Goal: Task Accomplishment & Management: Manage account settings

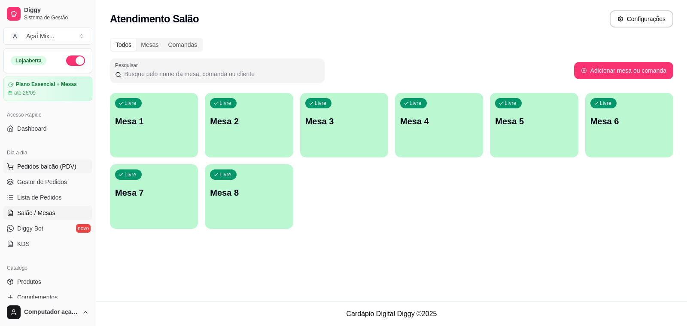
click at [56, 171] on button "Pedidos balcão (PDV)" at bounding box center [47, 166] width 89 height 14
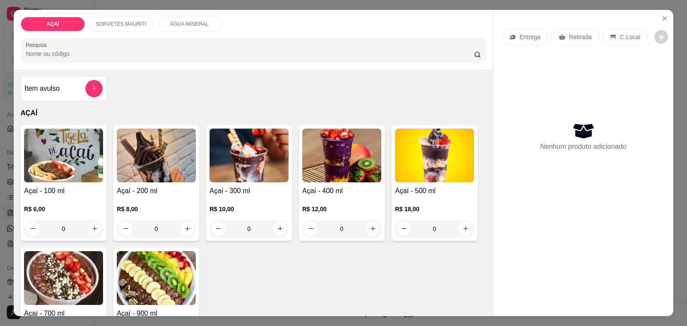
click at [228, 196] on div "R$ 10,00 0" at bounding box center [249, 216] width 79 height 41
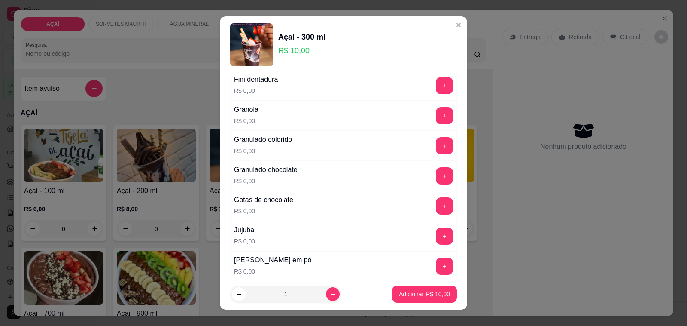
scroll to position [698, 0]
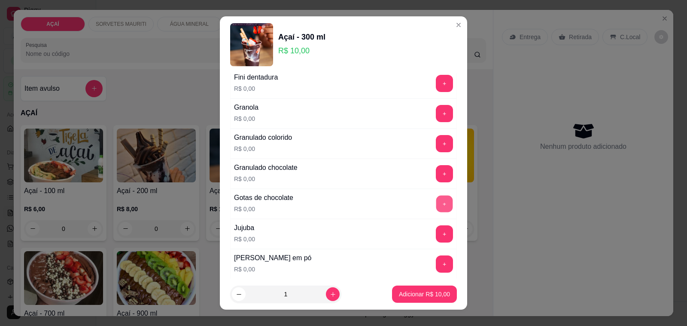
click at [436, 203] on button "+" at bounding box center [444, 203] width 17 height 17
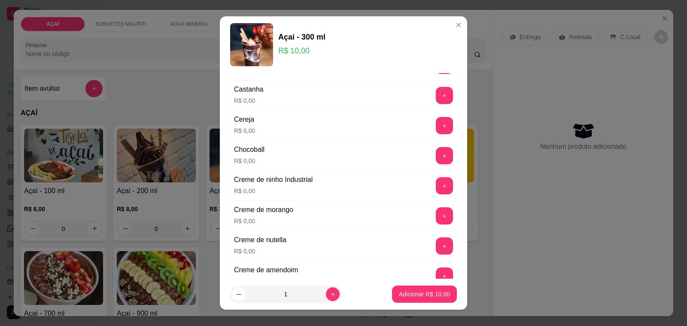
scroll to position [54, 0]
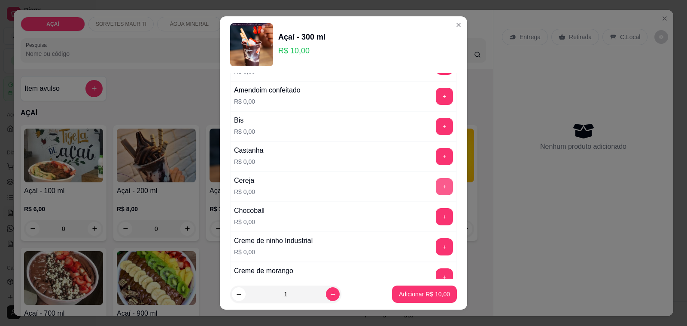
click at [436, 188] on button "+" at bounding box center [444, 186] width 17 height 17
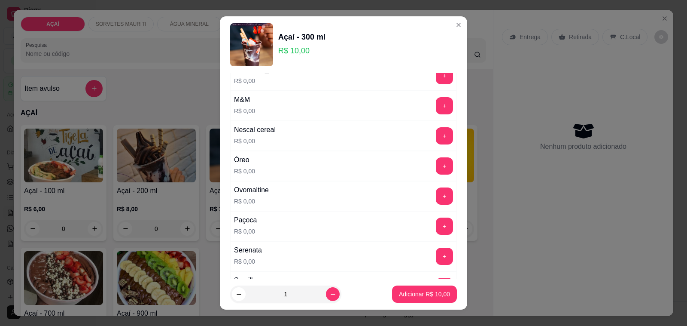
scroll to position [832, 0]
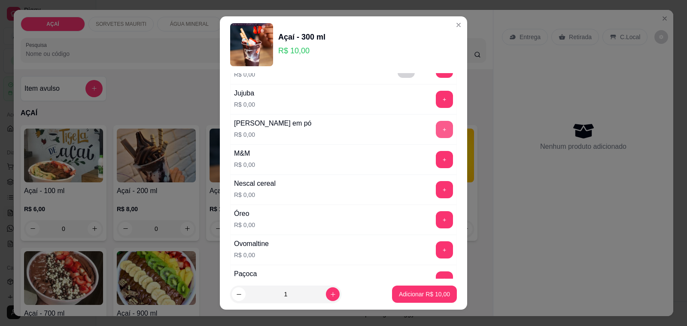
click at [436, 138] on button "+" at bounding box center [444, 129] width 17 height 17
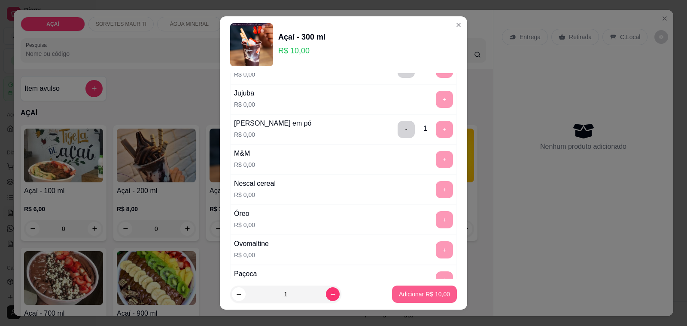
click at [424, 289] on button "Adicionar R$ 10,00" at bounding box center [424, 293] width 65 height 17
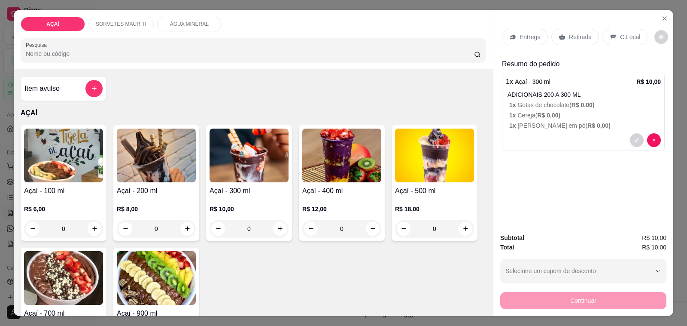
click at [512, 30] on div "Entrega" at bounding box center [525, 37] width 46 height 16
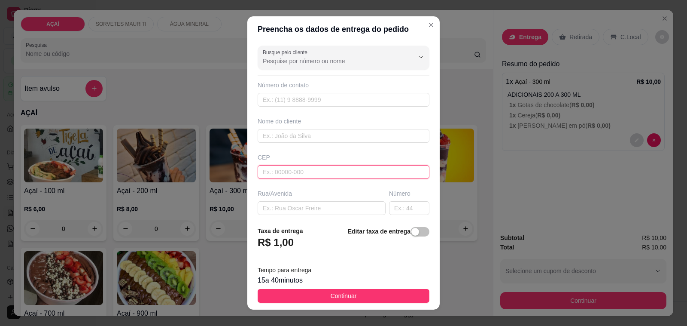
click at [353, 177] on input "text" at bounding box center [344, 172] width 172 height 14
type input "575200000000"
type input "8231-2673"
drag, startPoint x: 344, startPoint y: 140, endPoint x: 173, endPoint y: 61, distance: 188.3
click at [342, 140] on input "text" at bounding box center [344, 136] width 172 height 14
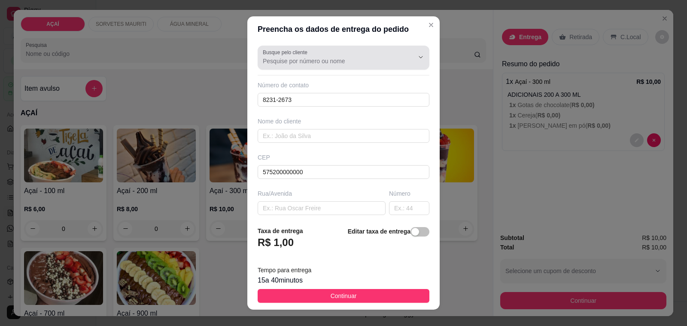
click at [316, 55] on div at bounding box center [344, 57] width 162 height 17
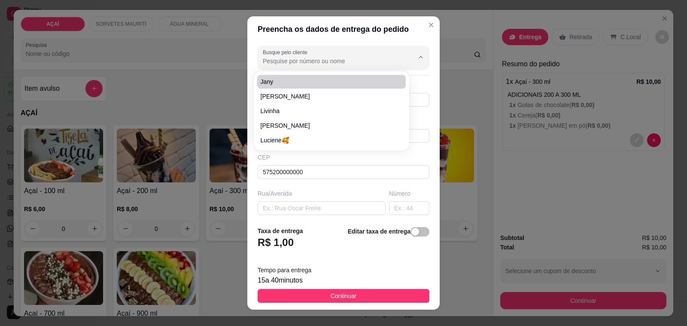
click at [332, 83] on span "jany" at bounding box center [328, 81] width 134 height 9
type input "jany"
type input "82312673"
type input "jany"
type input "5752000000"
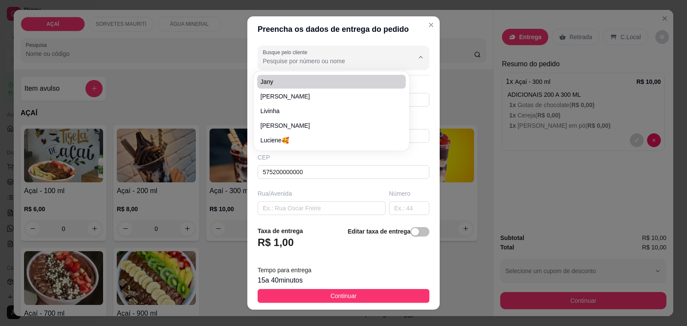
type input "maercadinho de [PERSON_NAME]"
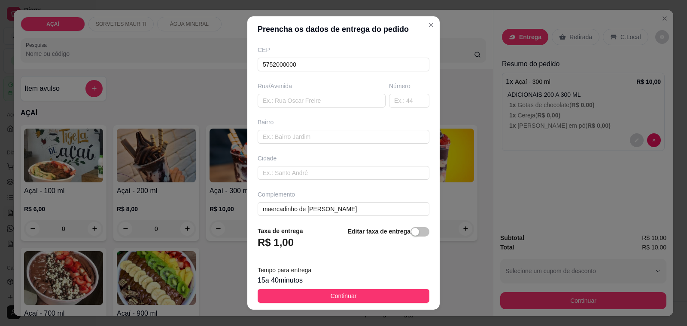
scroll to position [114, 0]
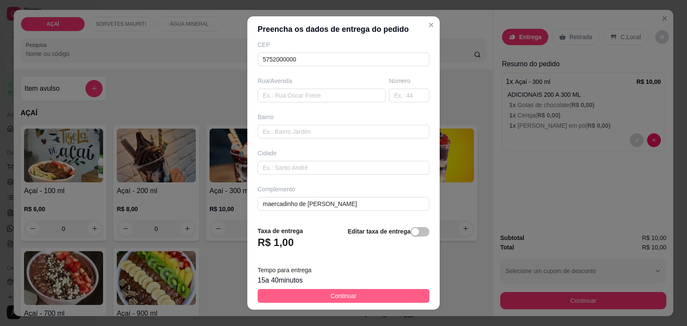
click at [390, 295] on button "Continuar" at bounding box center [344, 296] width 172 height 14
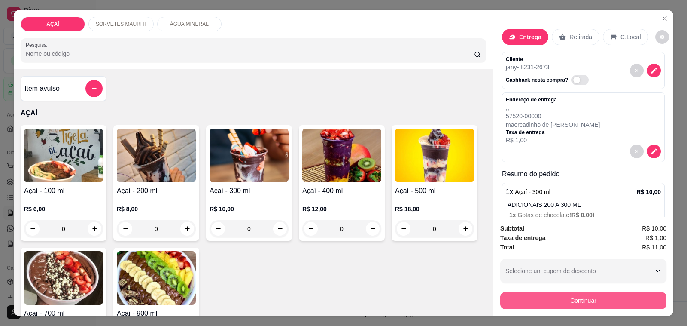
click at [552, 292] on button "Continuar" at bounding box center [583, 300] width 166 height 17
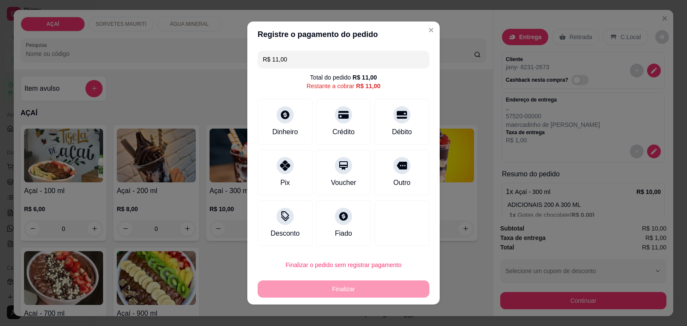
click at [253, 151] on div "R$ 11,00 Total do pedido R$ 11,00 Restante a cobrar R$ 11,00 Dinheiro Crédito D…" at bounding box center [343, 148] width 192 height 202
click at [264, 167] on div "Pix" at bounding box center [285, 171] width 61 height 50
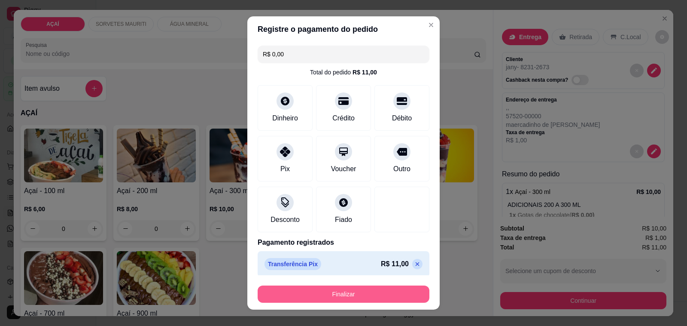
click at [350, 302] on button "Finalizar" at bounding box center [344, 293] width 172 height 17
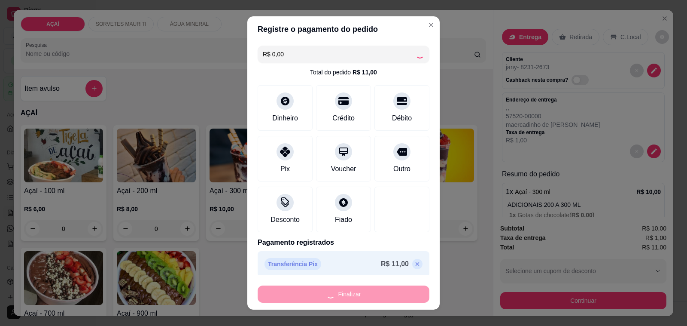
type input "-R$ 11,00"
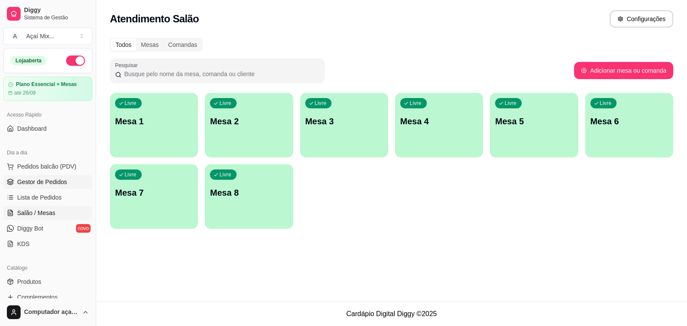
click at [48, 180] on span "Gestor de Pedidos" at bounding box center [42, 181] width 50 height 9
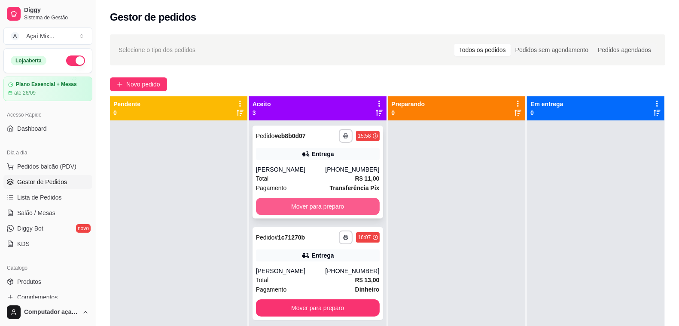
click at [366, 199] on button "Mover para preparo" at bounding box center [318, 206] width 124 height 17
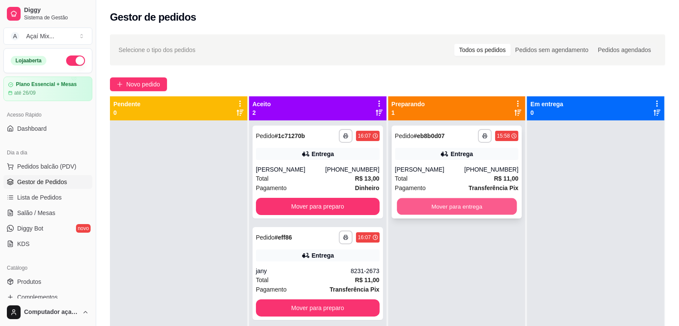
click at [409, 203] on button "Mover para entrega" at bounding box center [457, 206] width 120 height 17
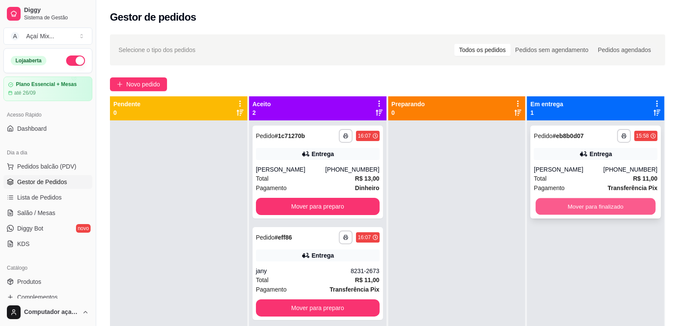
click at [546, 206] on button "Mover para finalizado" at bounding box center [596, 206] width 120 height 17
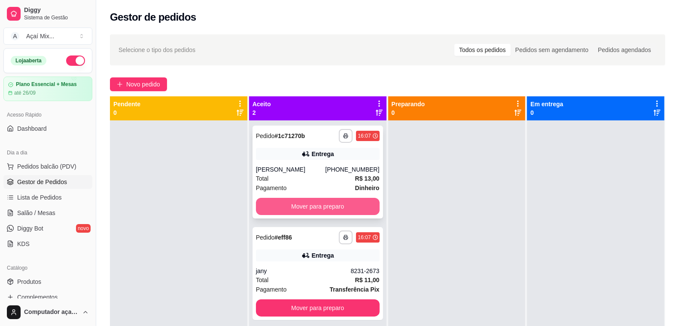
click at [348, 209] on button "Mover para preparo" at bounding box center [318, 206] width 124 height 17
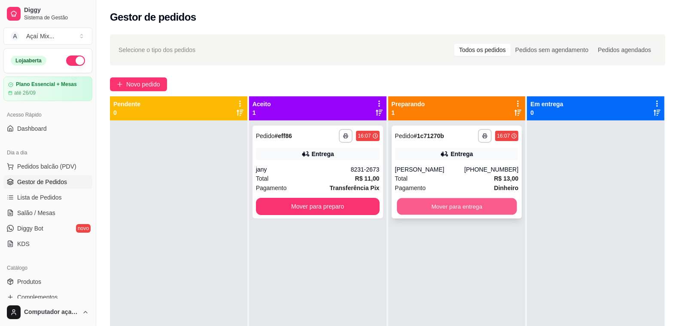
click at [448, 202] on button "Mover para entrega" at bounding box center [457, 206] width 120 height 17
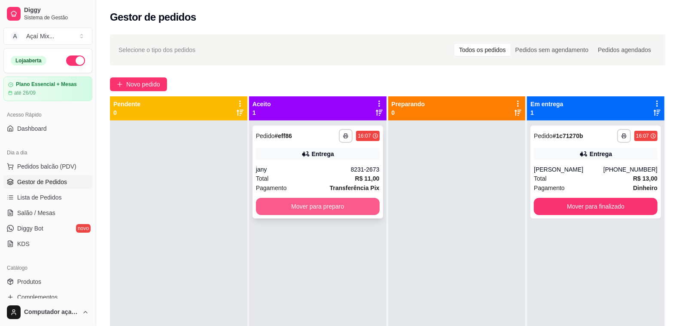
click at [359, 205] on button "Mover para preparo" at bounding box center [318, 206] width 124 height 17
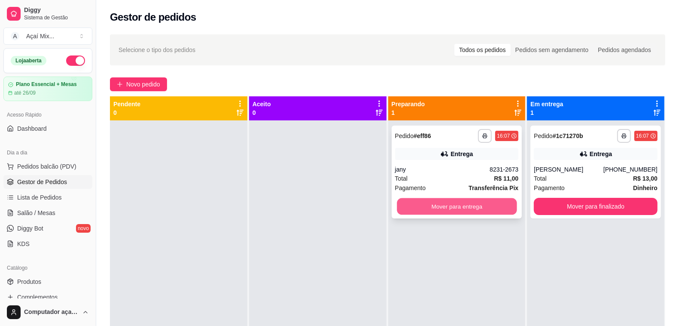
click at [440, 211] on button "Mover para entrega" at bounding box center [457, 206] width 120 height 17
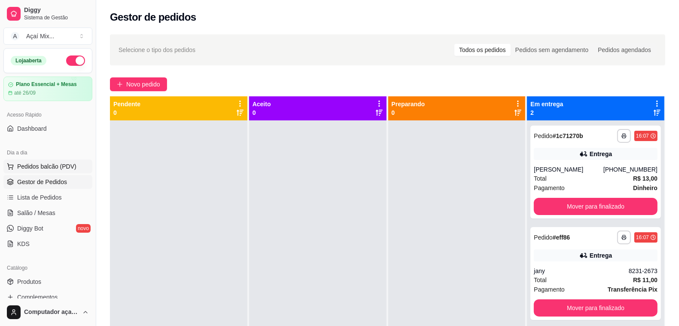
click at [59, 164] on span "Pedidos balcão (PDV)" at bounding box center [46, 166] width 59 height 9
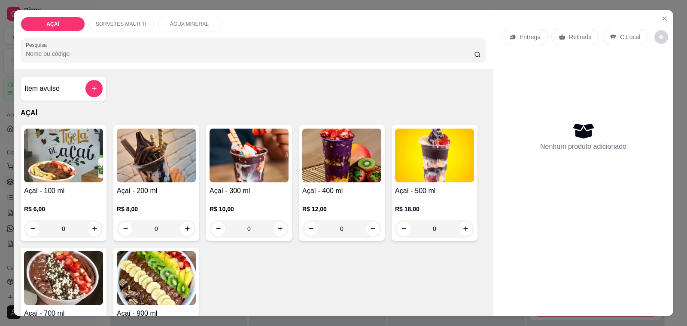
click at [435, 204] on p "R$ 18,00" at bounding box center [434, 208] width 79 height 9
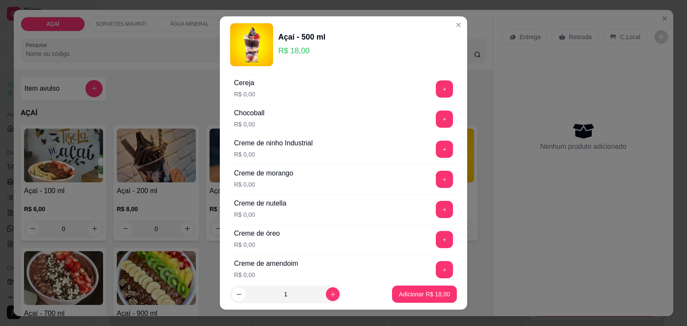
scroll to position [161, 0]
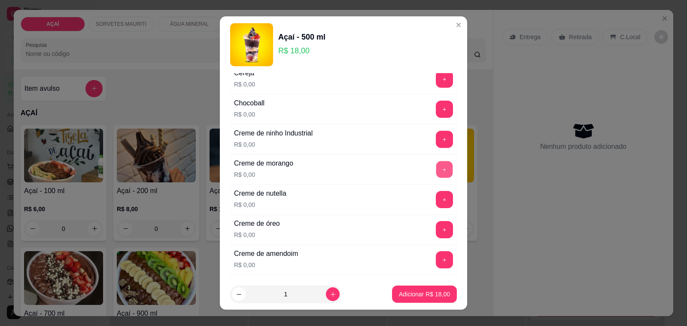
click at [436, 174] on button "+" at bounding box center [444, 169] width 17 height 17
click at [436, 204] on button "+" at bounding box center [444, 199] width 17 height 17
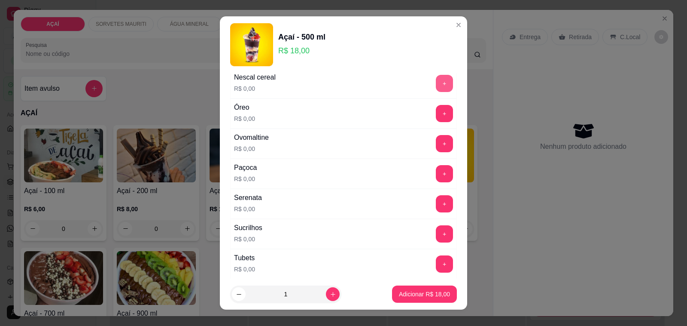
scroll to position [913, 0]
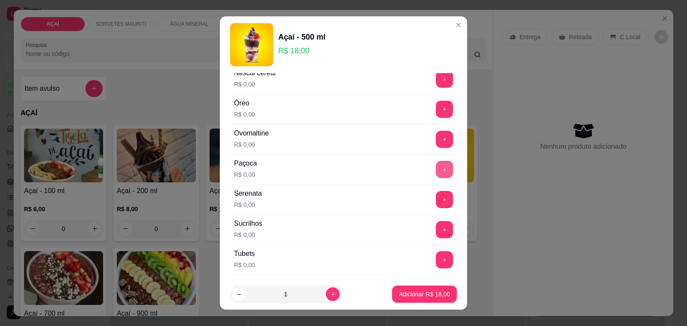
click at [436, 173] on button "+" at bounding box center [444, 169] width 17 height 17
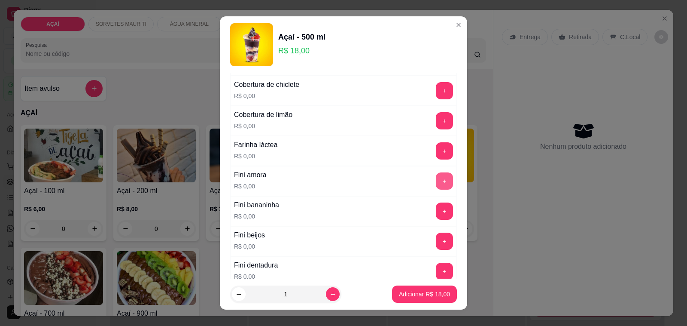
scroll to position [457, 0]
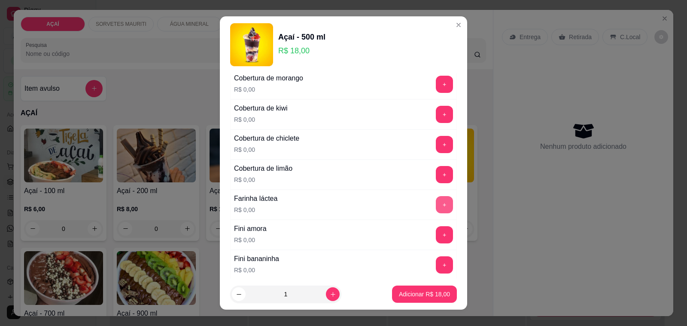
click at [436, 207] on button "+" at bounding box center [444, 204] width 17 height 17
click at [428, 300] on button "Adicionar R$ 18,00" at bounding box center [424, 294] width 63 height 17
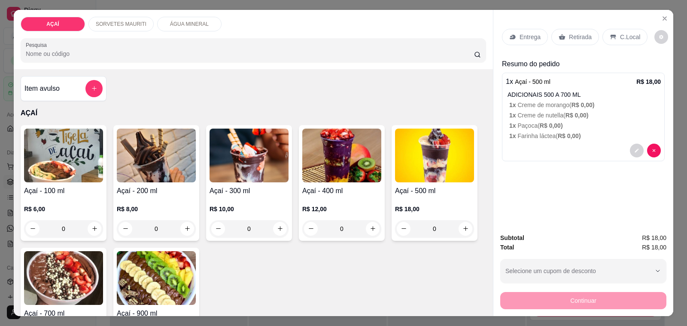
click at [558, 145] on div at bounding box center [583, 150] width 155 height 14
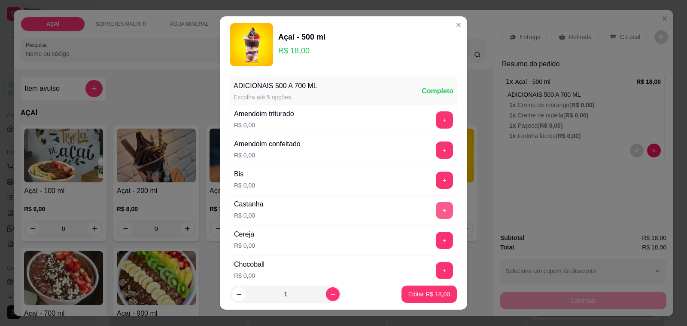
click at [436, 211] on button "+" at bounding box center [444, 209] width 17 height 17
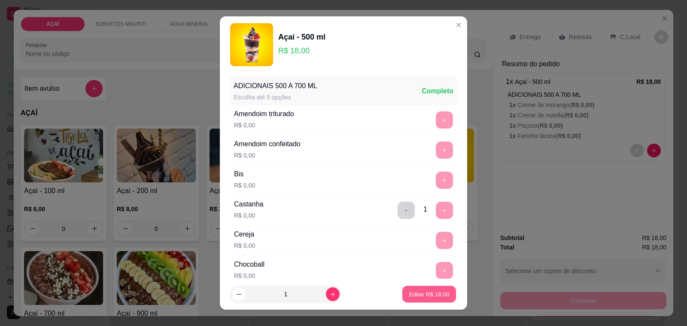
click at [430, 284] on footer "1 Editar R$ 18,00" at bounding box center [343, 293] width 247 height 31
click at [423, 297] on p "Editar R$ 18,00" at bounding box center [429, 294] width 42 height 9
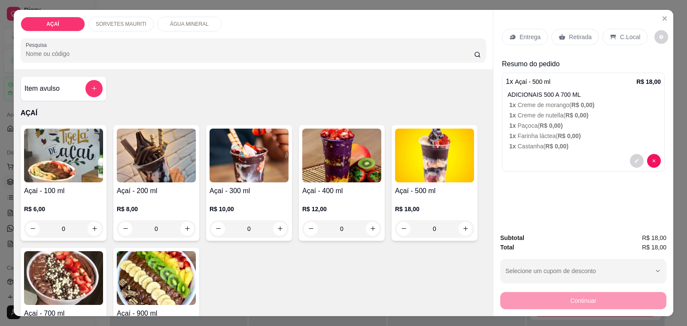
click at [524, 35] on p "Entrega" at bounding box center [530, 37] width 21 height 9
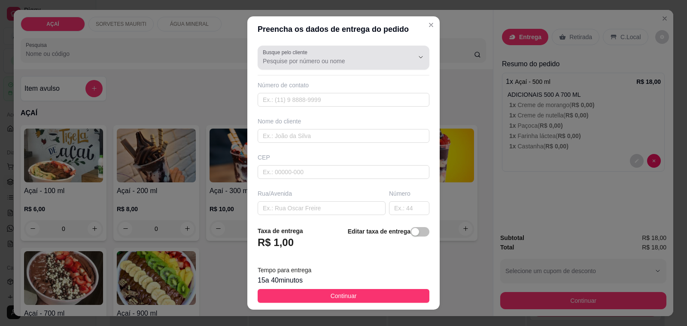
click at [331, 65] on input "Busque pelo cliente" at bounding box center [331, 61] width 137 height 9
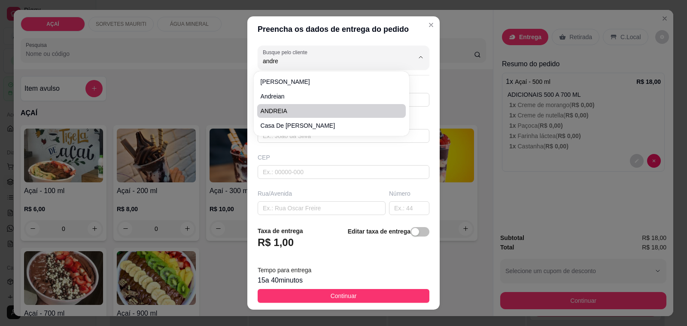
click at [316, 109] on span "ANDREIA" at bounding box center [328, 111] width 134 height 9
type input "ANDREIA"
type input "8298888888"
type input "ANDREIA"
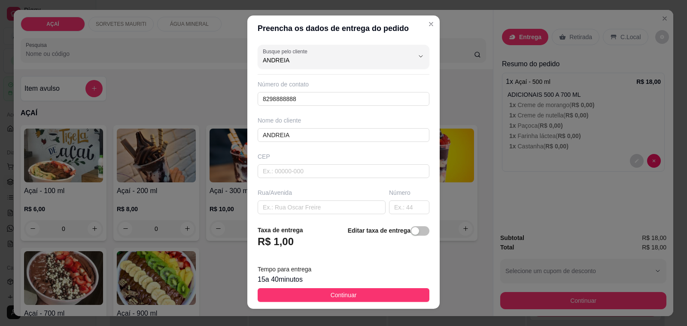
scroll to position [0, 0]
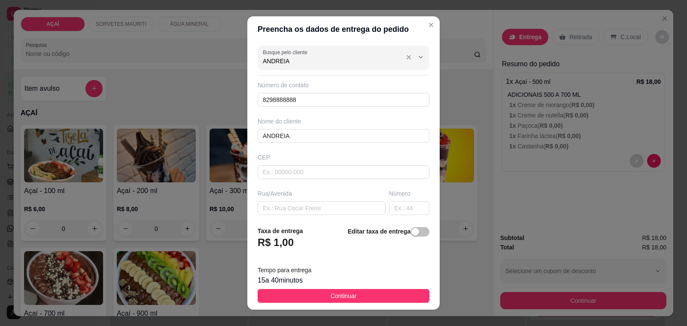
click at [310, 56] on div "ANDREIA" at bounding box center [344, 57] width 162 height 17
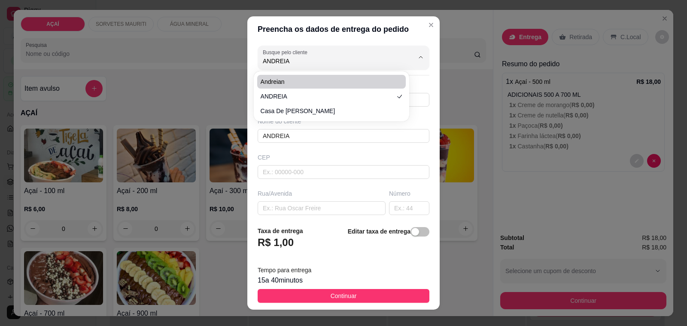
click at [319, 88] on li "andreian" at bounding box center [331, 82] width 149 height 14
type input "andreian"
type input "987393401"
type input "andreian"
type input "575200000000"
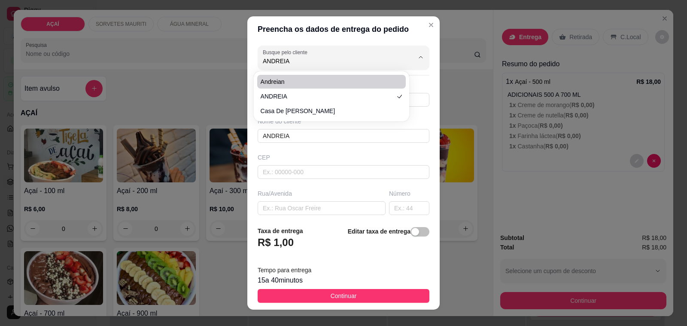
type input "na casa de [PERSON_NAME]"
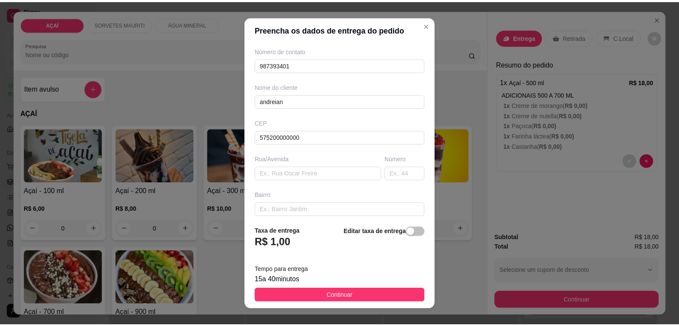
scroll to position [114, 0]
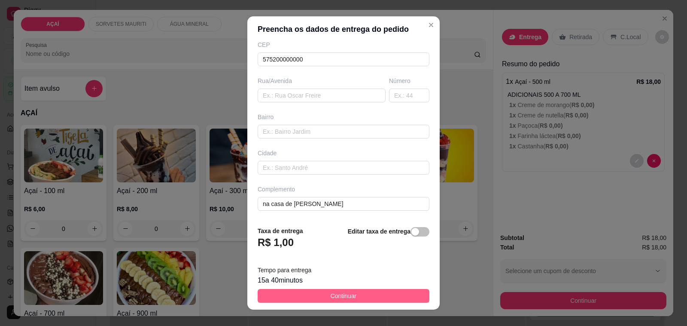
click at [353, 292] on button "Continuar" at bounding box center [344, 296] width 172 height 14
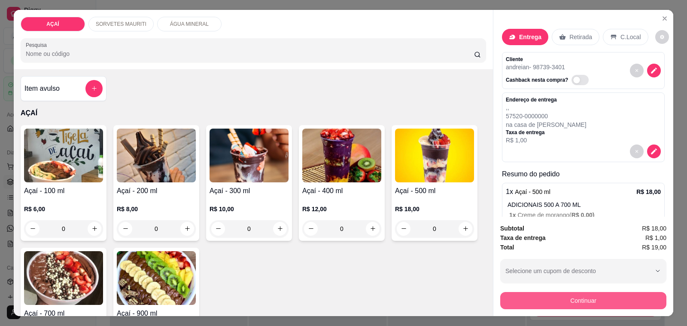
click at [512, 301] on button "Continuar" at bounding box center [583, 300] width 166 height 17
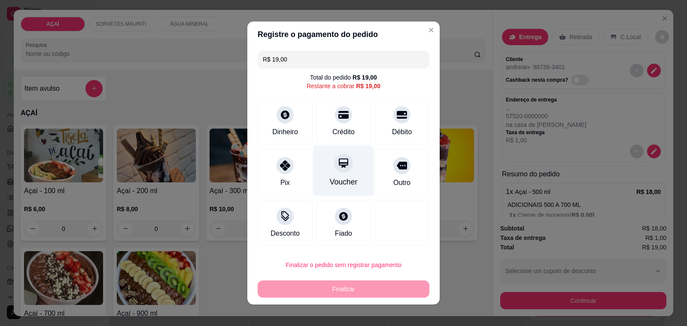
click at [344, 184] on div "Voucher" at bounding box center [344, 181] width 28 height 11
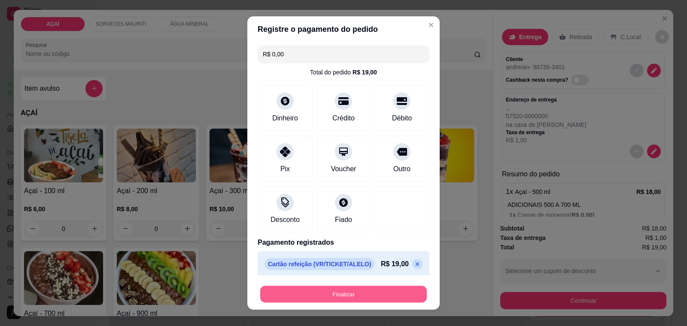
click at [350, 296] on button "Finalizar" at bounding box center [343, 294] width 167 height 17
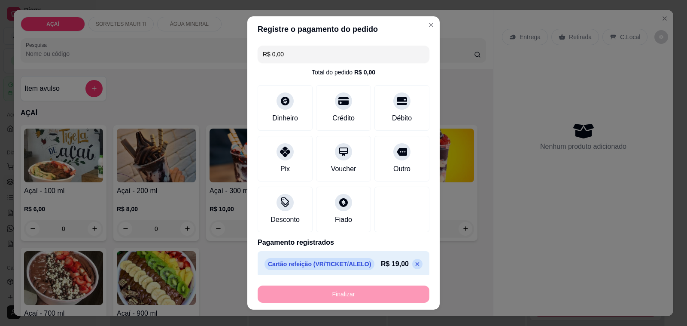
type input "-R$ 19,00"
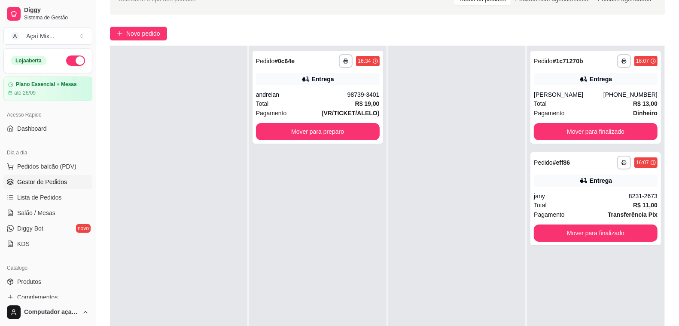
scroll to position [54, 0]
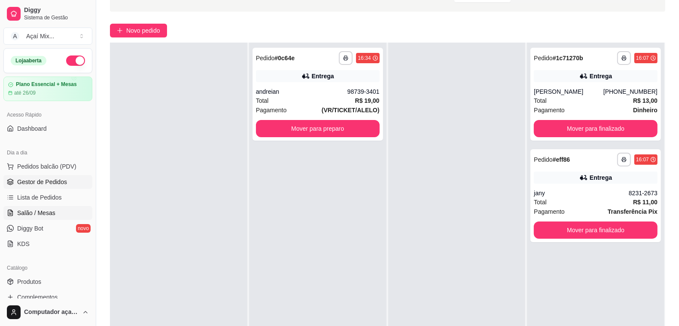
click at [20, 213] on span "Salão / Mesas" at bounding box center [36, 212] width 38 height 9
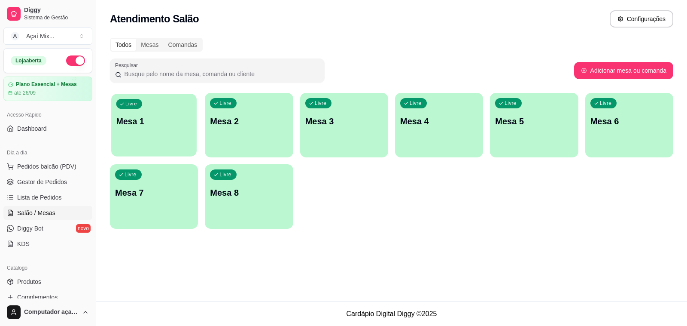
click at [171, 116] on p "Mesa 1" at bounding box center [154, 122] width 76 height 12
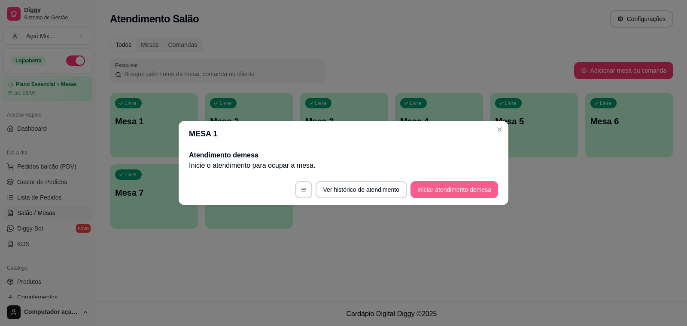
click at [448, 186] on button "Iniciar atendimento de mesa" at bounding box center [455, 189] width 88 height 17
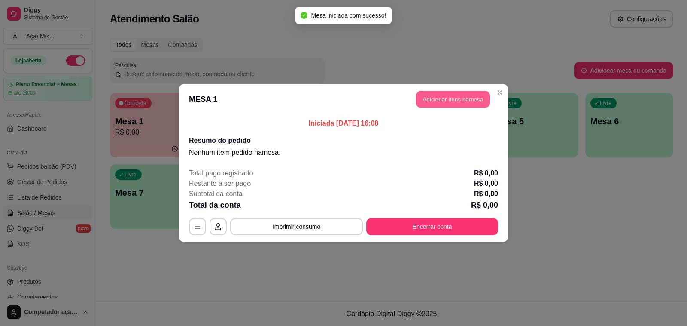
click at [442, 93] on button "Adicionar itens na mesa" at bounding box center [453, 99] width 74 height 17
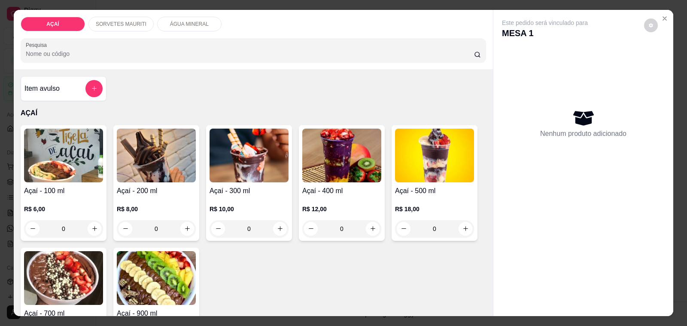
click at [274, 186] on h4 "Açaí - 300 ml" at bounding box center [249, 191] width 79 height 10
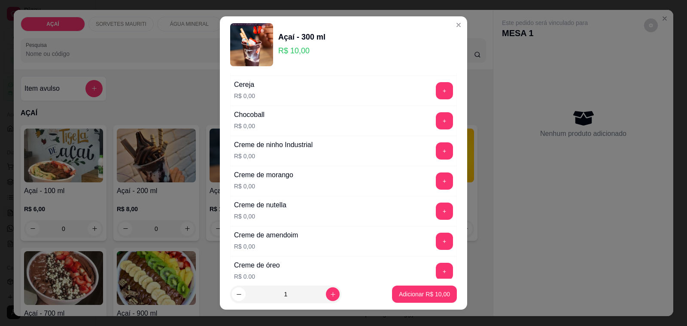
scroll to position [161, 0]
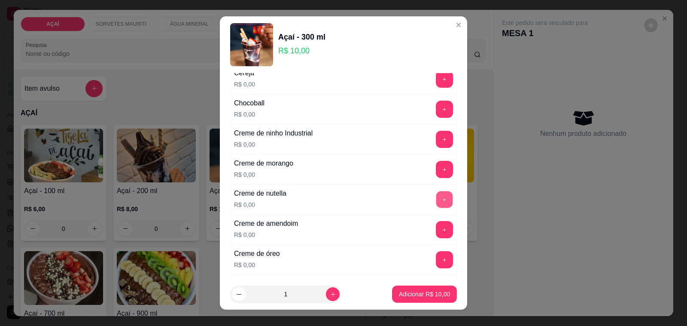
click at [436, 197] on button "+" at bounding box center [444, 199] width 17 height 17
click at [436, 82] on button "+" at bounding box center [444, 79] width 17 height 17
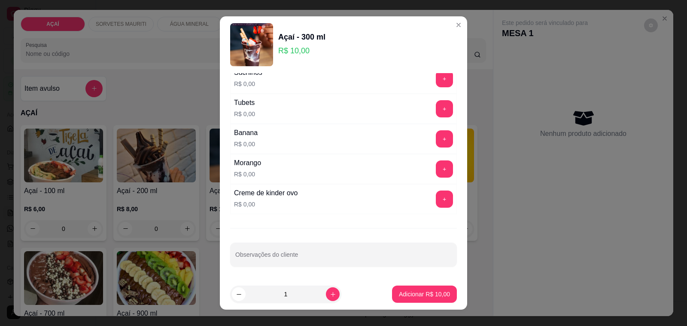
scroll to position [1101, 0]
click at [436, 173] on button "+" at bounding box center [444, 168] width 17 height 17
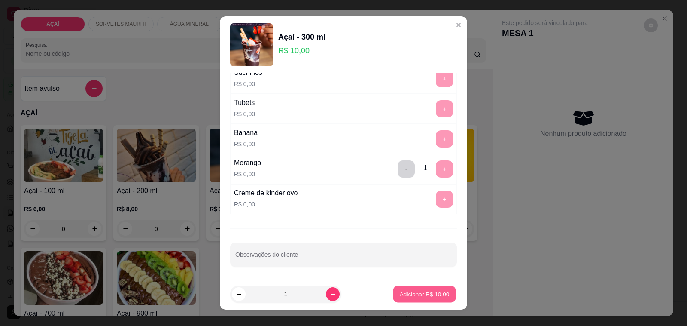
click at [422, 294] on p "Adicionar R$ 10,00" at bounding box center [425, 294] width 50 height 8
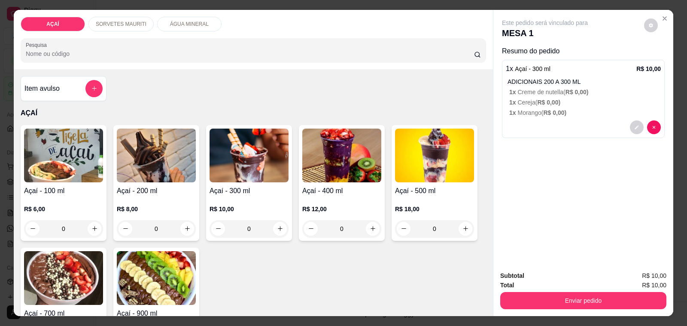
click at [250, 189] on h4 "Açaí - 300 ml" at bounding box center [249, 191] width 79 height 10
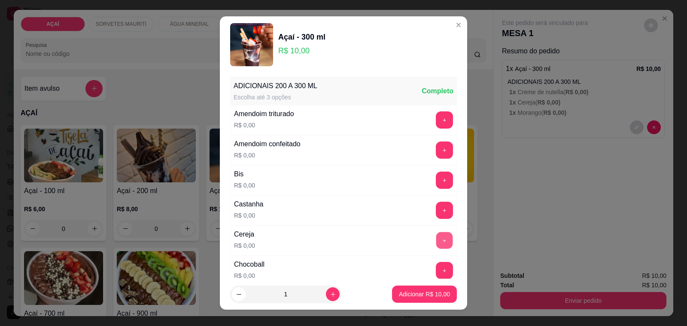
click at [436, 237] on button "+" at bounding box center [444, 240] width 17 height 17
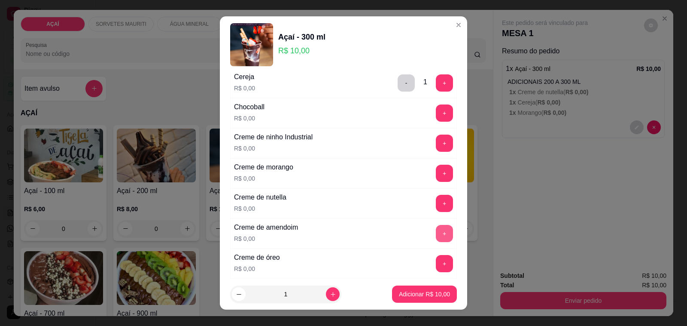
scroll to position [161, 0]
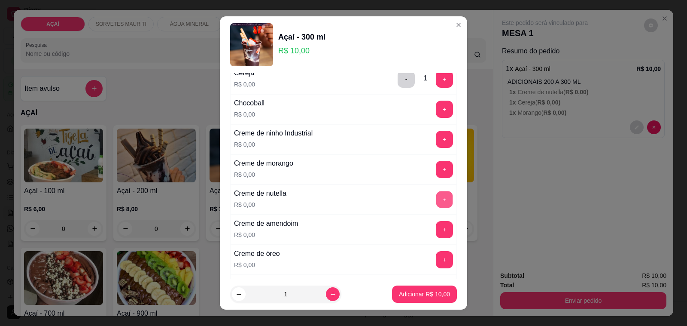
click at [436, 200] on button "+" at bounding box center [444, 199] width 17 height 17
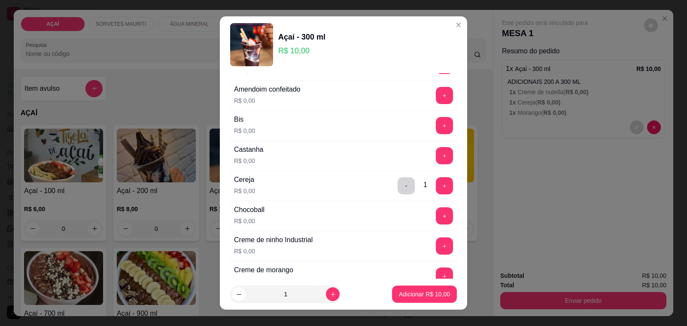
scroll to position [54, 0]
click at [436, 192] on button "+" at bounding box center [444, 186] width 17 height 17
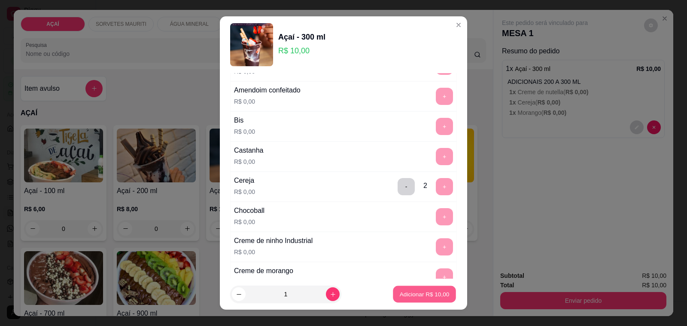
click at [411, 291] on p "Adicionar R$ 10,00" at bounding box center [425, 294] width 50 height 8
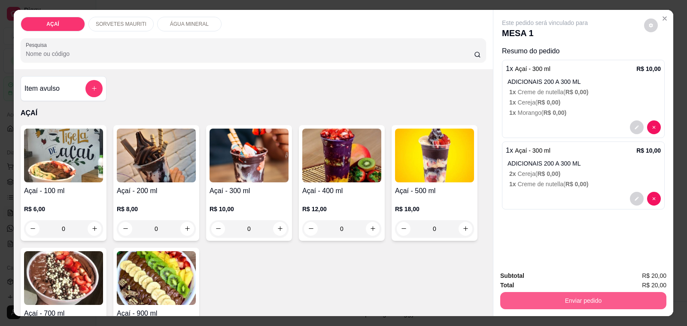
click at [550, 293] on button "Enviar pedido" at bounding box center [583, 300] width 166 height 17
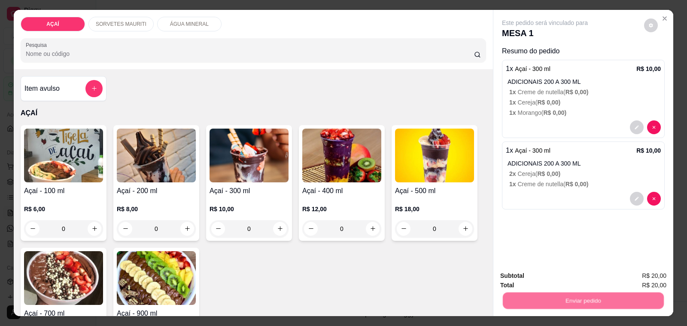
click at [549, 275] on button "Não registrar e enviar pedido" at bounding box center [554, 276] width 87 height 16
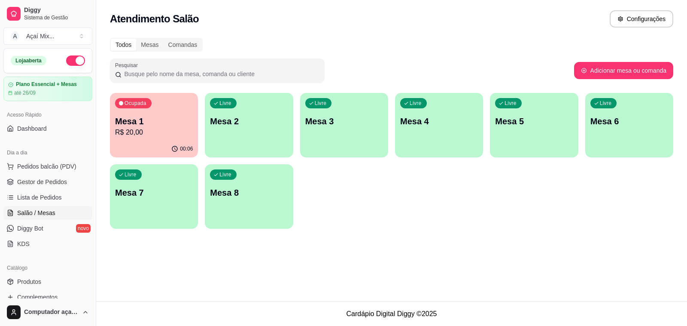
click at [219, 127] on p "Mesa 2" at bounding box center [249, 121] width 78 height 12
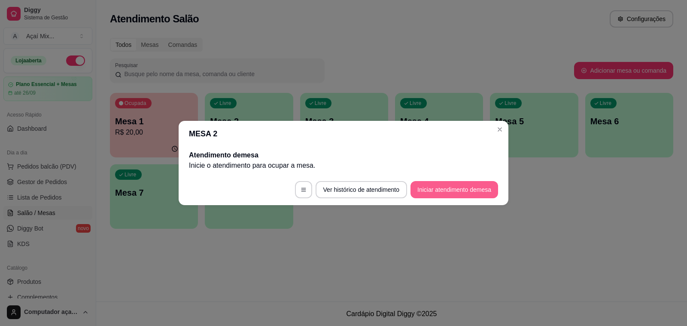
click at [422, 189] on button "Iniciar atendimento de mesa" at bounding box center [455, 189] width 88 height 17
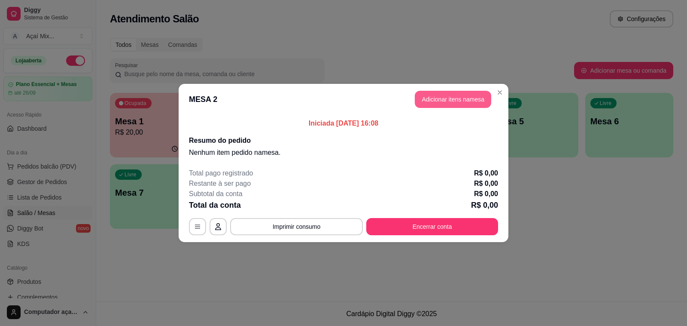
click at [454, 100] on button "Adicionar itens na mesa" at bounding box center [453, 99] width 76 height 17
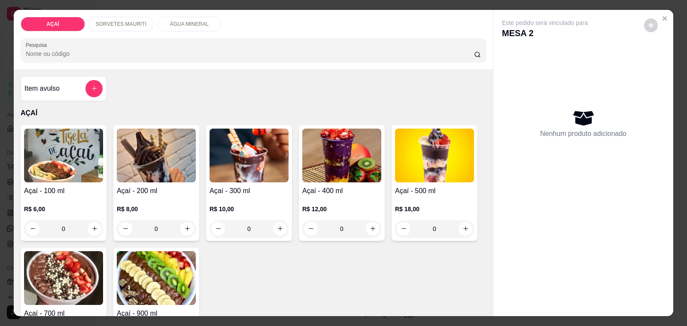
click at [233, 204] on p "R$ 10,00" at bounding box center [249, 208] width 79 height 9
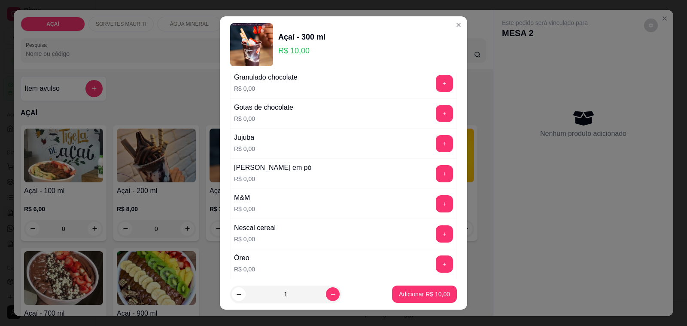
scroll to position [805, 0]
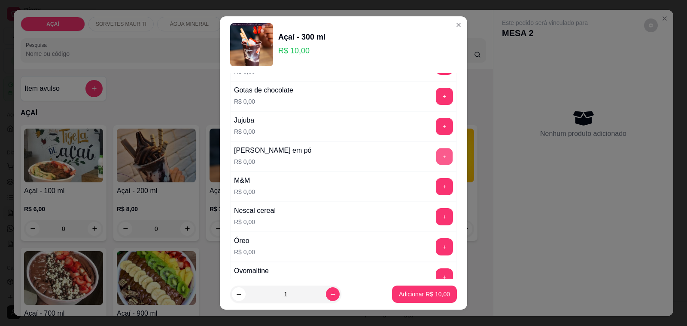
click at [436, 165] on button "+" at bounding box center [444, 156] width 17 height 17
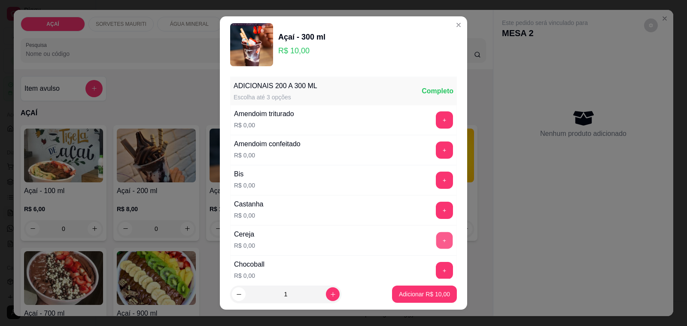
click at [436, 246] on button "+" at bounding box center [444, 240] width 17 height 17
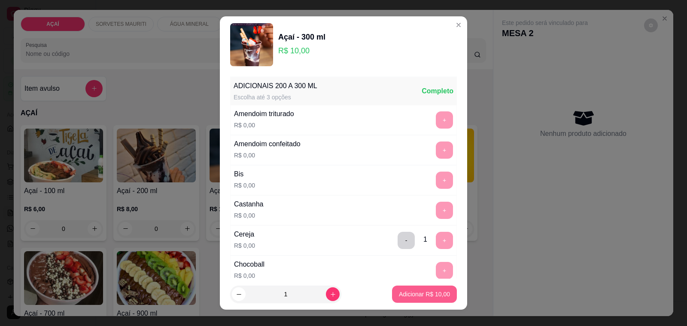
click at [426, 293] on p "Adicionar R$ 10,00" at bounding box center [424, 294] width 51 height 9
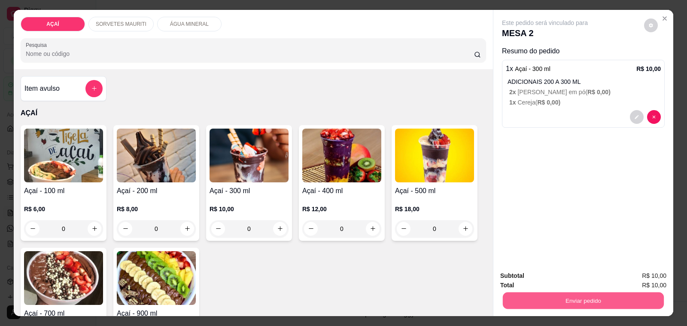
click at [533, 295] on button "Enviar pedido" at bounding box center [583, 300] width 161 height 17
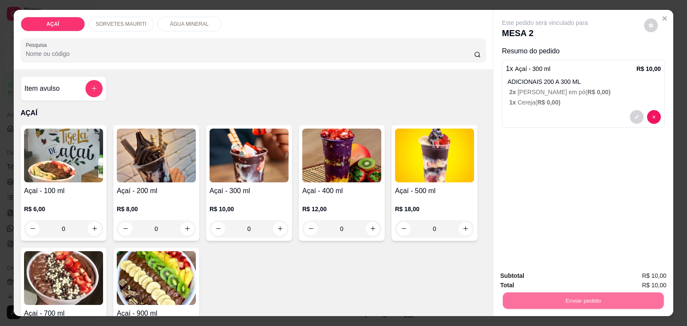
click at [537, 279] on button "Não registrar e enviar pedido" at bounding box center [554, 276] width 87 height 16
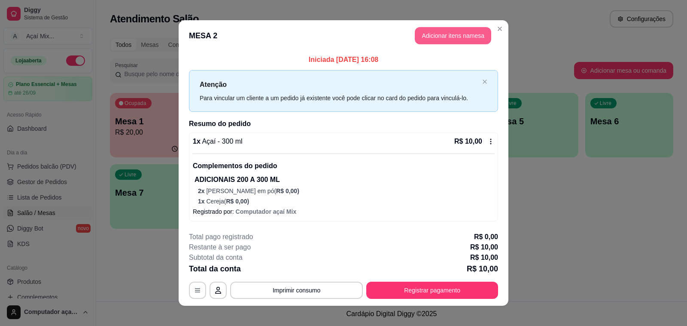
click at [467, 37] on button "Adicionar itens na mesa" at bounding box center [453, 35] width 76 height 17
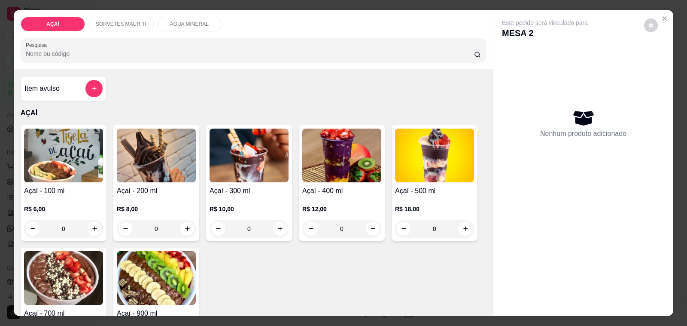
click at [226, 204] on p "R$ 10,00" at bounding box center [249, 208] width 79 height 9
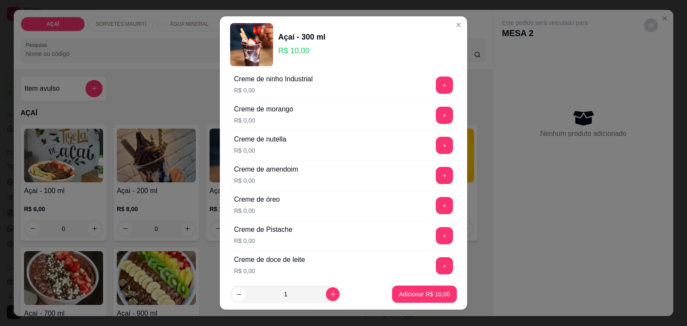
scroll to position [215, 0]
click at [436, 208] on button "+" at bounding box center [444, 206] width 17 height 17
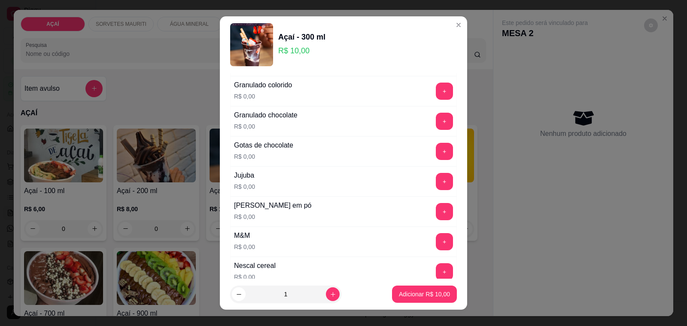
scroll to position [752, 0]
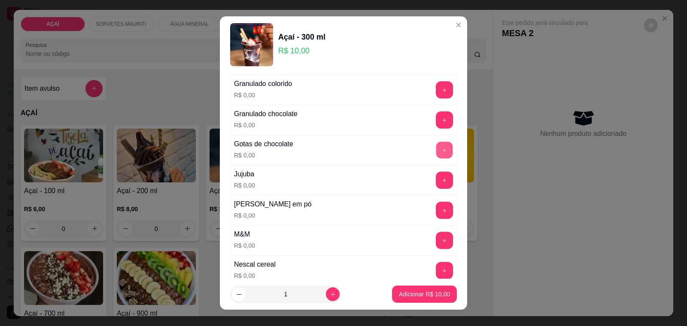
click at [436, 158] on button "+" at bounding box center [444, 150] width 17 height 17
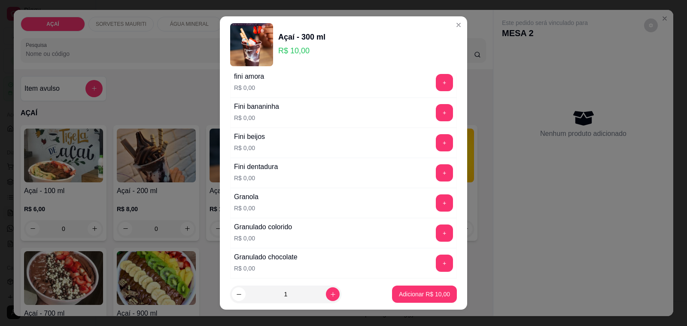
scroll to position [537, 0]
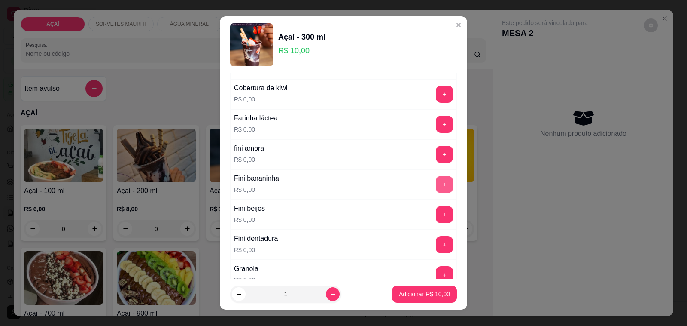
click at [436, 186] on button "+" at bounding box center [444, 184] width 17 height 17
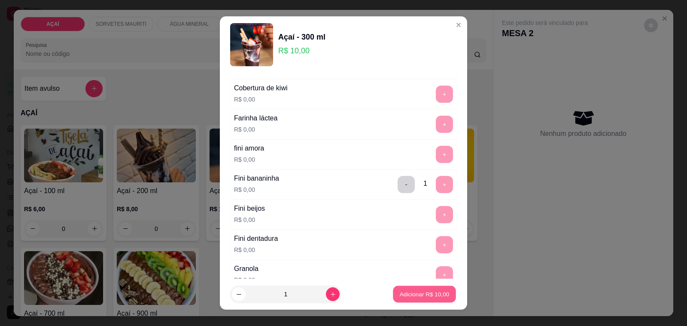
click at [400, 290] on p "Adicionar R$ 10,00" at bounding box center [425, 294] width 50 height 8
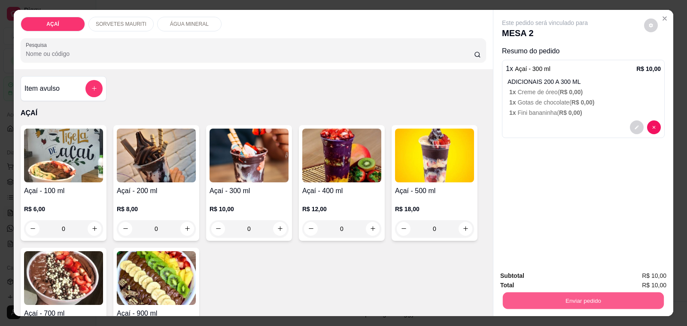
click at [610, 294] on button "Enviar pedido" at bounding box center [583, 300] width 161 height 17
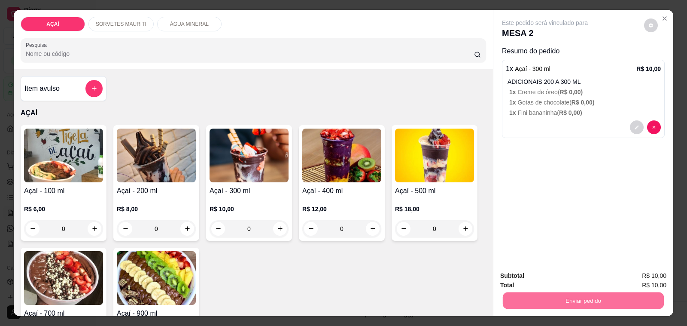
click at [576, 283] on button "Não registrar e enviar pedido" at bounding box center [554, 276] width 87 height 16
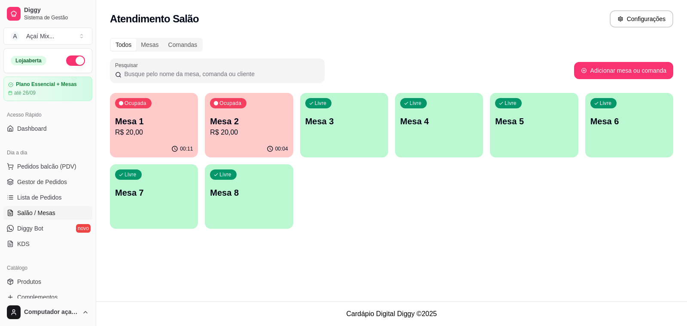
click at [121, 119] on p "Mesa 1" at bounding box center [154, 121] width 78 height 12
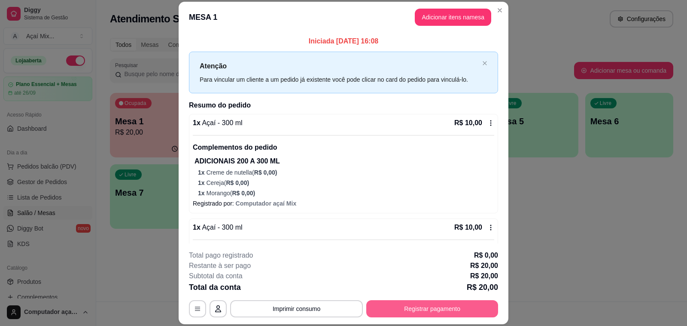
click at [445, 304] on button "Registrar pagamento" at bounding box center [432, 308] width 132 height 17
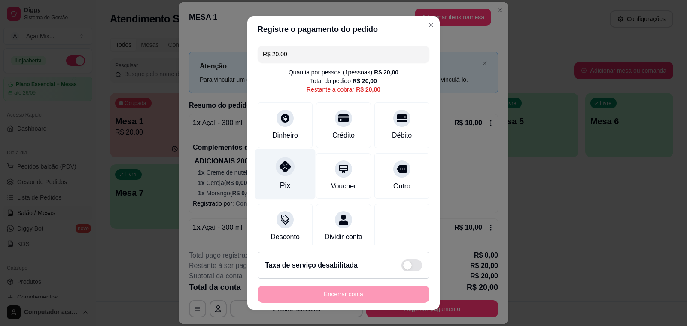
click at [258, 166] on div "Pix" at bounding box center [285, 174] width 61 height 50
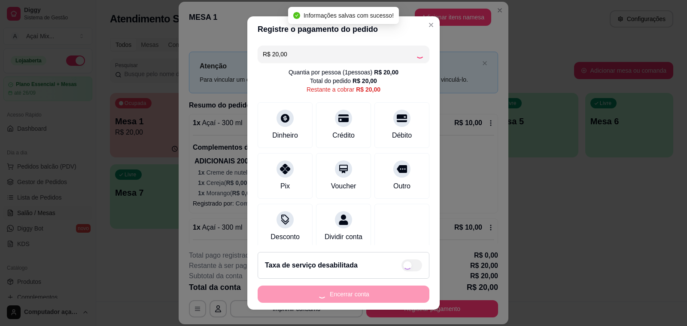
type input "R$ 0,00"
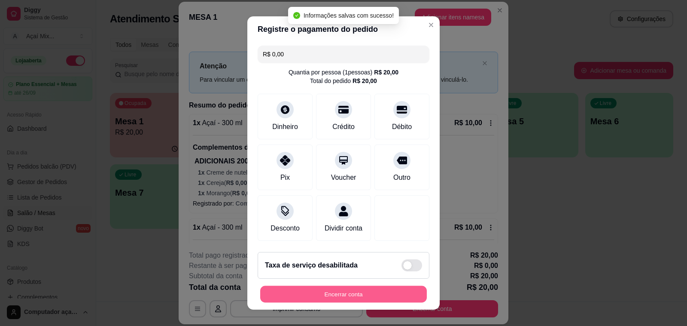
click at [382, 297] on button "Encerrar conta" at bounding box center [343, 294] width 167 height 17
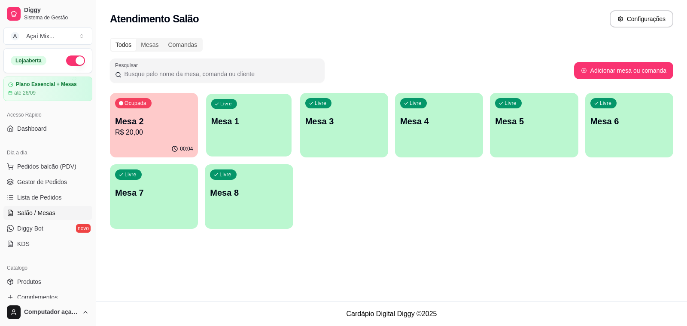
click at [265, 131] on div "Livre Mesa 1" at bounding box center [248, 120] width 85 height 52
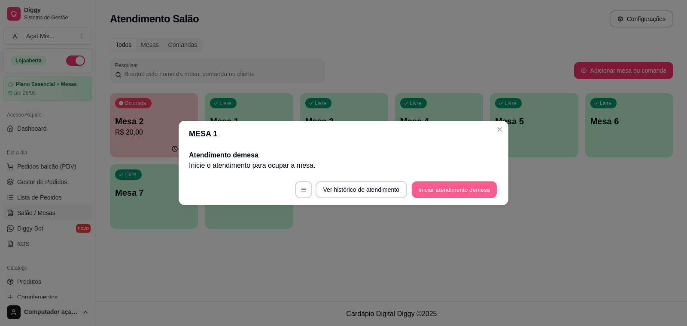
click at [425, 189] on button "Iniciar atendimento de mesa" at bounding box center [454, 189] width 85 height 17
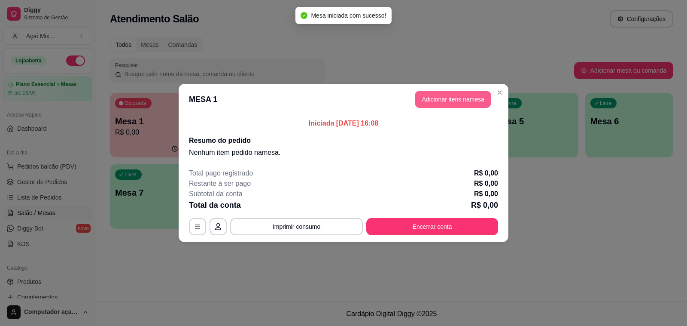
click at [451, 101] on button "Adicionar itens na mesa" at bounding box center [453, 99] width 76 height 17
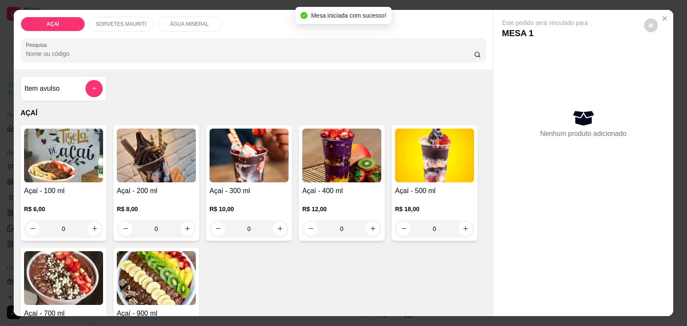
click at [265, 176] on img at bounding box center [249, 155] width 79 height 54
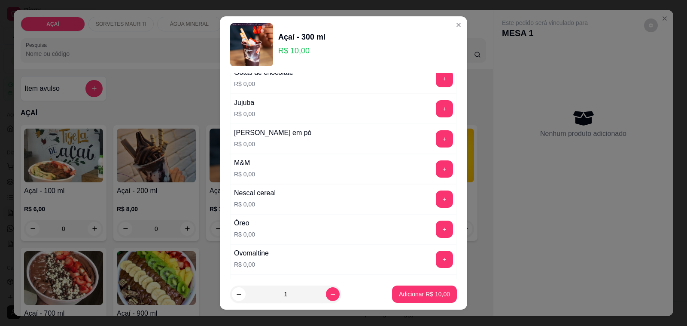
scroll to position [805, 0]
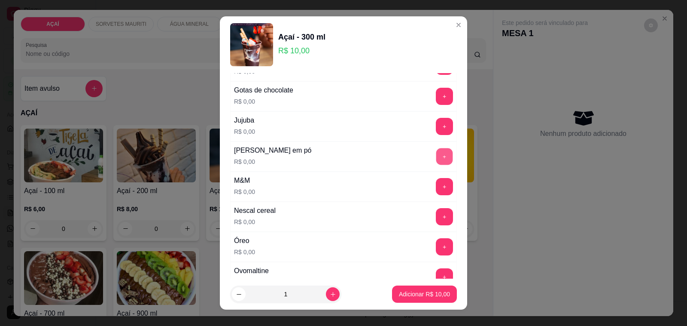
click at [436, 165] on button "+" at bounding box center [444, 156] width 17 height 17
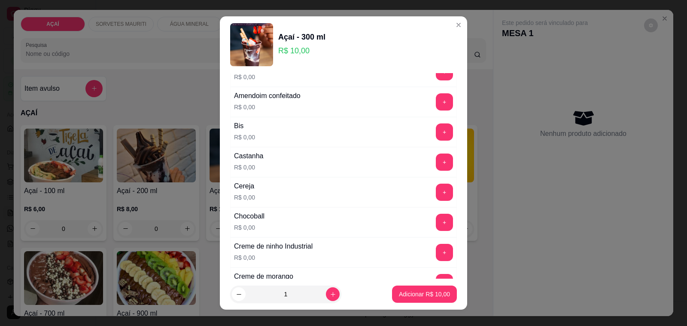
scroll to position [0, 0]
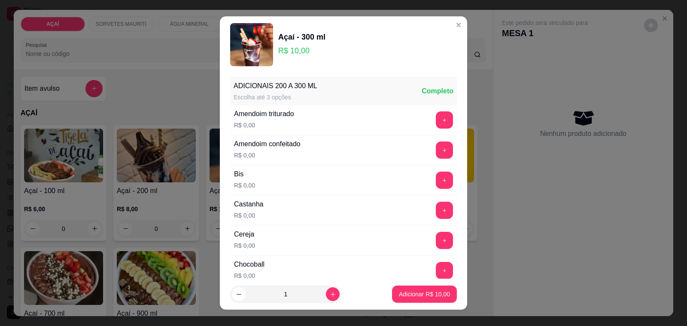
click at [420, 231] on div "Cereja R$ 0,00 +" at bounding box center [343, 240] width 227 height 30
click at [436, 234] on button "+" at bounding box center [444, 240] width 17 height 17
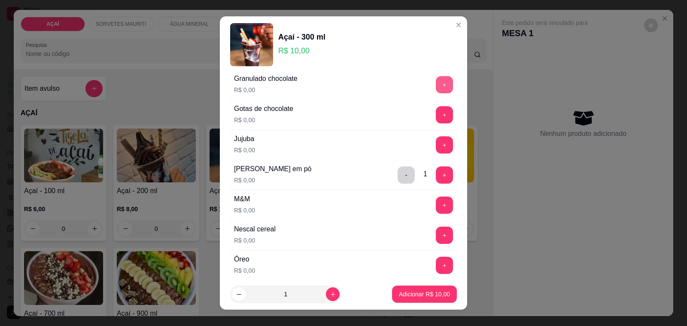
scroll to position [805, 0]
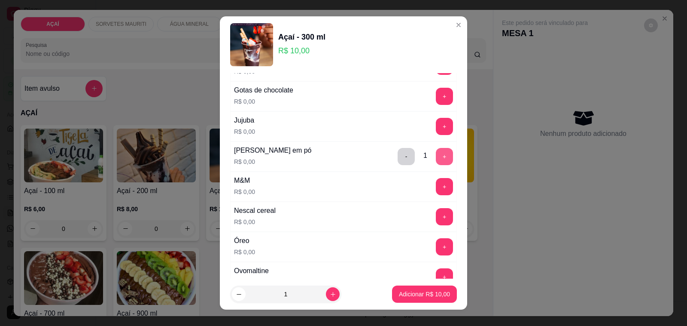
click at [436, 160] on button "+" at bounding box center [444, 156] width 17 height 17
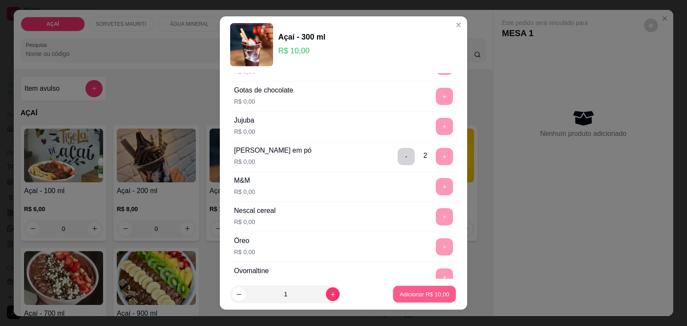
click at [420, 289] on button "Adicionar R$ 10,00" at bounding box center [424, 294] width 63 height 17
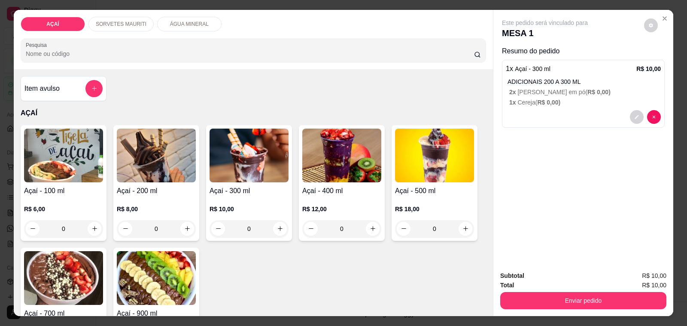
click at [226, 207] on p "R$ 10,00" at bounding box center [249, 208] width 79 height 9
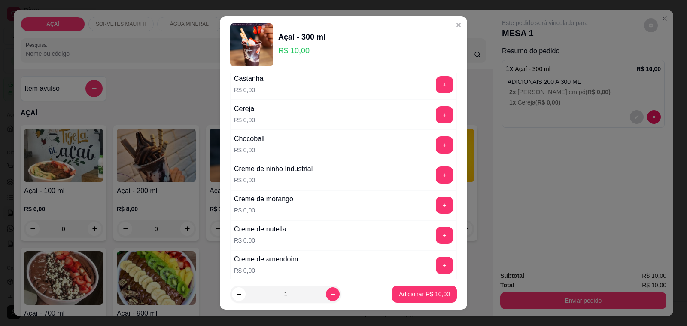
scroll to position [107, 0]
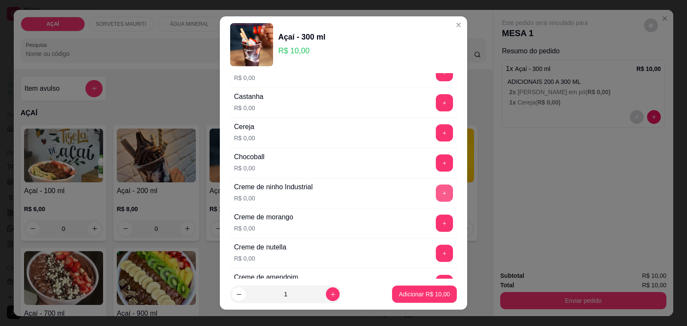
click at [436, 198] on button "+" at bounding box center [444, 192] width 17 height 17
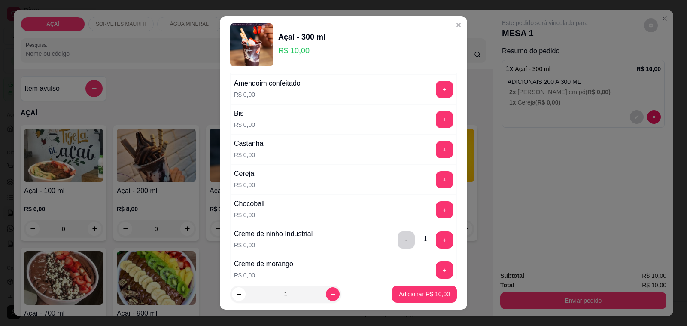
scroll to position [0, 0]
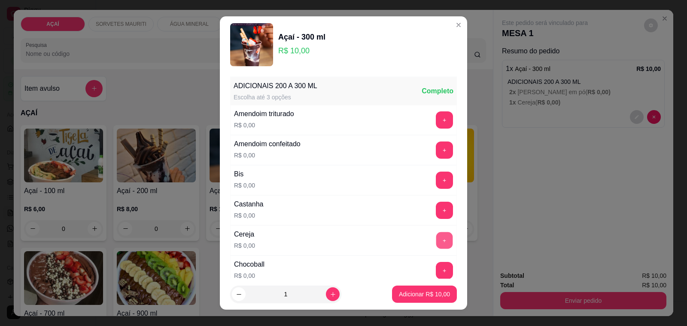
click at [436, 240] on button "+" at bounding box center [444, 240] width 17 height 17
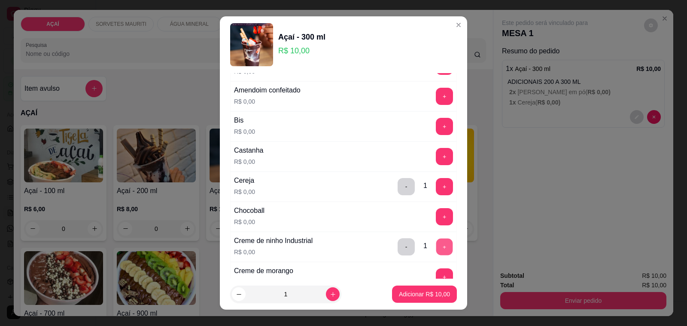
click at [436, 253] on button "+" at bounding box center [444, 246] width 17 height 17
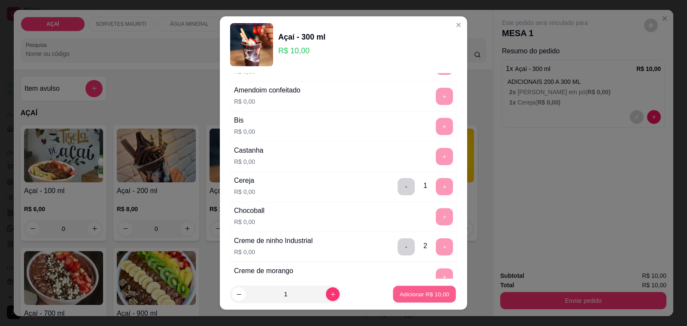
click at [421, 296] on p "Adicionar R$ 10,00" at bounding box center [425, 294] width 50 height 8
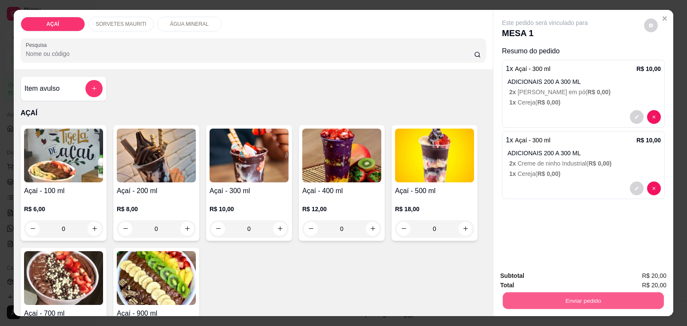
click at [510, 293] on button "Enviar pedido" at bounding box center [583, 300] width 161 height 17
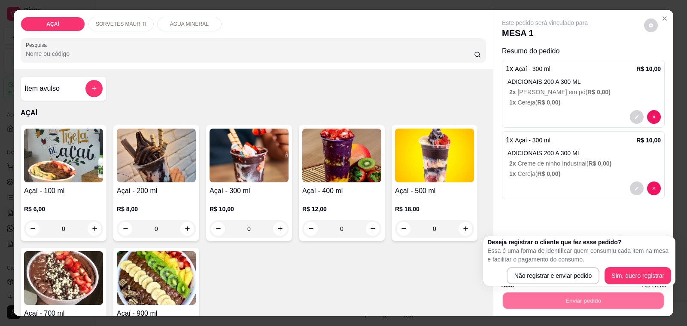
click at [524, 266] on div "Deseja registrar o cliente que fez esse pedido? Essa é uma forma de identificar…" at bounding box center [580, 261] width 184 height 46
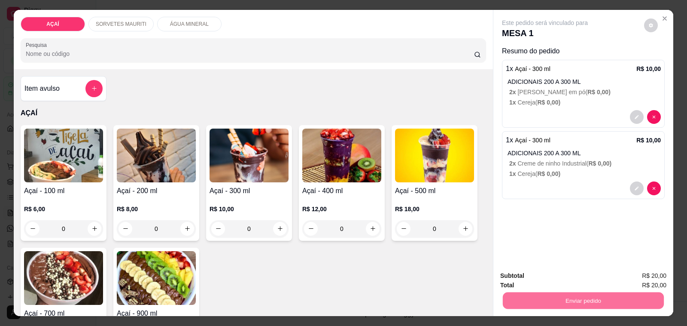
click at [527, 270] on button "Não registrar e enviar pedido" at bounding box center [554, 276] width 87 height 16
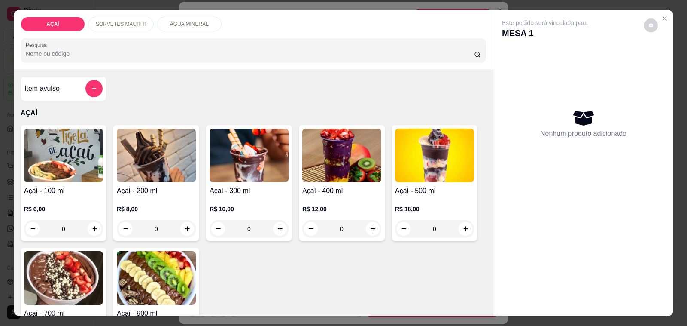
click at [273, 226] on div "0" at bounding box center [249, 228] width 79 height 17
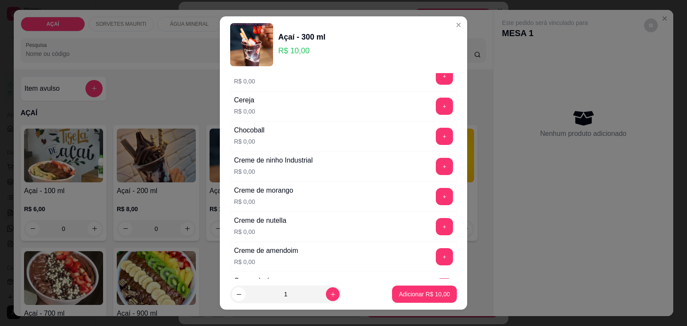
scroll to position [161, 0]
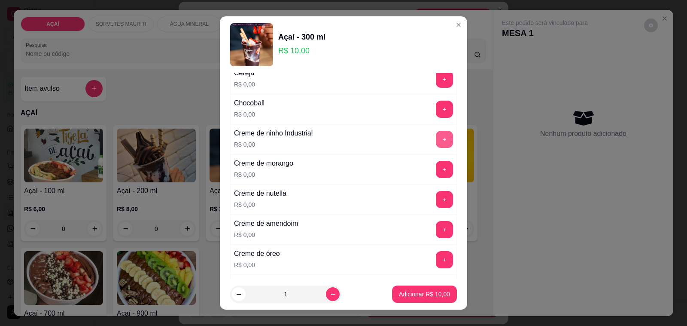
click at [436, 143] on button "+" at bounding box center [444, 139] width 17 height 17
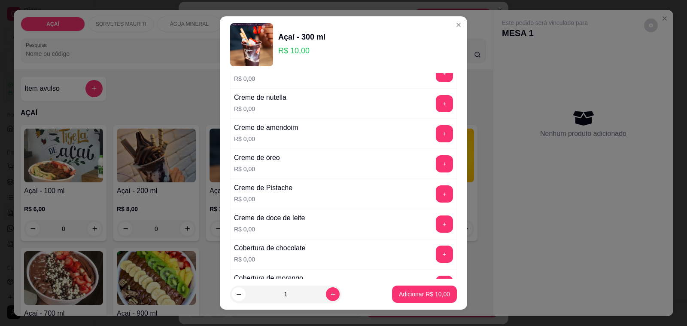
scroll to position [268, 0]
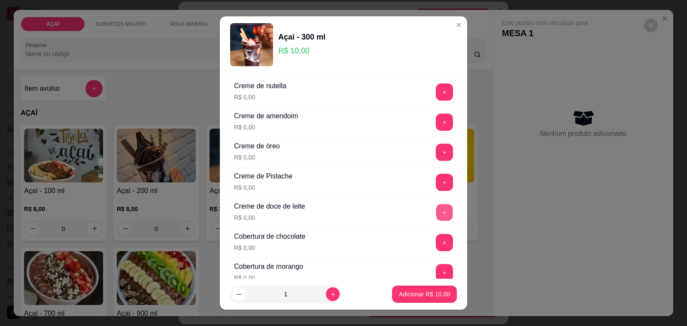
click at [436, 216] on button "+" at bounding box center [444, 212] width 17 height 17
click at [436, 123] on button "+" at bounding box center [444, 121] width 17 height 17
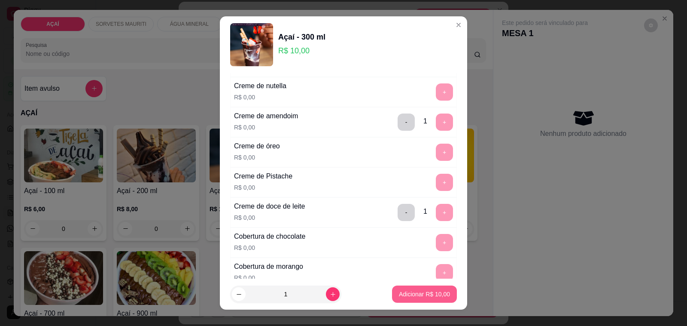
click at [414, 290] on p "Adicionar R$ 10,00" at bounding box center [424, 294] width 51 height 9
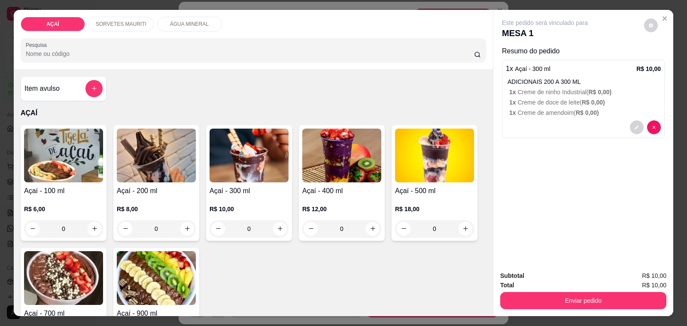
click at [275, 229] on div "0" at bounding box center [249, 228] width 79 height 17
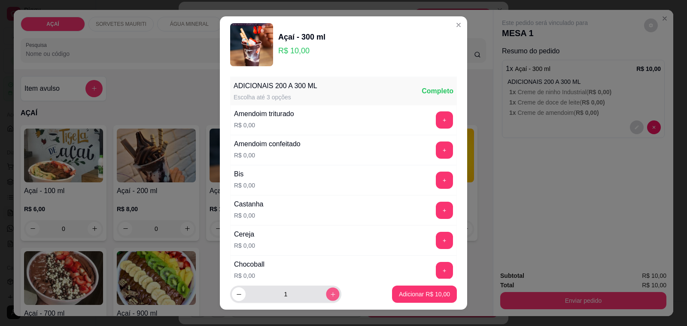
click at [326, 297] on button "increase-product-quantity" at bounding box center [332, 293] width 13 height 13
type input "2"
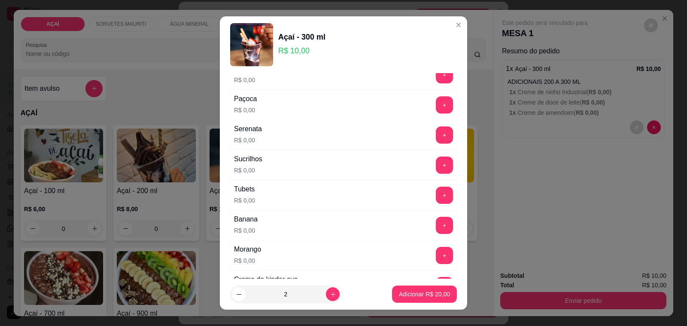
scroll to position [1101, 0]
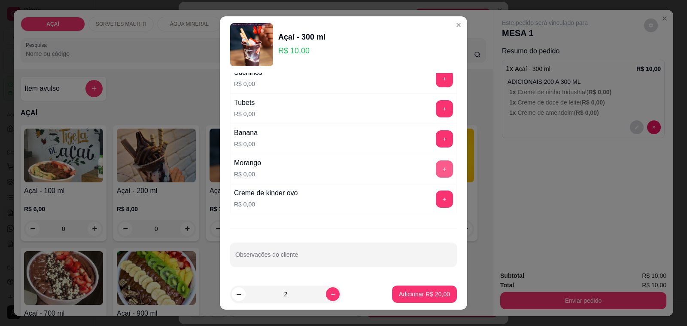
click at [436, 164] on button "+" at bounding box center [444, 168] width 17 height 17
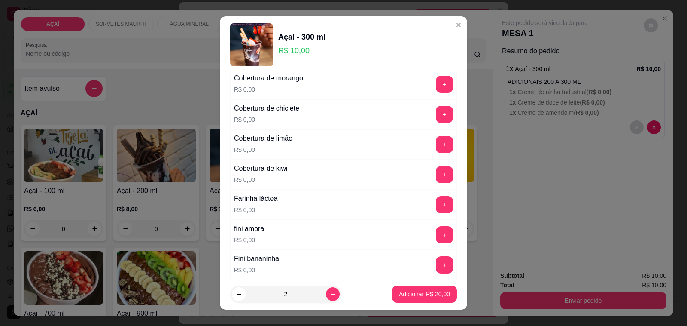
scroll to position [242, 0]
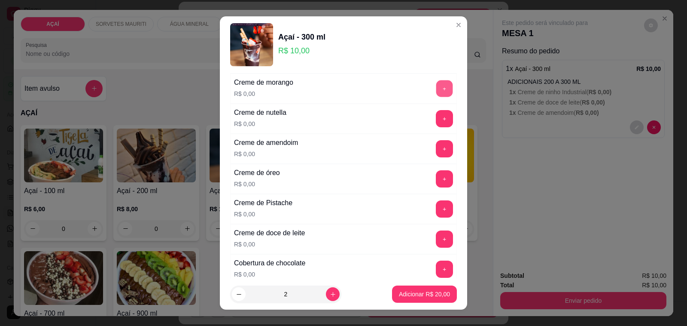
click at [436, 93] on button "+" at bounding box center [444, 88] width 17 height 17
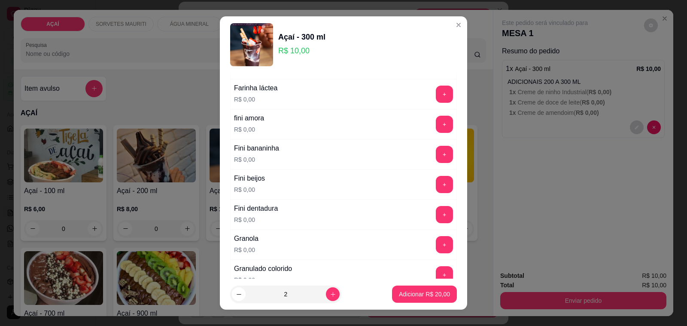
scroll to position [618, 0]
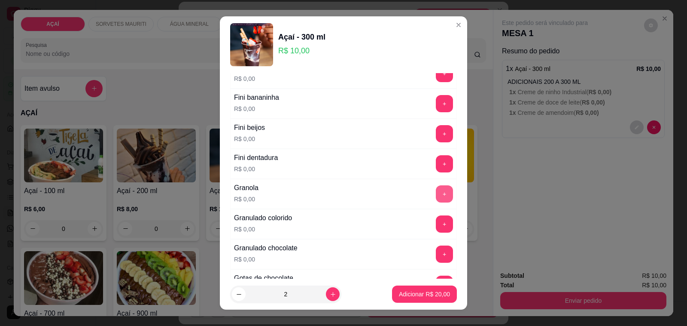
click at [436, 199] on button "+" at bounding box center [444, 193] width 17 height 17
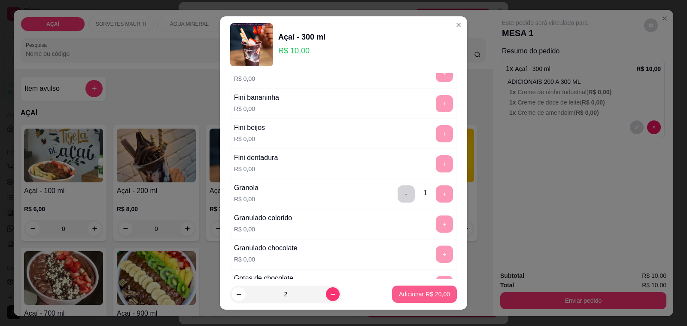
click at [429, 286] on button "Adicionar R$ 20,00" at bounding box center [424, 293] width 65 height 17
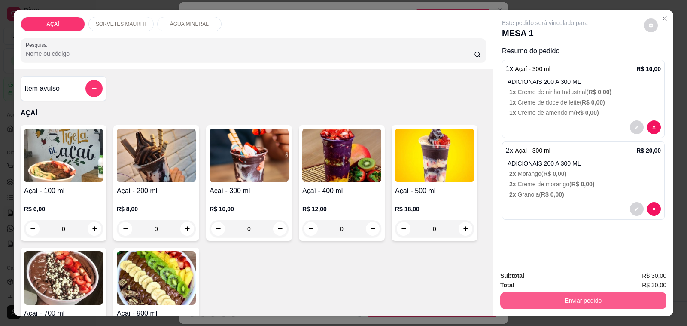
click at [586, 301] on button "Enviar pedido" at bounding box center [583, 300] width 166 height 17
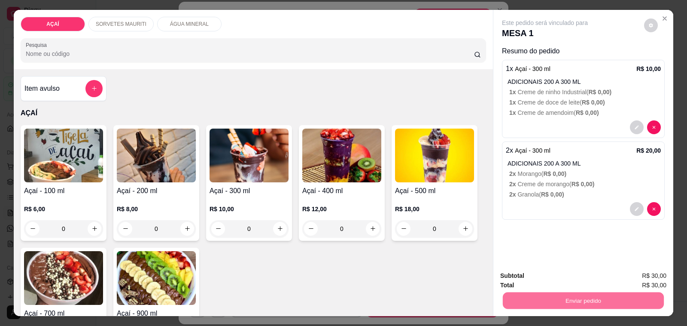
click at [551, 274] on button "Não registrar e enviar pedido" at bounding box center [554, 275] width 87 height 16
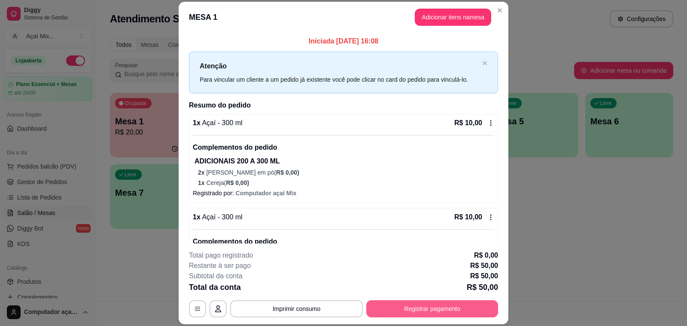
click at [414, 311] on button "Registrar pagamento" at bounding box center [432, 308] width 132 height 17
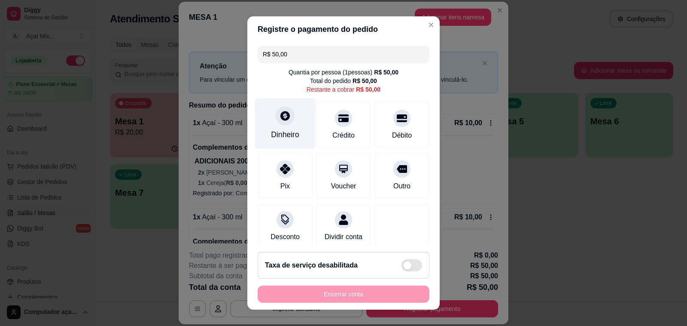
click at [282, 119] on icon at bounding box center [285, 115] width 11 height 11
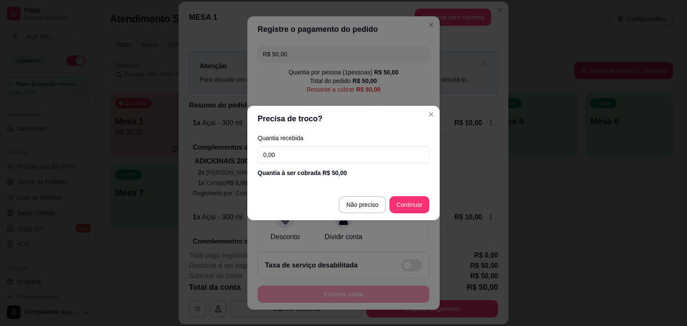
click at [295, 157] on input "0,00" at bounding box center [344, 154] width 172 height 17
type input "50,00"
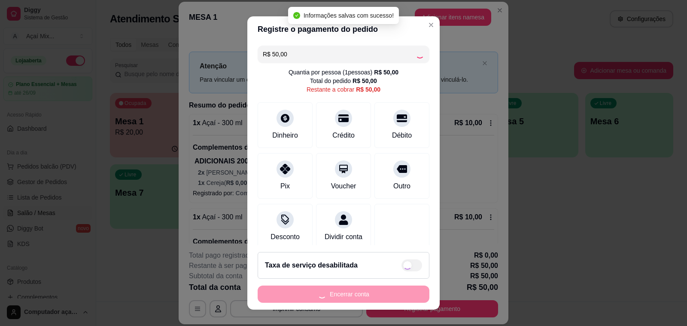
type input "R$ 0,00"
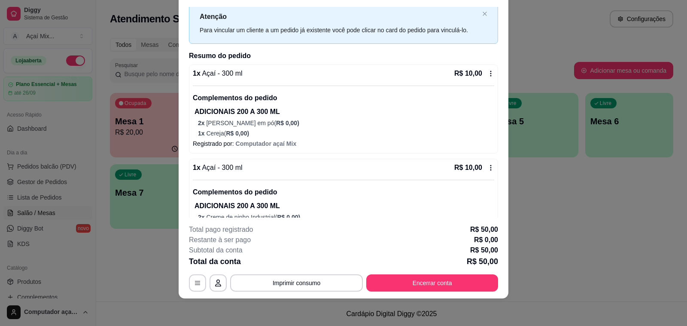
scroll to position [0, 0]
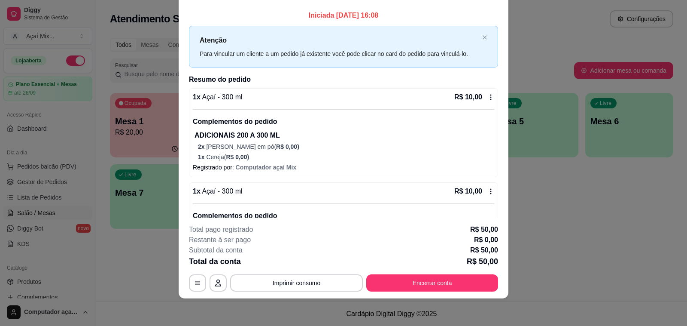
click at [473, 40] on div "Atenção Para vincular um cliente a um pedido já existente você pode clicar no c…" at bounding box center [343, 47] width 309 height 42
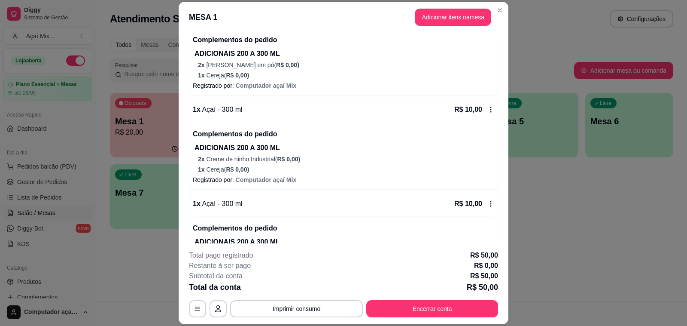
scroll to position [265, 0]
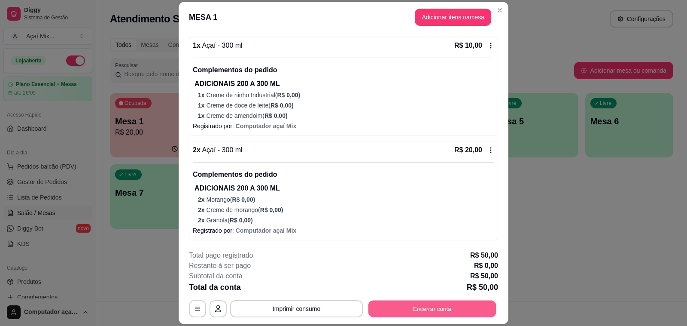
click at [448, 304] on button "Encerrar conta" at bounding box center [433, 308] width 128 height 17
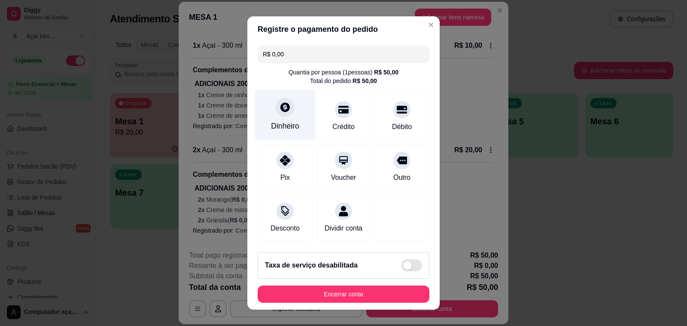
click at [283, 120] on div "Dinheiro" at bounding box center [285, 125] width 28 height 11
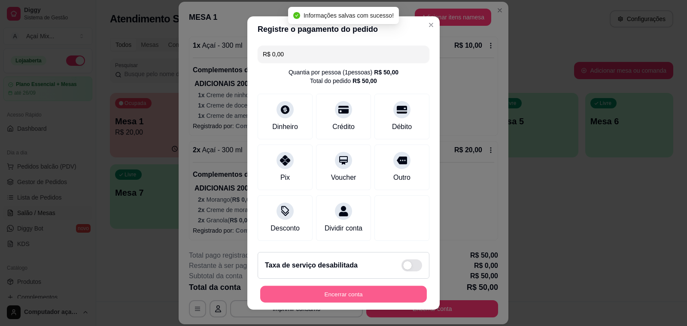
click at [366, 293] on button "Encerrar conta" at bounding box center [343, 294] width 167 height 17
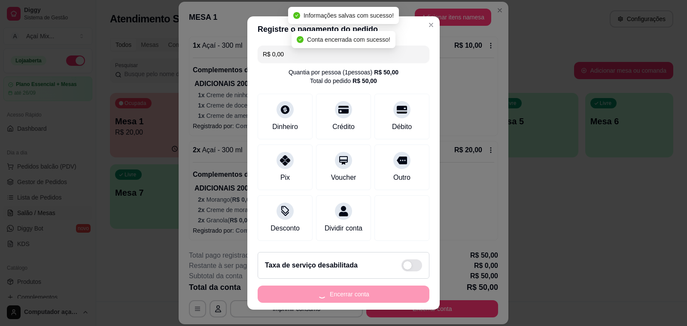
scroll to position [0, 0]
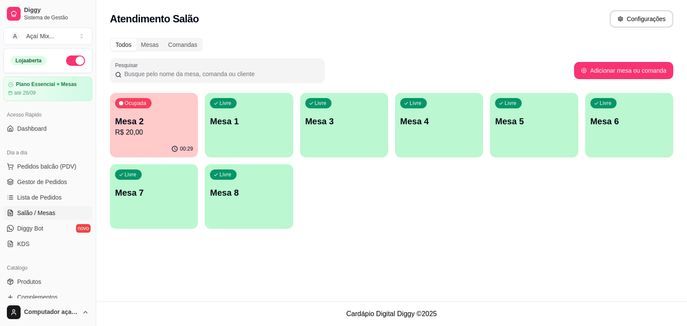
click at [137, 116] on p "Mesa 2" at bounding box center [154, 121] width 78 height 12
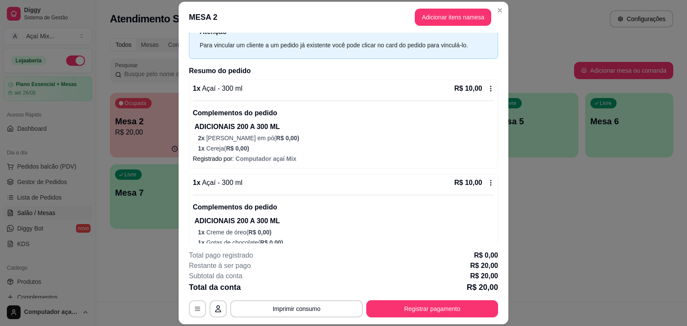
scroll to position [67, 0]
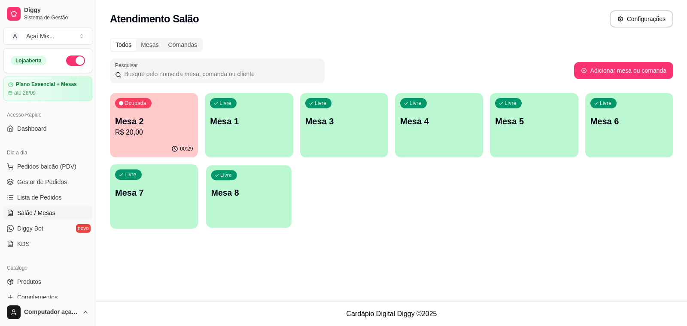
click at [244, 198] on p "Mesa 8" at bounding box center [249, 193] width 76 height 12
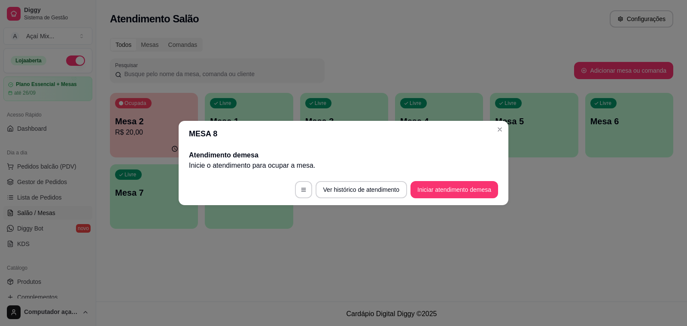
drag, startPoint x: 443, startPoint y: 179, endPoint x: 443, endPoint y: 186, distance: 6.5
click at [443, 180] on footer "Ver histórico de atendimento Iniciar atendimento de mesa" at bounding box center [344, 189] width 330 height 31
click at [442, 188] on button "Iniciar atendimento de mesa" at bounding box center [455, 189] width 88 height 17
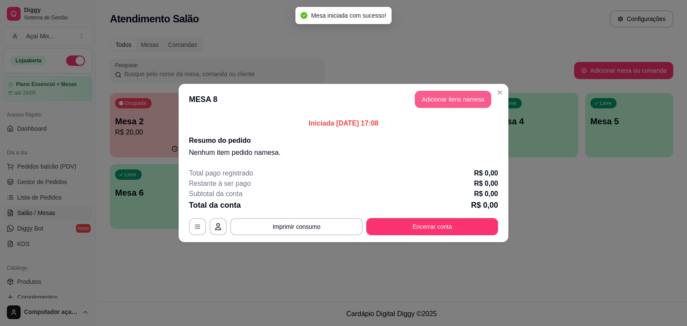
click at [420, 98] on button "Adicionar itens na mesa" at bounding box center [453, 99] width 76 height 17
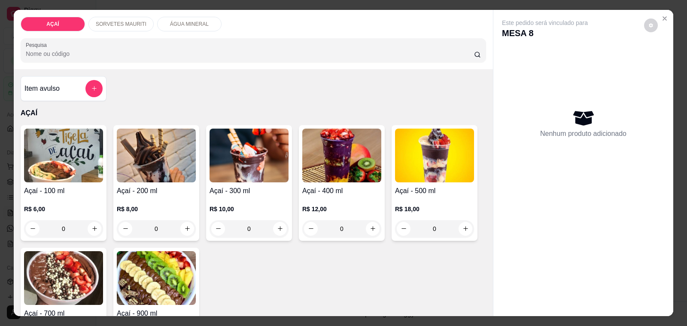
click at [276, 226] on div "0" at bounding box center [249, 228] width 79 height 17
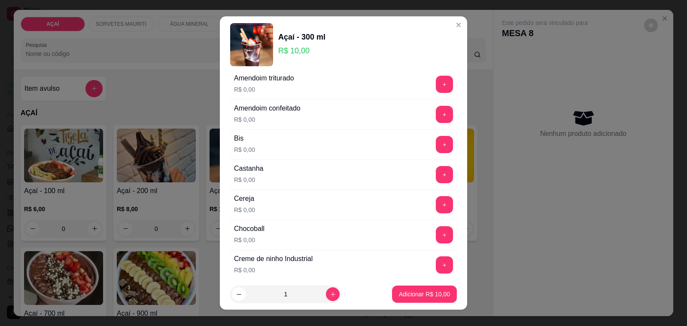
scroll to position [54, 0]
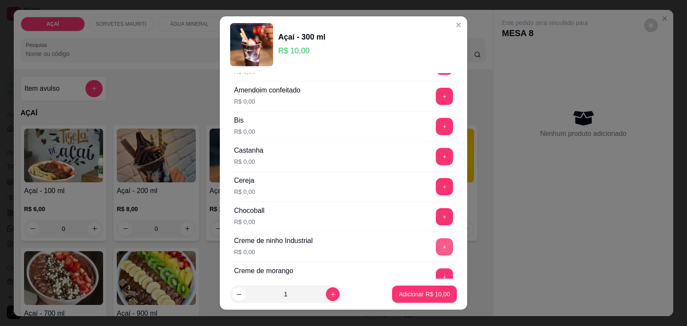
click at [436, 247] on button "+" at bounding box center [444, 246] width 17 height 17
click at [436, 151] on button "+" at bounding box center [444, 156] width 17 height 17
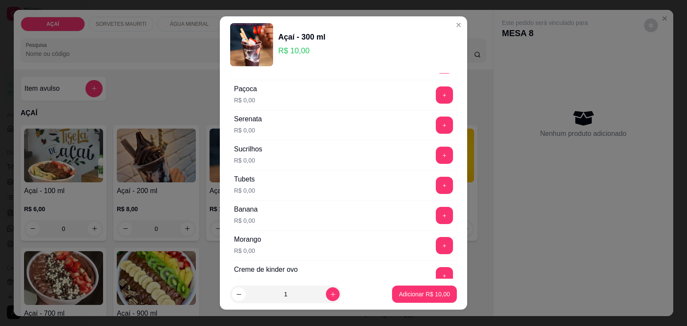
scroll to position [1101, 0]
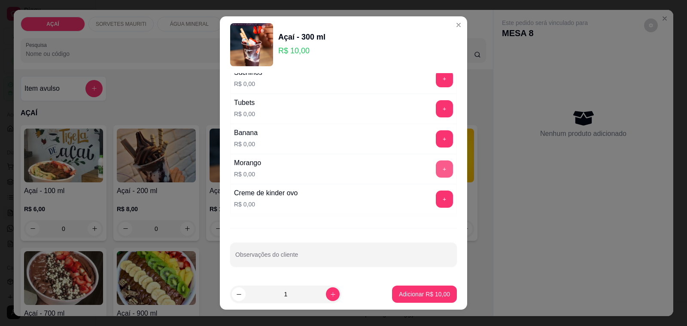
click at [436, 169] on button "+" at bounding box center [444, 168] width 17 height 17
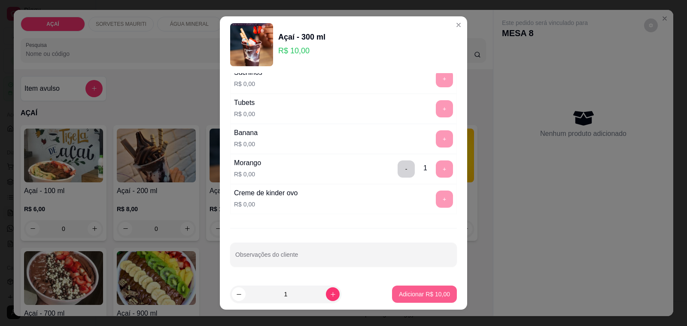
click at [419, 297] on p "Adicionar R$ 10,00" at bounding box center [424, 294] width 51 height 9
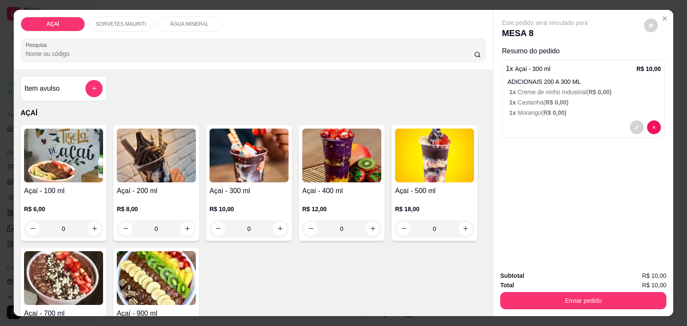
click at [369, 229] on div "0" at bounding box center [341, 228] width 79 height 17
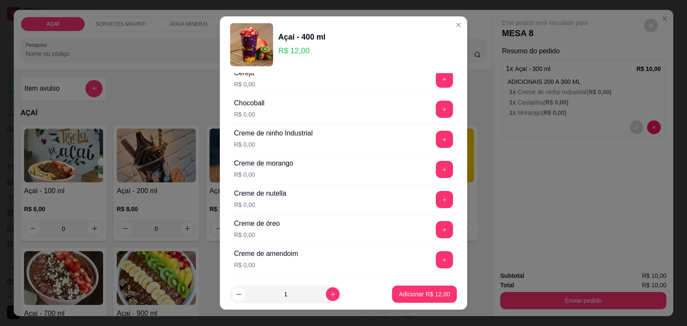
scroll to position [215, 0]
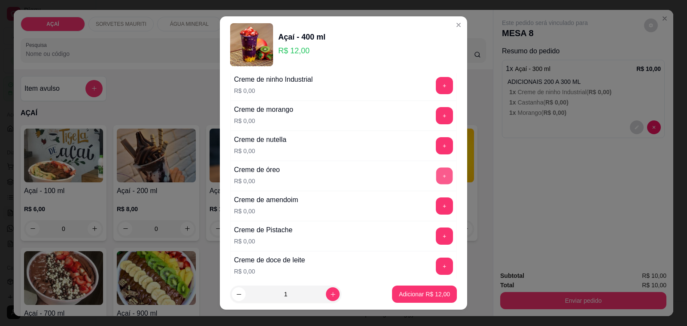
click at [436, 170] on button "+" at bounding box center [444, 176] width 17 height 17
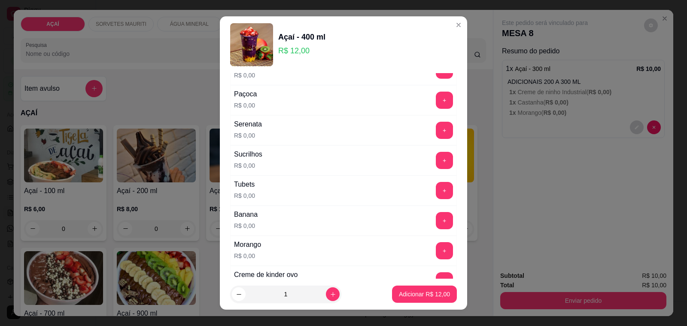
scroll to position [993, 0]
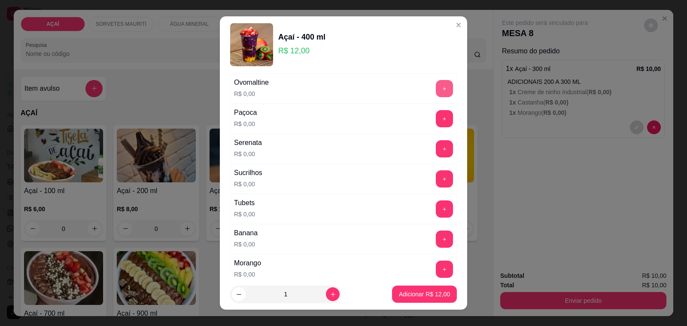
click at [436, 97] on button "+" at bounding box center [444, 88] width 17 height 17
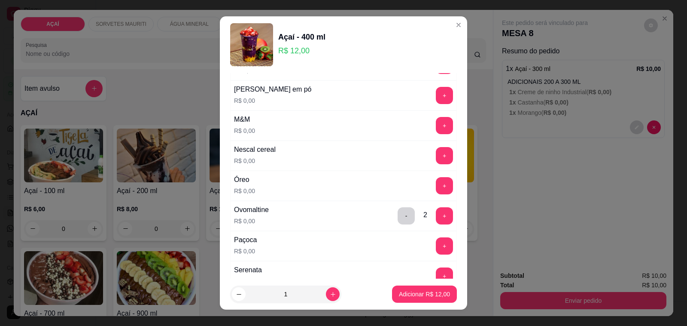
scroll to position [832, 0]
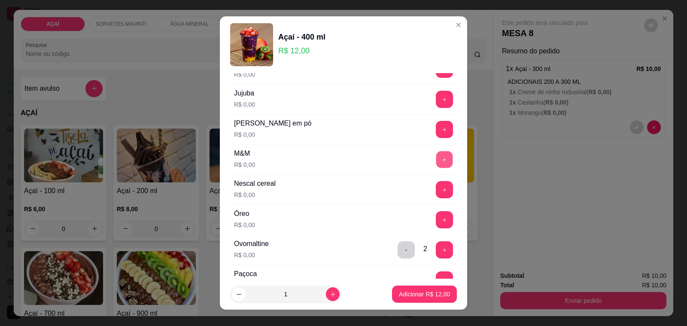
click at [436, 163] on button "+" at bounding box center [444, 159] width 17 height 17
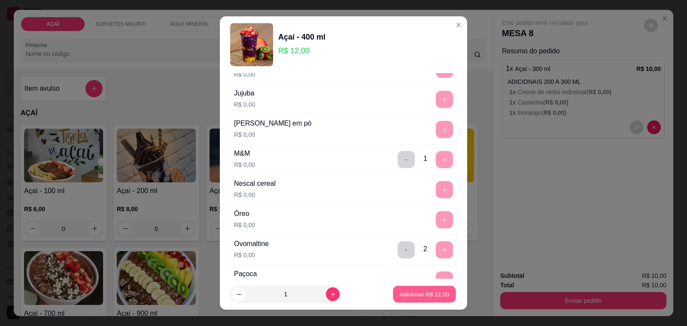
click at [423, 290] on button "Adicionar R$ 12,00" at bounding box center [424, 294] width 63 height 17
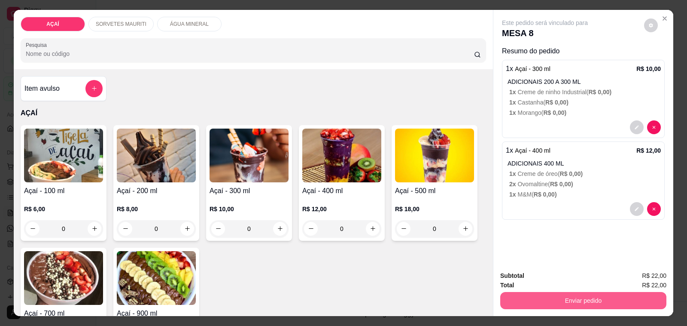
click at [570, 298] on button "Enviar pedido" at bounding box center [583, 300] width 166 height 17
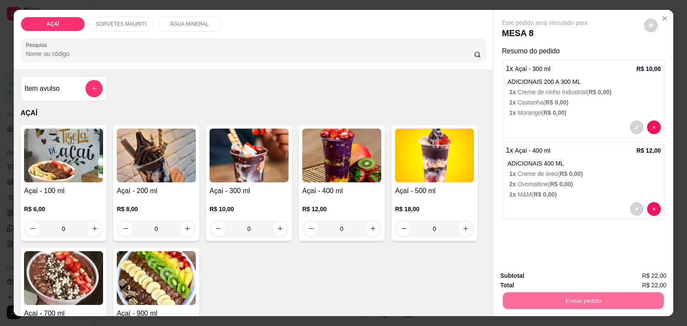
click at [539, 269] on button "Não registrar e enviar pedido" at bounding box center [554, 276] width 89 height 16
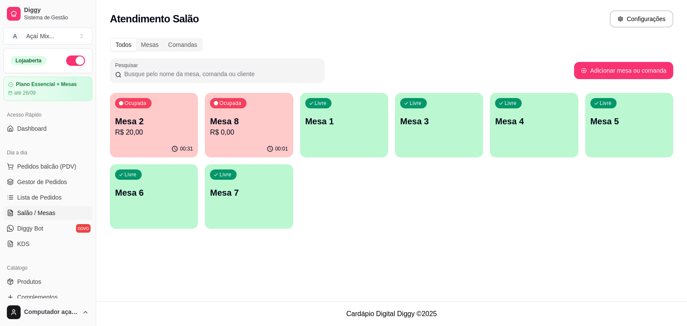
click at [643, 123] on p "Mesa 5" at bounding box center [630, 121] width 78 height 12
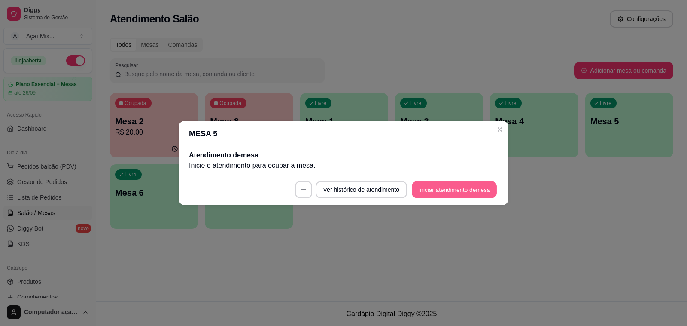
click at [437, 183] on button "Iniciar atendimento de mesa" at bounding box center [454, 189] width 85 height 17
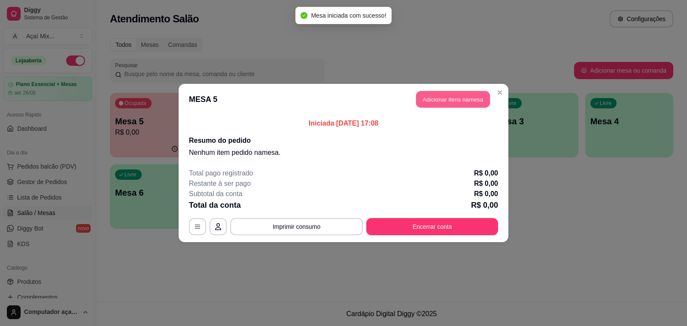
click at [469, 96] on button "Adicionar itens na mesa" at bounding box center [453, 99] width 74 height 17
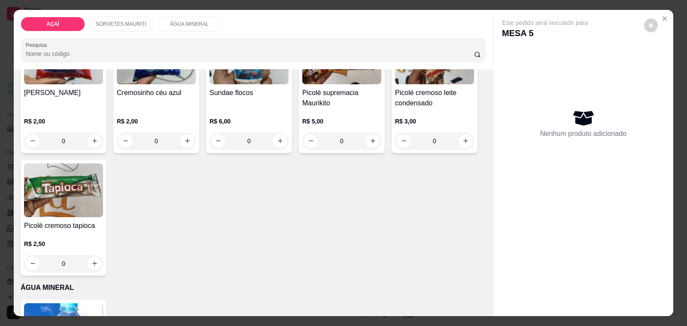
scroll to position [698, 0]
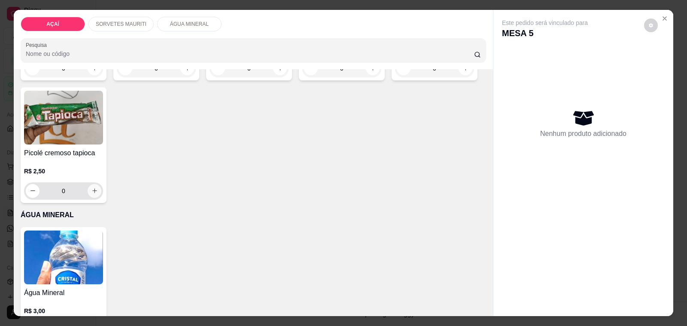
click at [91, 189] on icon "increase-product-quantity" at bounding box center [94, 190] width 6 height 6
type input "1"
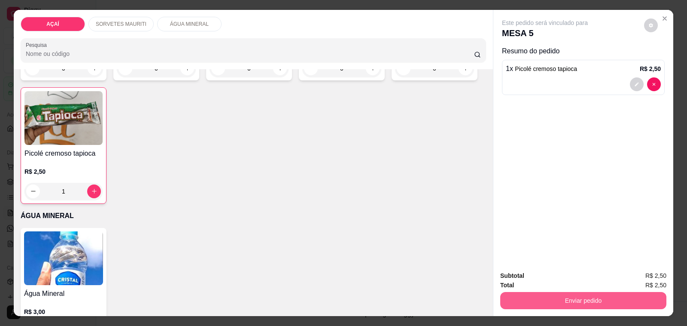
click at [562, 297] on button "Enviar pedido" at bounding box center [583, 300] width 166 height 17
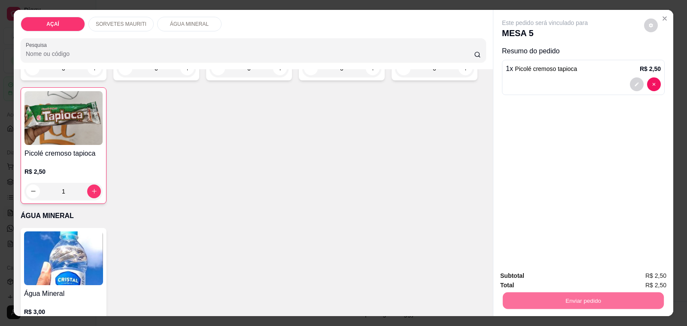
click at [525, 271] on button "Não registrar e enviar pedido" at bounding box center [554, 276] width 87 height 16
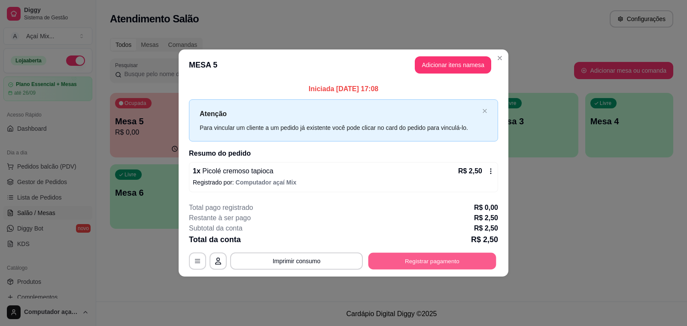
click at [399, 261] on button "Registrar pagamento" at bounding box center [433, 260] width 128 height 17
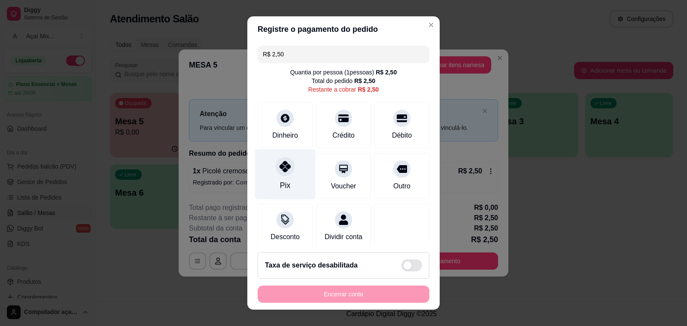
click at [267, 175] on div "Pix" at bounding box center [285, 174] width 61 height 50
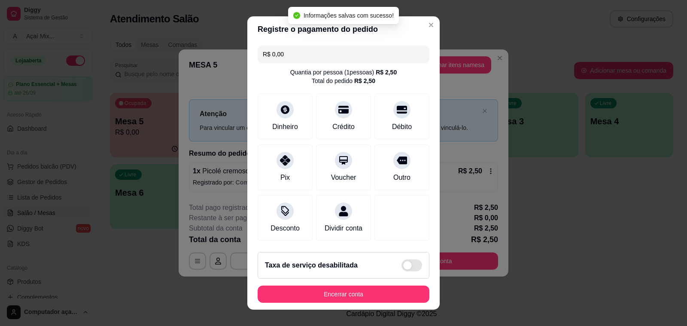
type input "R$ 0,00"
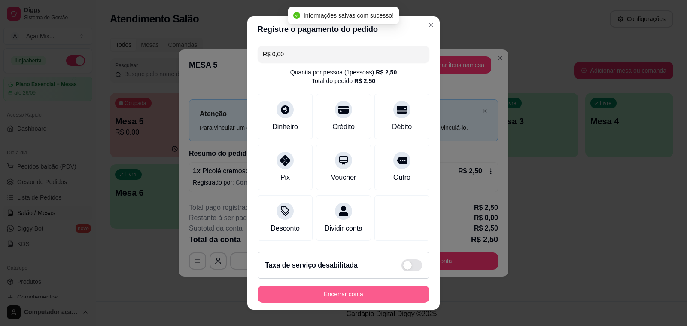
click at [344, 293] on button "Encerrar conta" at bounding box center [344, 293] width 172 height 17
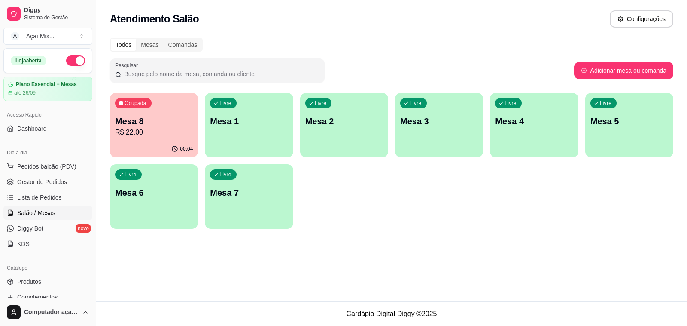
click at [149, 134] on p "R$ 22,00" at bounding box center [154, 132] width 78 height 10
click at [234, 147] on div "button" at bounding box center [248, 151] width 85 height 10
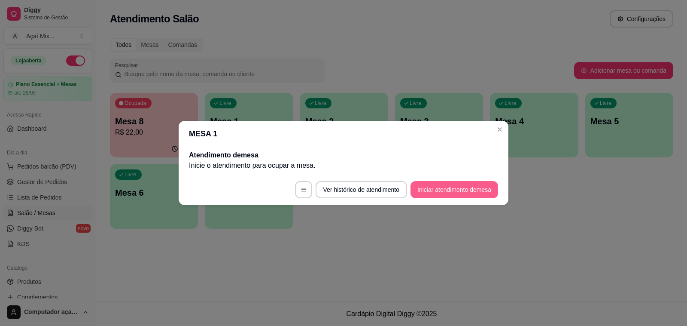
click at [452, 188] on button "Iniciar atendimento de mesa" at bounding box center [455, 189] width 88 height 17
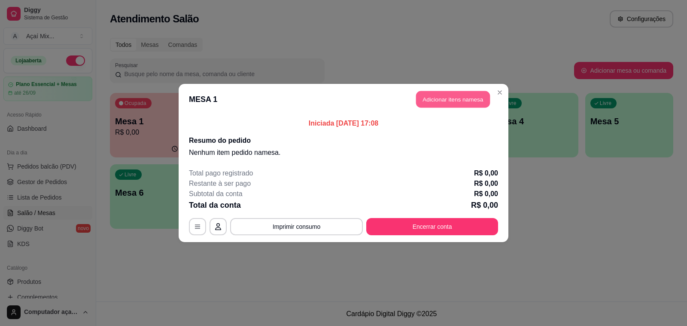
click at [470, 104] on button "Adicionar itens na mesa" at bounding box center [453, 99] width 74 height 17
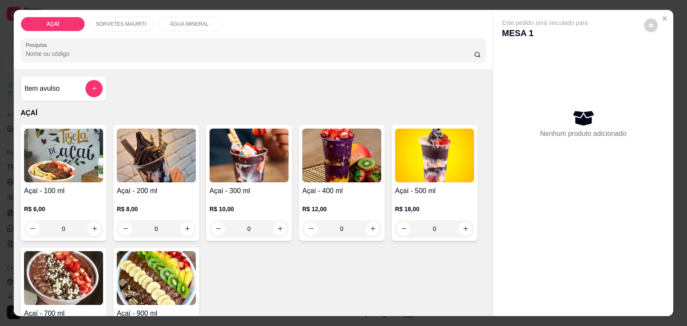
click at [147, 204] on p "R$ 8,00" at bounding box center [156, 208] width 79 height 9
click at [252, 178] on img at bounding box center [249, 155] width 79 height 54
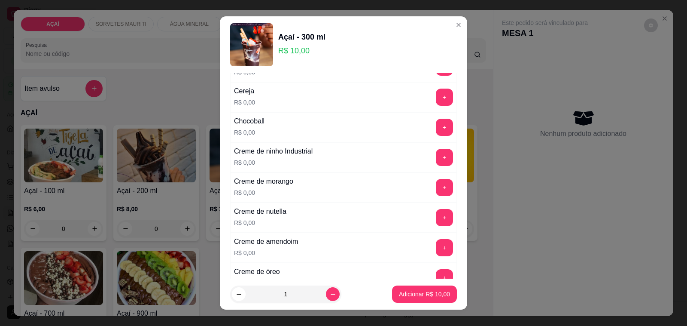
scroll to position [161, 0]
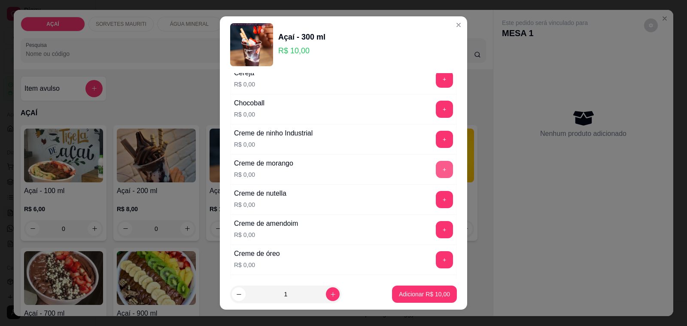
click at [436, 172] on button "+" at bounding box center [444, 169] width 17 height 17
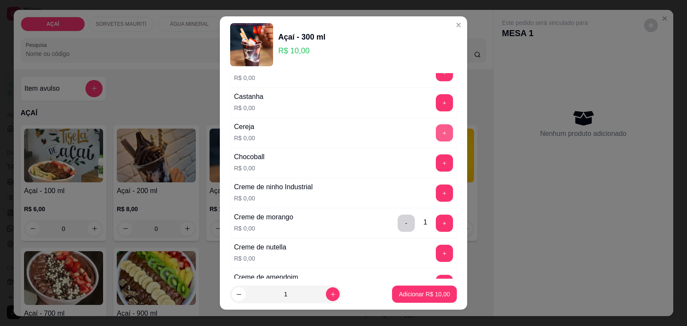
click at [436, 136] on button "+" at bounding box center [444, 132] width 17 height 17
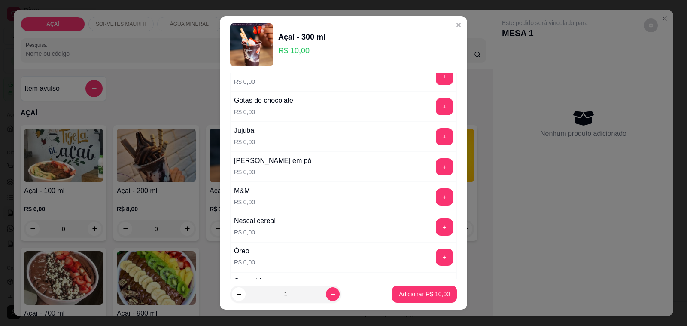
scroll to position [805, 0]
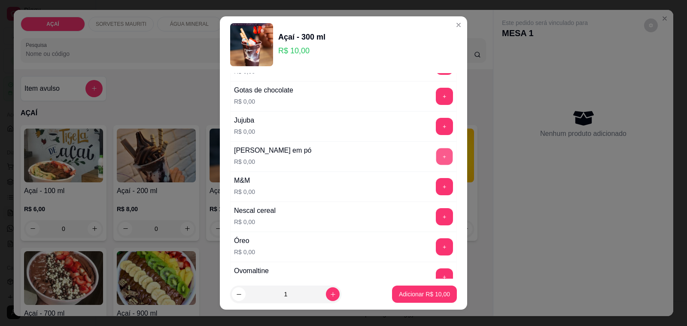
click at [436, 155] on button "+" at bounding box center [444, 156] width 17 height 17
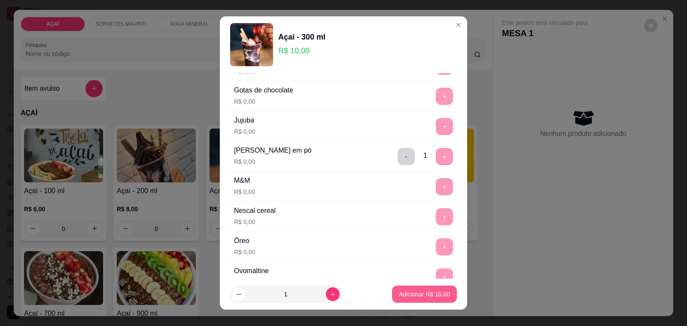
click at [420, 299] on button "Adicionar R$ 10,00" at bounding box center [424, 293] width 65 height 17
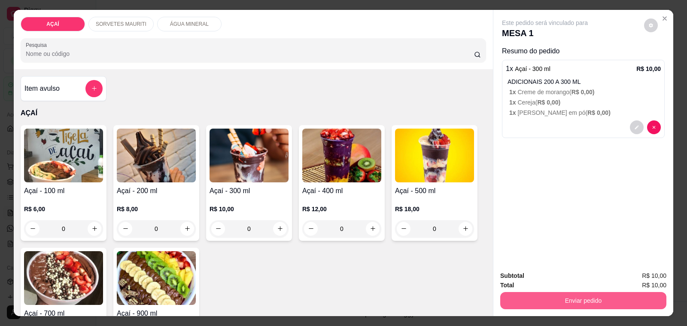
click at [554, 302] on button "Enviar pedido" at bounding box center [583, 300] width 166 height 17
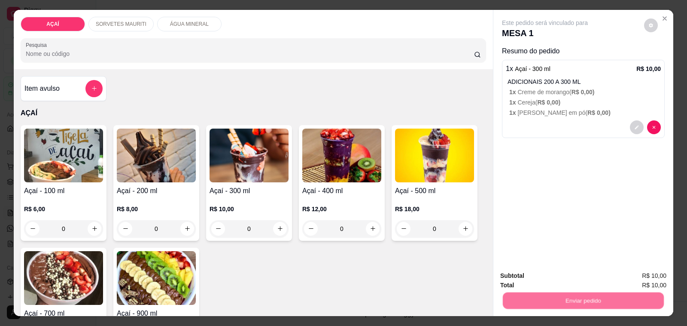
click at [530, 275] on button "Não registrar e enviar pedido" at bounding box center [554, 276] width 89 height 16
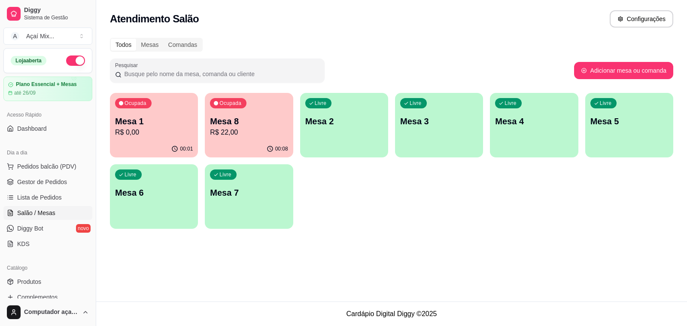
click at [156, 142] on div "00:01" at bounding box center [154, 148] width 88 height 17
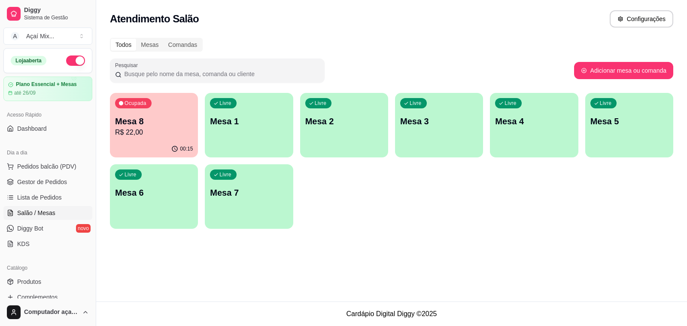
click at [185, 137] on p "R$ 22,00" at bounding box center [154, 132] width 78 height 10
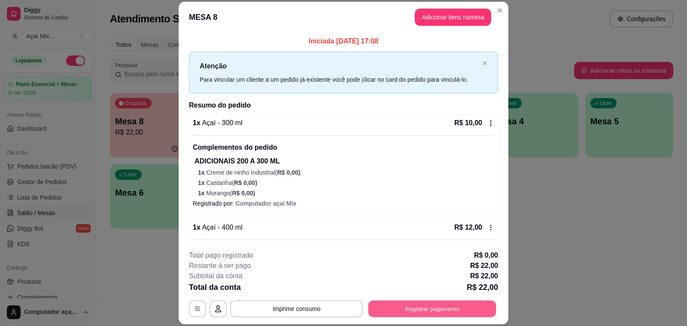
click at [460, 309] on button "Registrar pagamento" at bounding box center [433, 308] width 128 height 17
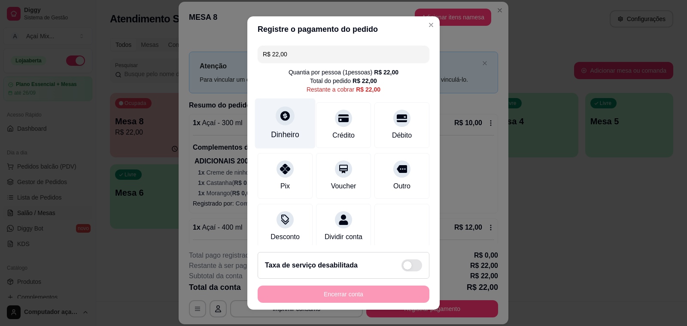
click at [282, 136] on div "Dinheiro" at bounding box center [285, 134] width 28 height 11
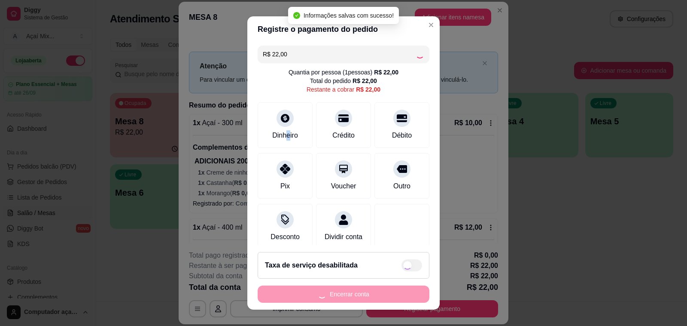
type input "R$ 0,00"
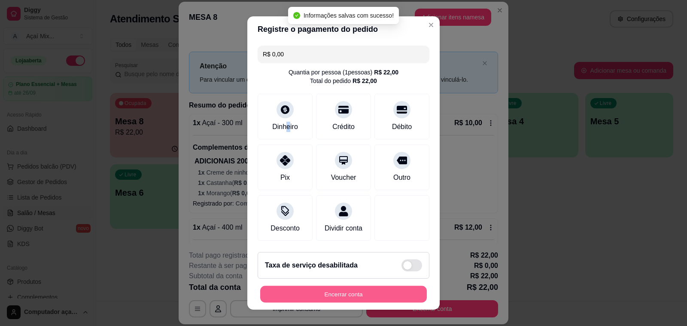
click at [366, 288] on button "Encerrar conta" at bounding box center [343, 294] width 167 height 17
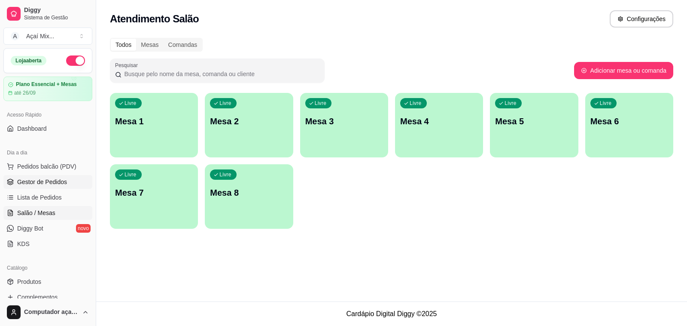
click at [25, 187] on link "Gestor de Pedidos" at bounding box center [47, 182] width 89 height 14
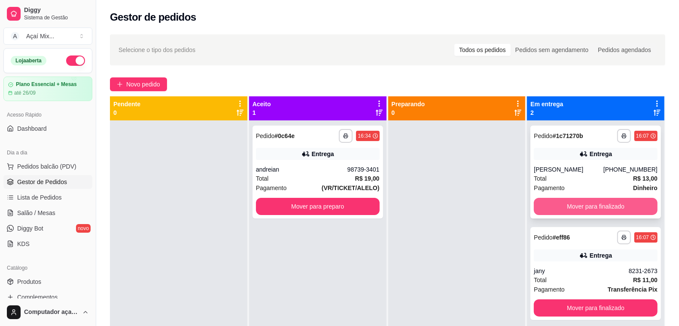
click at [617, 198] on button "Mover para finalizado" at bounding box center [596, 206] width 124 height 17
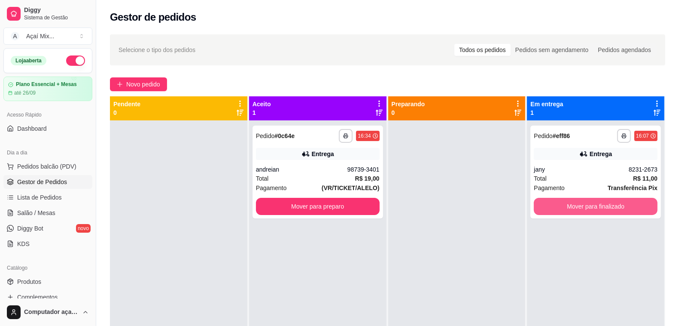
click at [617, 198] on button "Mover para finalizado" at bounding box center [596, 206] width 124 height 17
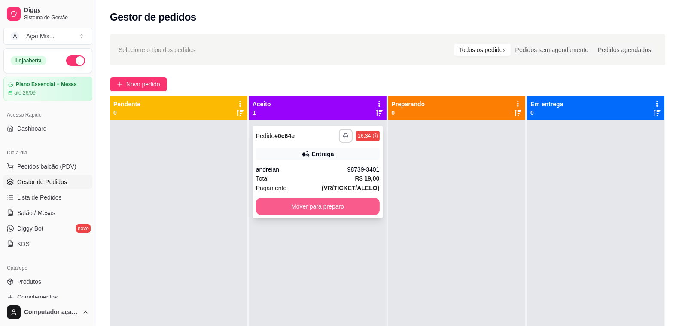
click at [340, 209] on button "Mover para preparo" at bounding box center [318, 206] width 124 height 17
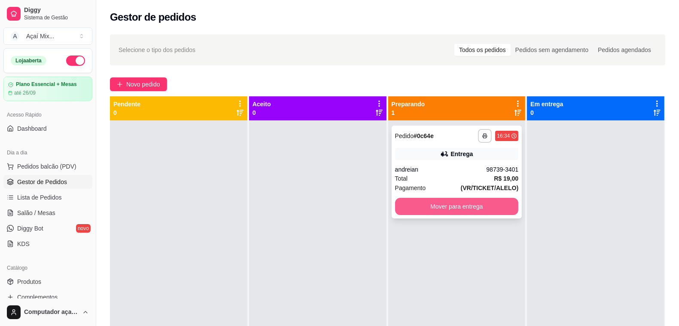
click at [424, 198] on button "Mover para entrega" at bounding box center [457, 206] width 124 height 17
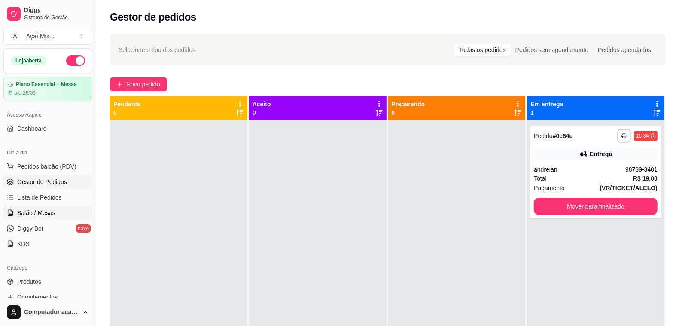
click at [7, 216] on icon at bounding box center [10, 212] width 7 height 7
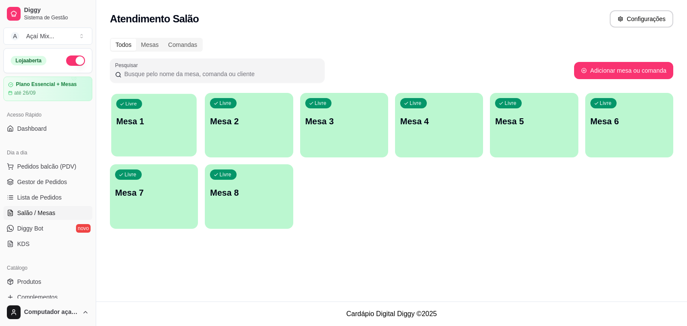
click at [149, 141] on div "Livre Mesa 1" at bounding box center [153, 120] width 85 height 52
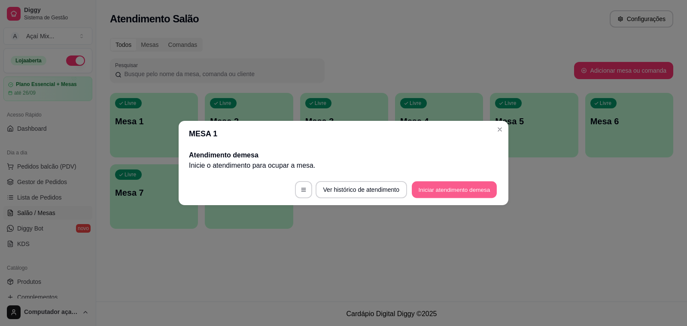
click at [419, 192] on button "Iniciar atendimento de mesa" at bounding box center [454, 189] width 85 height 17
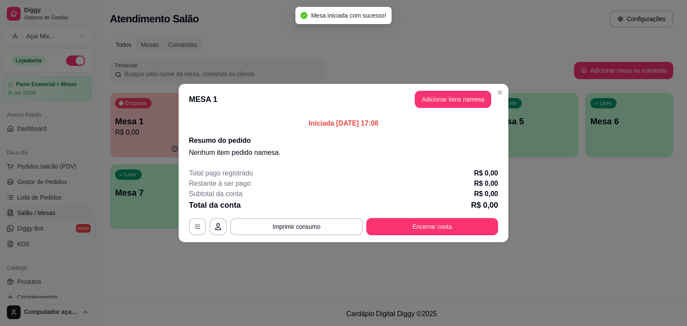
click at [447, 110] on header "MESA 1 Adicionar itens na mesa" at bounding box center [344, 99] width 330 height 31
click at [443, 106] on button "Adicionar itens na mesa" at bounding box center [453, 99] width 76 height 17
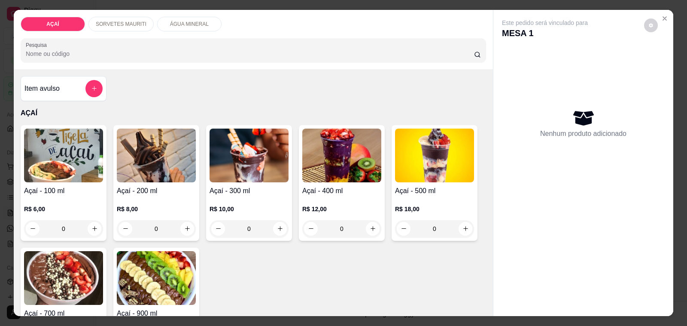
click at [321, 177] on img at bounding box center [341, 155] width 79 height 54
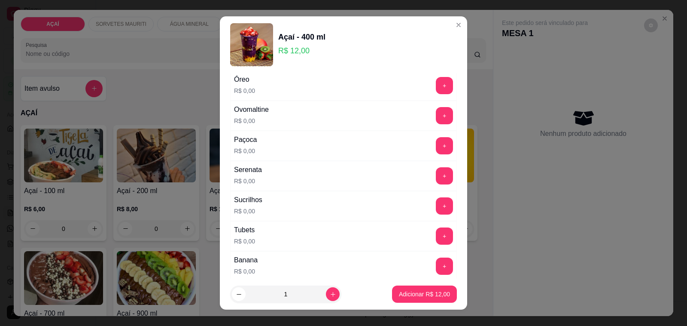
scroll to position [1101, 0]
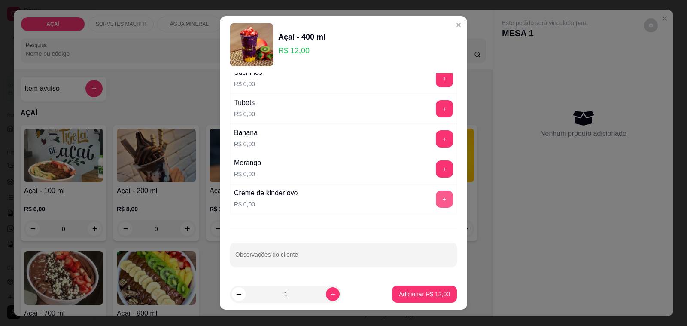
click at [436, 198] on button "+" at bounding box center [444, 198] width 17 height 17
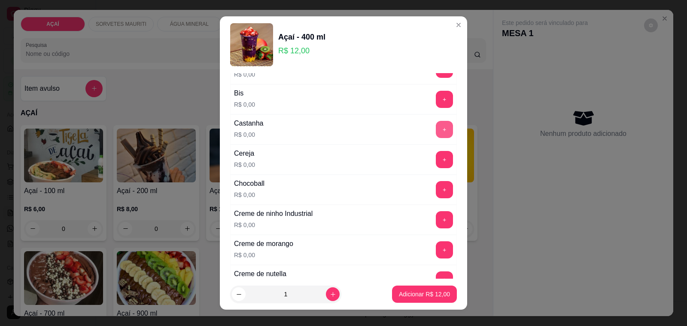
scroll to position [134, 0]
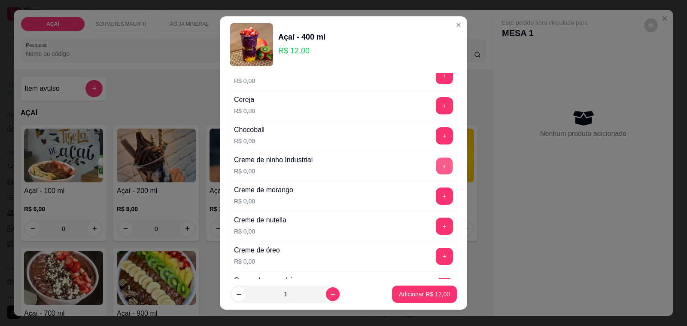
click at [436, 166] on button "+" at bounding box center [444, 166] width 17 height 17
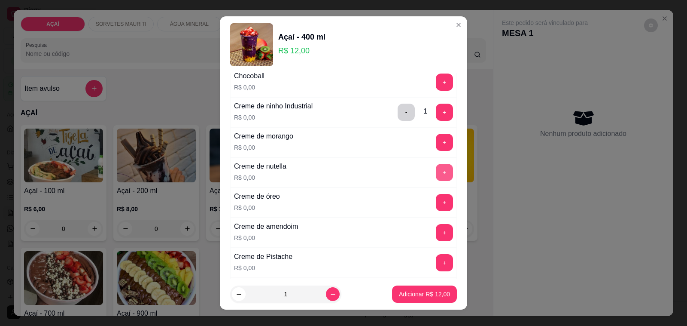
scroll to position [242, 0]
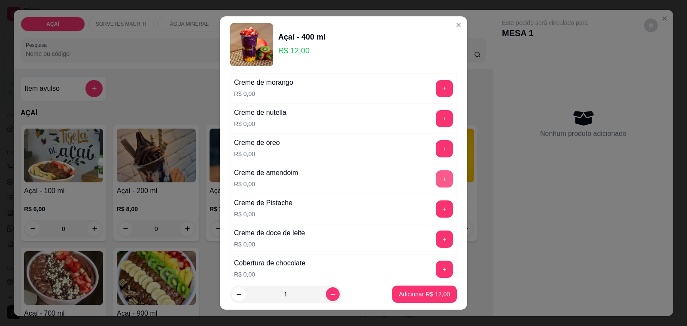
click at [436, 181] on button "+" at bounding box center [444, 178] width 17 height 17
click at [436, 89] on button "+" at bounding box center [444, 88] width 17 height 17
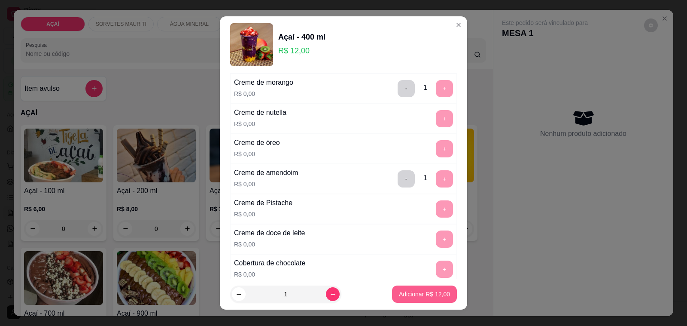
click at [432, 296] on p "Adicionar R$ 12,00" at bounding box center [424, 294] width 51 height 9
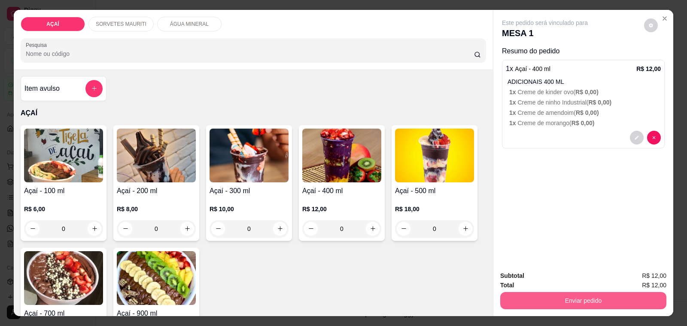
click at [534, 300] on button "Enviar pedido" at bounding box center [583, 300] width 166 height 17
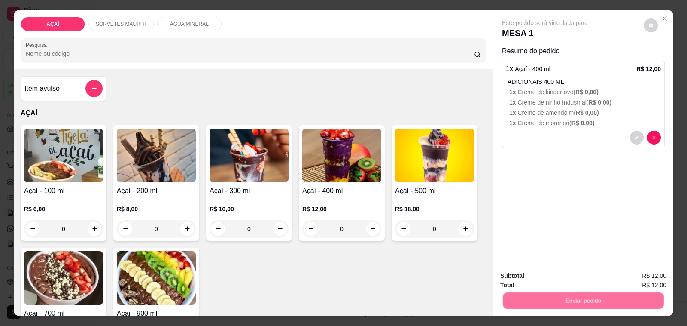
click at [533, 281] on button "Não registrar e enviar pedido" at bounding box center [554, 276] width 89 height 16
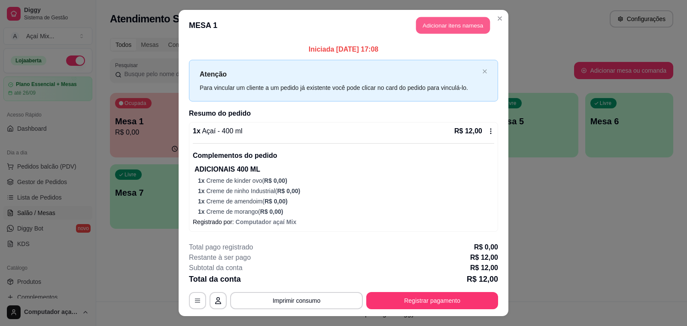
click at [434, 22] on button "Adicionar itens na mesa" at bounding box center [453, 25] width 74 height 17
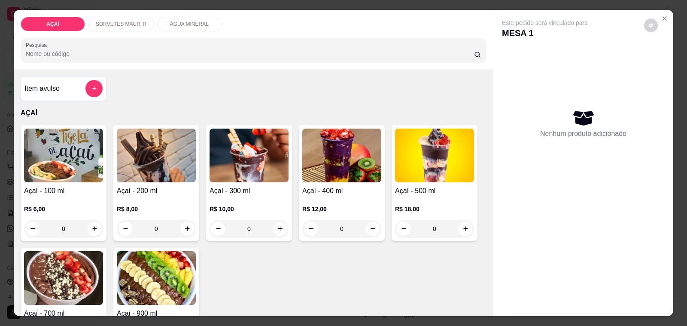
click at [321, 196] on div "R$ 12,00 0" at bounding box center [341, 216] width 79 height 41
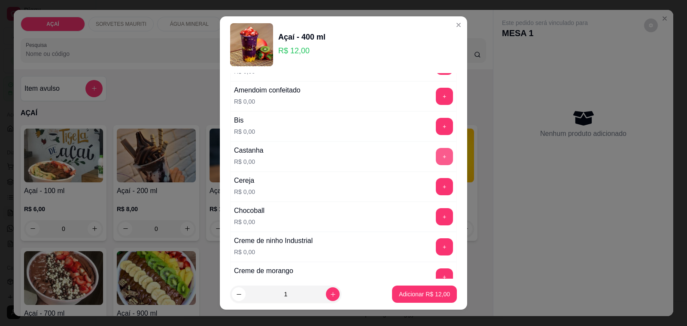
scroll to position [161, 0]
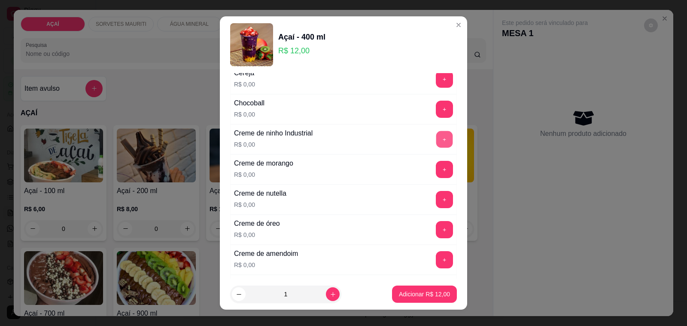
click at [436, 146] on button "+" at bounding box center [444, 139] width 17 height 17
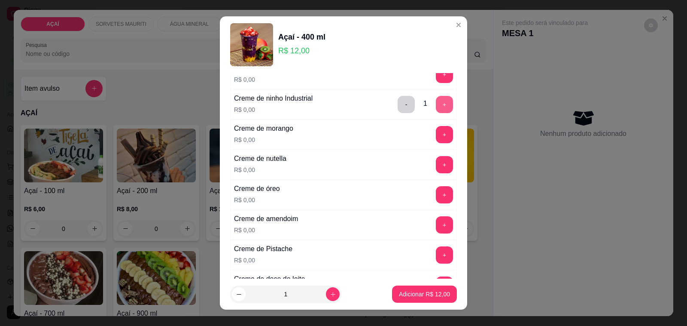
scroll to position [215, 0]
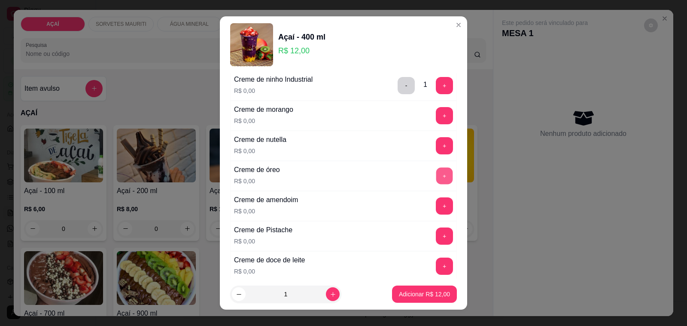
click at [436, 172] on button "+" at bounding box center [444, 176] width 17 height 17
click at [436, 203] on button "+" at bounding box center [444, 206] width 17 height 17
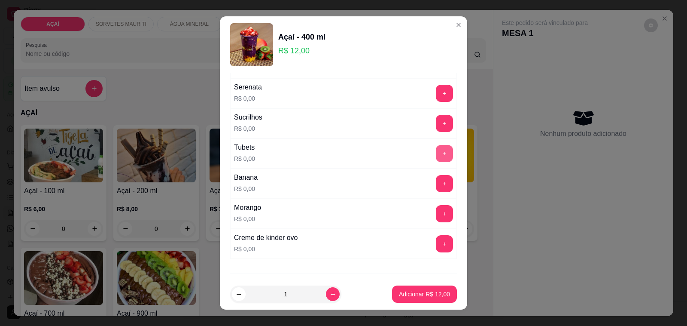
scroll to position [1101, 0]
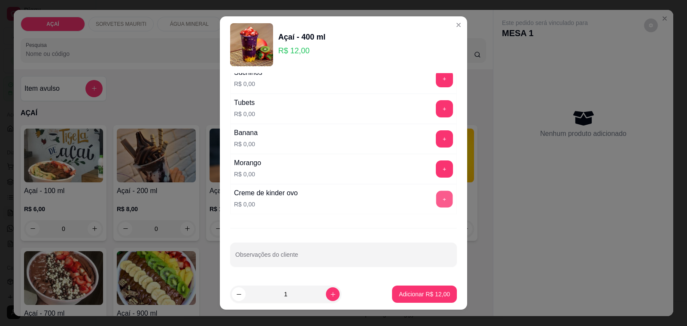
click at [436, 198] on button "+" at bounding box center [444, 199] width 17 height 17
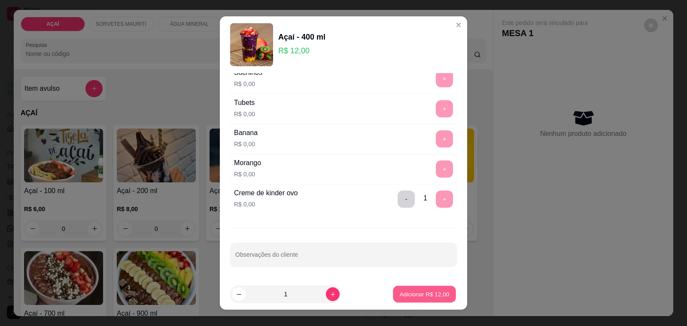
click at [402, 296] on p "Adicionar R$ 12,00" at bounding box center [425, 294] width 50 height 8
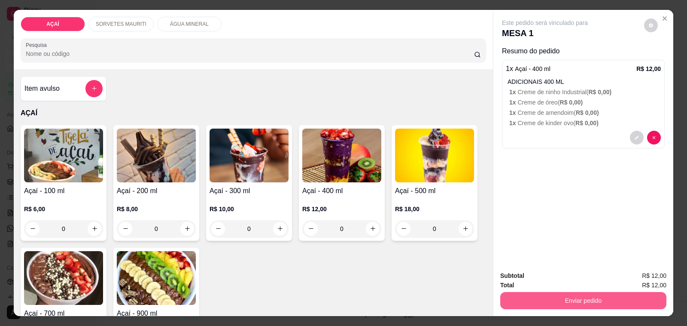
click at [536, 296] on button "Enviar pedido" at bounding box center [583, 300] width 166 height 17
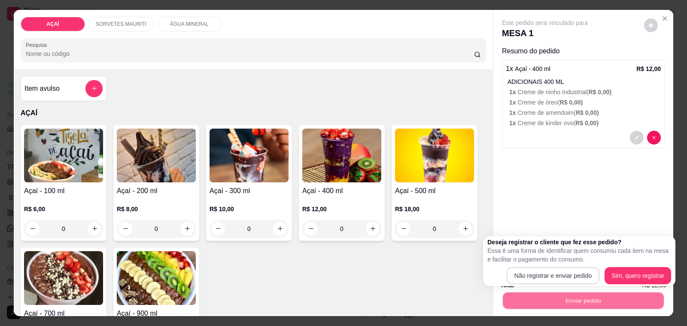
click at [525, 277] on body "Diggy Sistema de Gestão A Açaí Mix ... Loja aberta Plano Essencial + Mesas até …" at bounding box center [343, 163] width 687 height 326
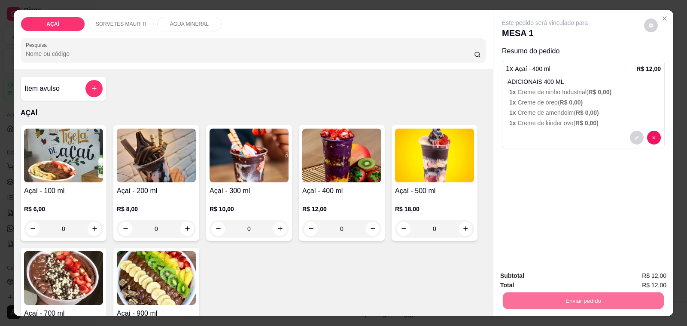
click at [525, 277] on button "Não registrar e enviar pedido" at bounding box center [554, 276] width 87 height 16
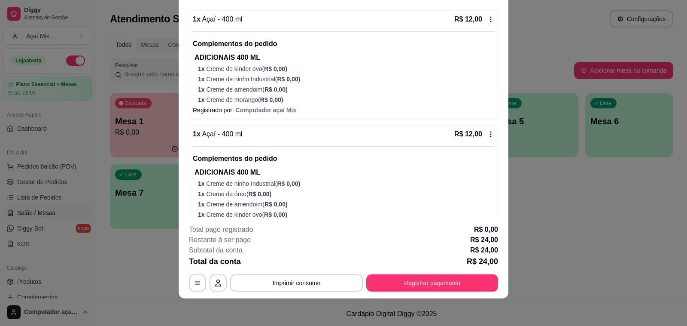
scroll to position [98, 0]
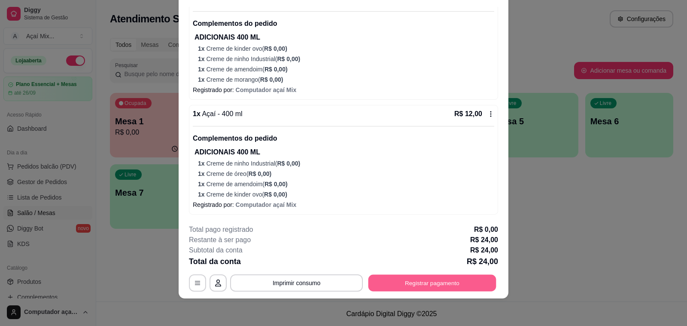
click at [411, 276] on button "Registrar pagamento" at bounding box center [433, 282] width 128 height 17
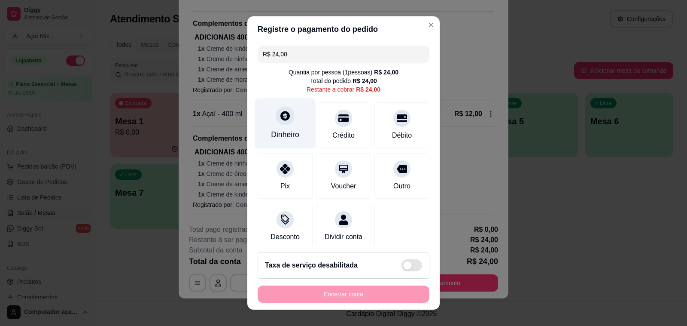
click at [271, 131] on div "Dinheiro" at bounding box center [285, 134] width 28 height 11
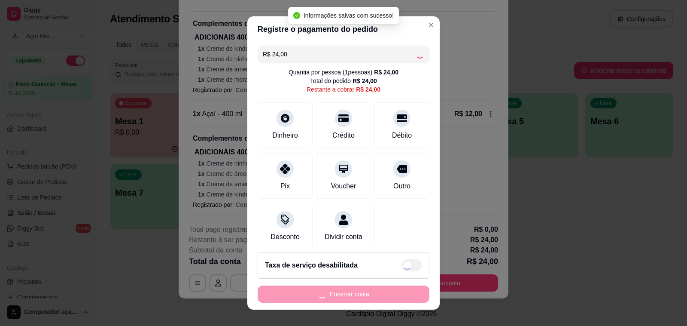
type input "R$ 0,00"
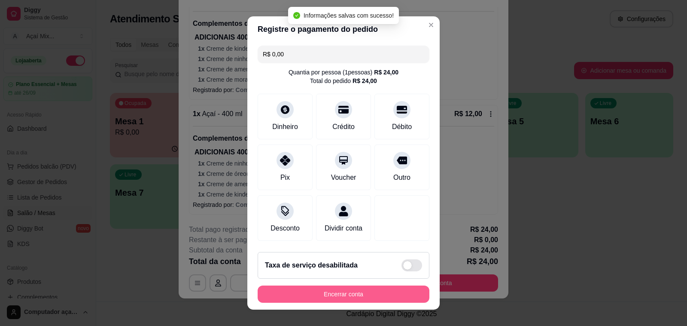
click at [366, 291] on button "Encerrar conta" at bounding box center [344, 293] width 172 height 17
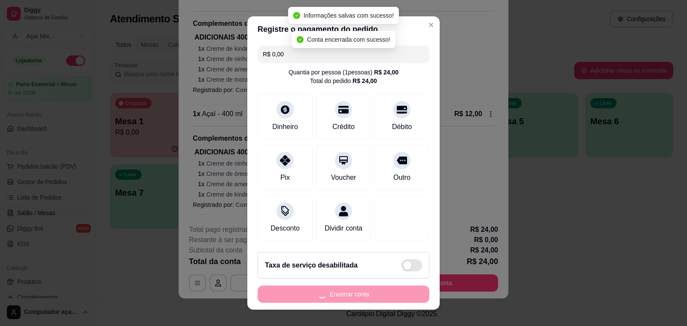
scroll to position [0, 0]
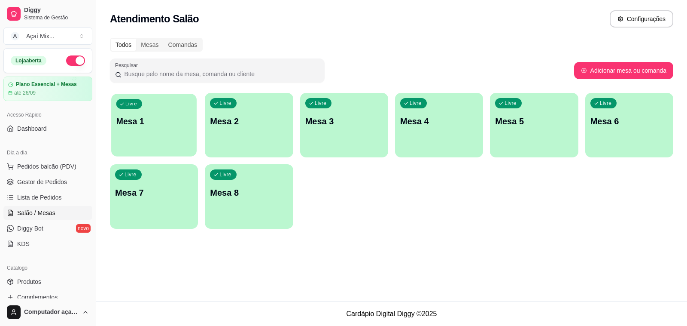
click at [144, 125] on p "Mesa 1" at bounding box center [154, 122] width 76 height 12
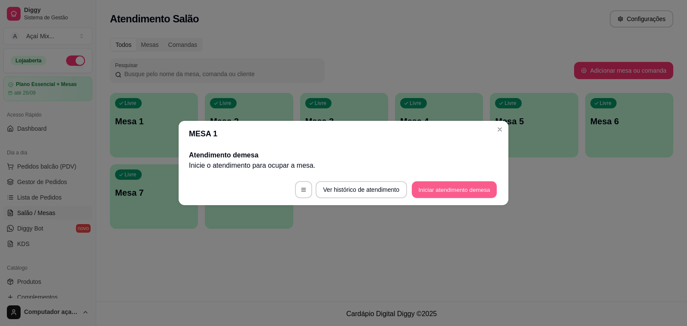
click at [492, 196] on button "Iniciar atendimento de mesa" at bounding box center [454, 189] width 85 height 17
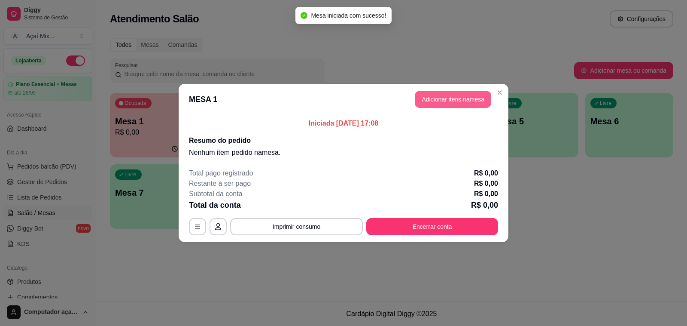
click at [474, 105] on button "Adicionar itens na mesa" at bounding box center [453, 99] width 76 height 17
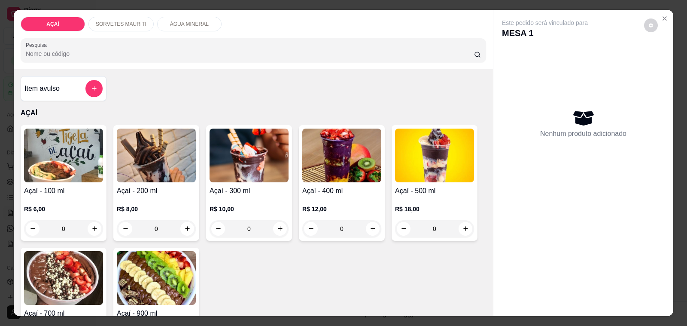
click at [242, 186] on h4 "Açaí - 300 ml" at bounding box center [249, 191] width 79 height 10
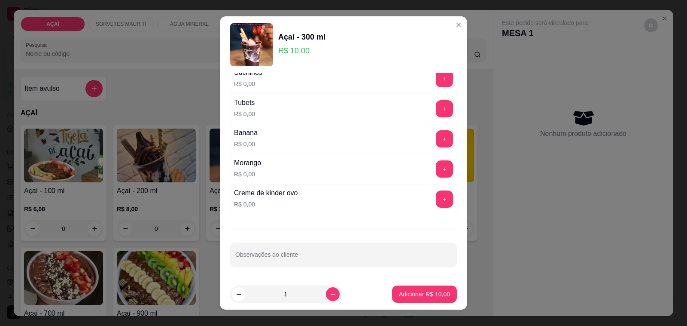
scroll to position [1101, 0]
click at [436, 106] on button "+" at bounding box center [444, 108] width 17 height 17
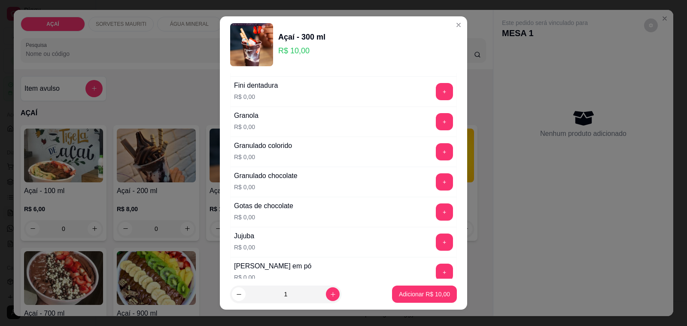
scroll to position [671, 0]
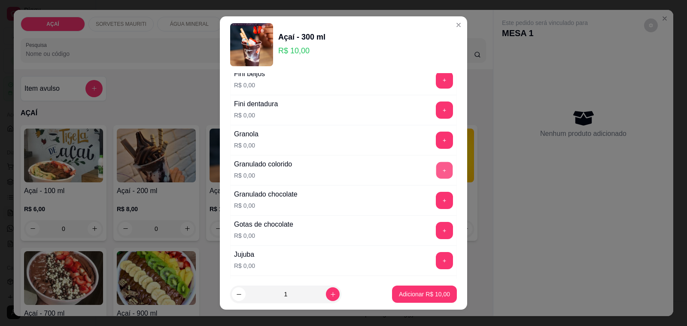
click at [436, 173] on button "+" at bounding box center [444, 170] width 17 height 17
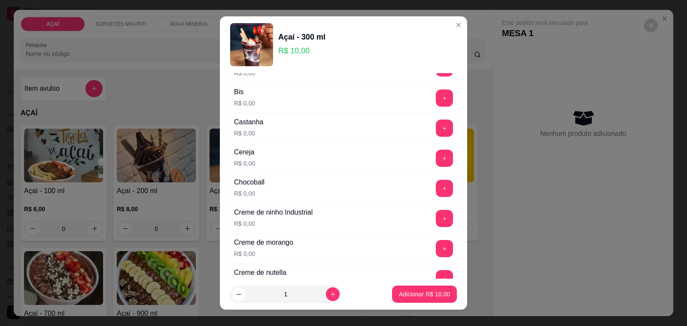
scroll to position [0, 0]
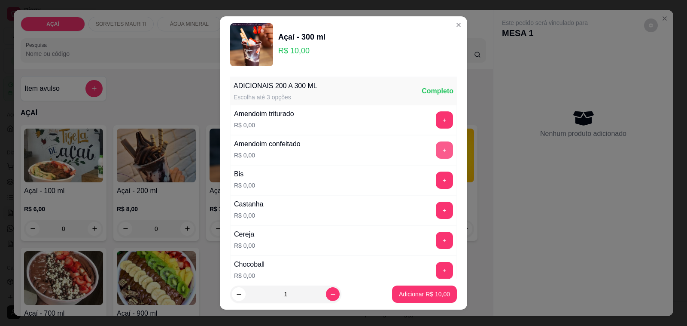
click at [436, 153] on button "+" at bounding box center [444, 149] width 17 height 17
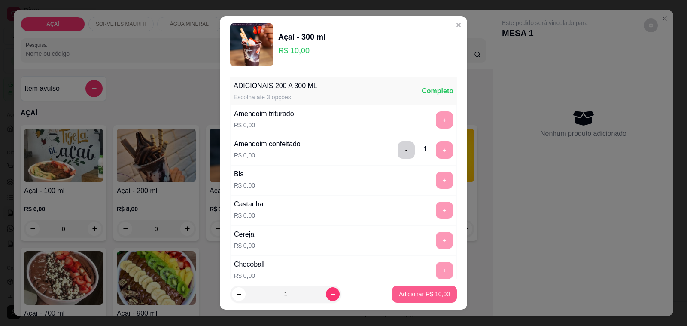
click at [411, 289] on button "Adicionar R$ 10,00" at bounding box center [424, 293] width 65 height 17
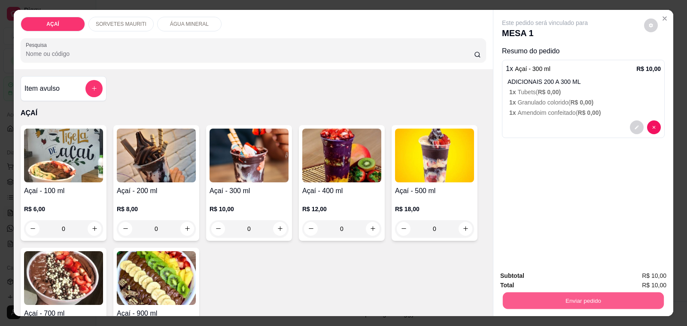
click at [548, 297] on button "Enviar pedido" at bounding box center [583, 300] width 161 height 17
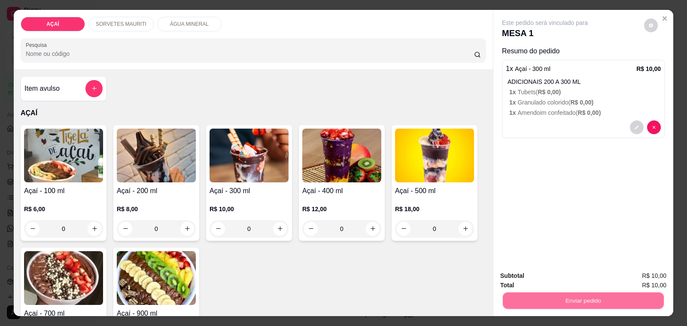
click at [555, 282] on button "Não registrar e enviar pedido" at bounding box center [554, 276] width 89 height 16
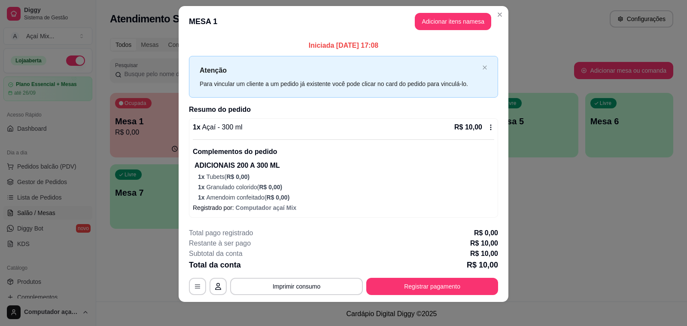
scroll to position [12, 0]
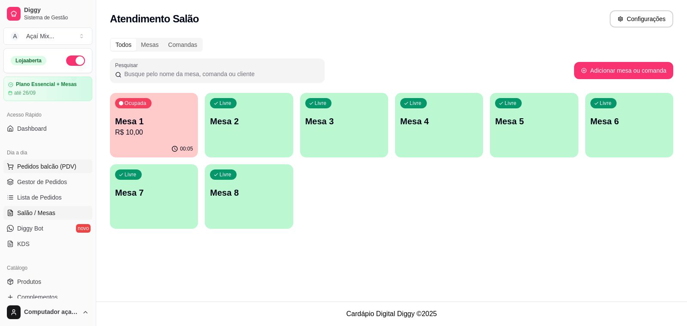
click at [48, 165] on span "Pedidos balcão (PDV)" at bounding box center [46, 166] width 59 height 9
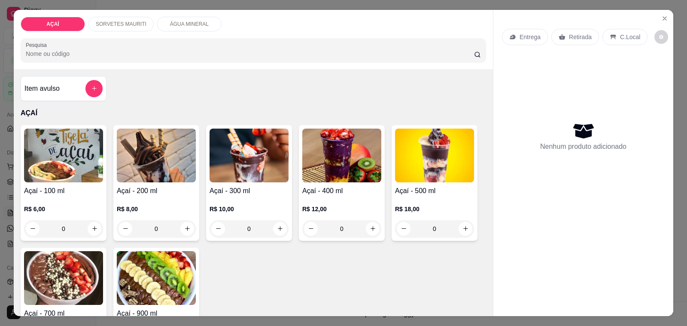
drag, startPoint x: 250, startPoint y: 185, endPoint x: 246, endPoint y: 179, distance: 7.4
click at [246, 179] on div "Açaí - 300 ml R$ 10,00 0" at bounding box center [249, 183] width 86 height 116
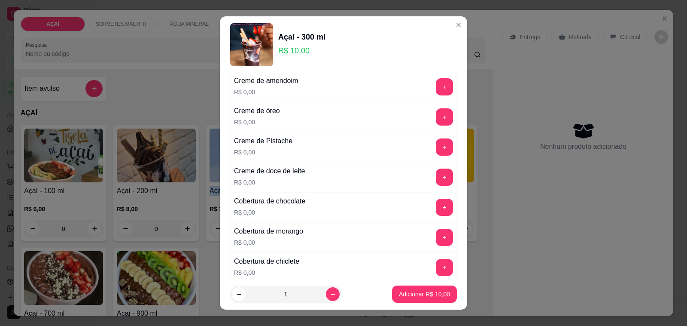
scroll to position [322, 0]
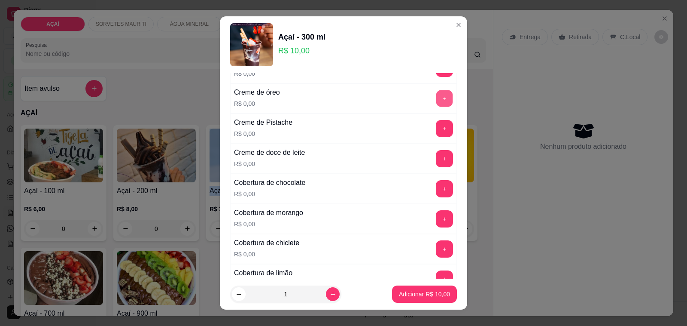
click at [436, 103] on button "+" at bounding box center [444, 98] width 17 height 17
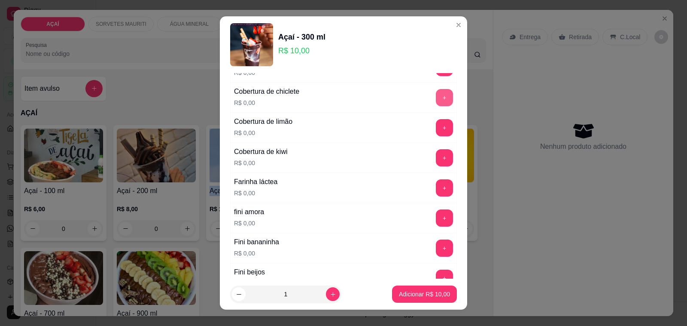
scroll to position [537, 0]
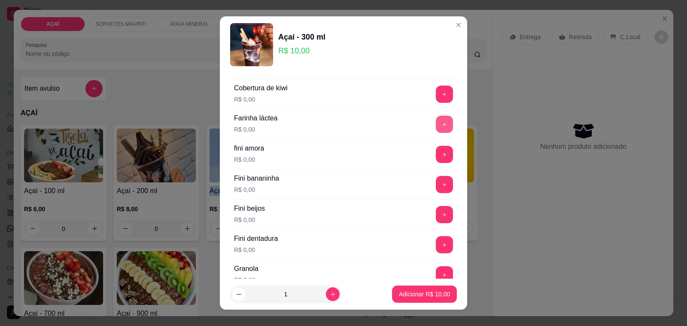
click at [436, 128] on button "+" at bounding box center [444, 124] width 17 height 17
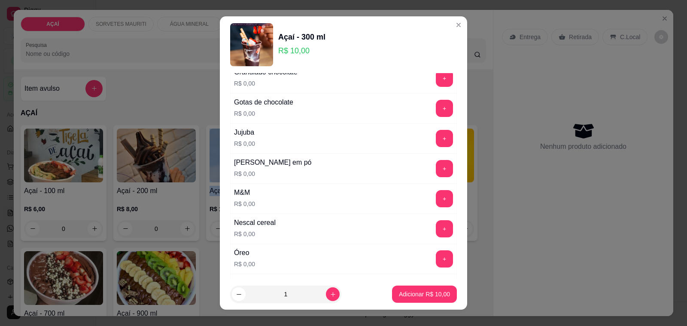
scroll to position [805, 0]
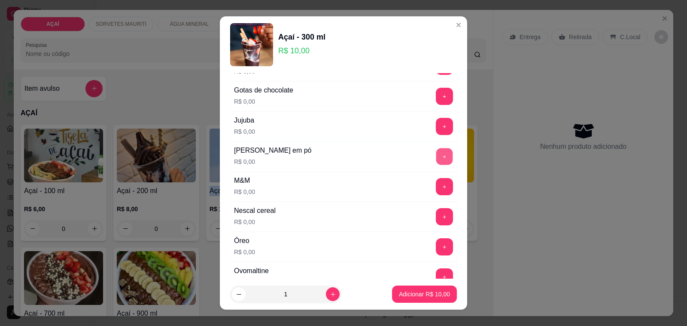
click at [436, 164] on button "+" at bounding box center [444, 156] width 17 height 17
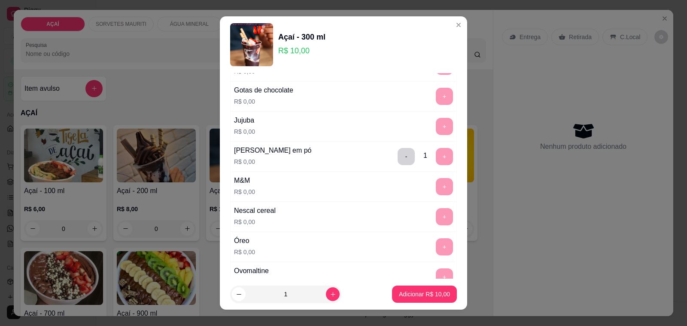
click at [428, 304] on footer "1 Adicionar R$ 10,00" at bounding box center [343, 293] width 247 height 31
click at [427, 296] on p "Adicionar R$ 10,00" at bounding box center [425, 294] width 50 height 8
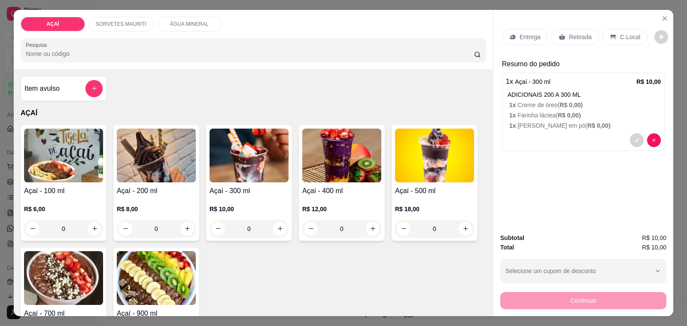
click at [273, 196] on div "R$ 10,00 0" at bounding box center [249, 216] width 79 height 41
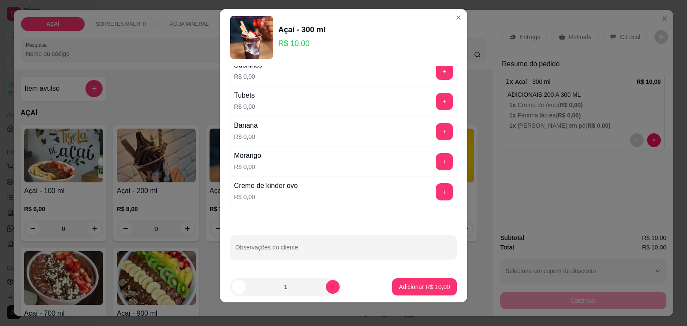
scroll to position [11, 0]
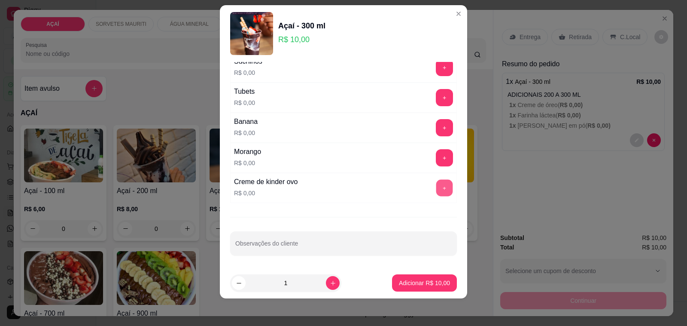
click at [436, 182] on button "+" at bounding box center [444, 188] width 17 height 17
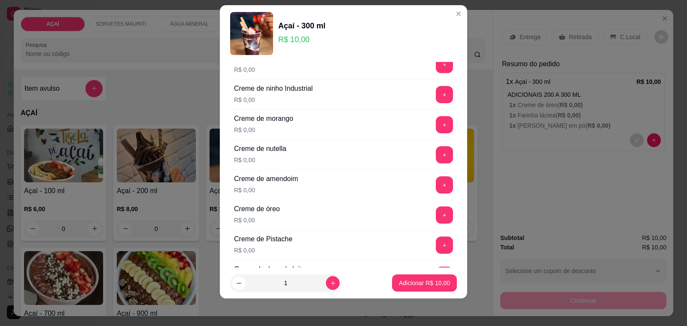
scroll to position [188, 0]
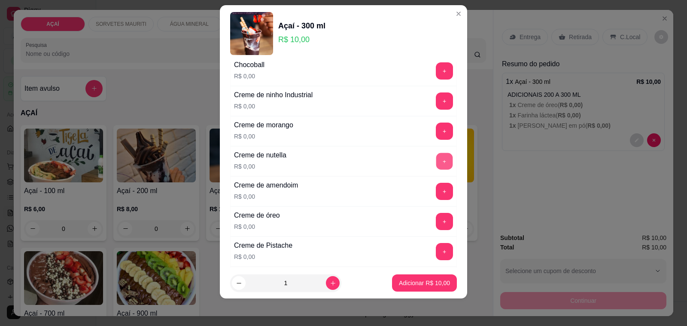
click at [436, 165] on button "+" at bounding box center [444, 161] width 17 height 17
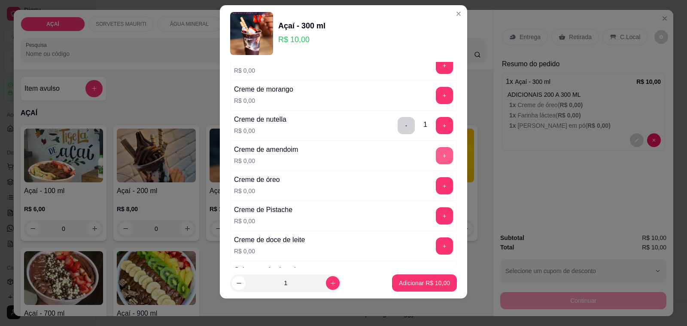
scroll to position [242, 0]
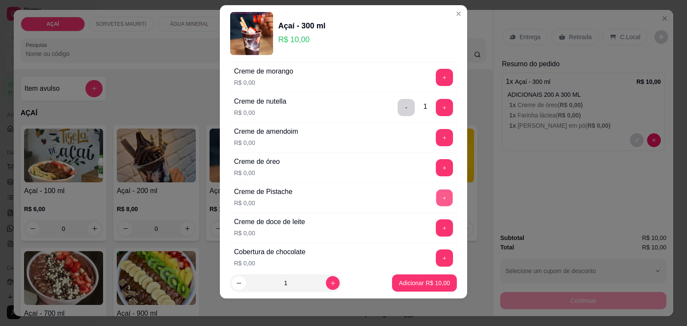
click at [436, 196] on button "+" at bounding box center [444, 197] width 17 height 17
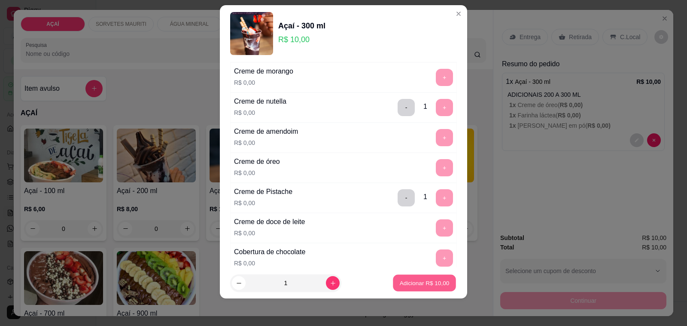
click at [404, 284] on p "Adicionar R$ 10,00" at bounding box center [425, 282] width 50 height 8
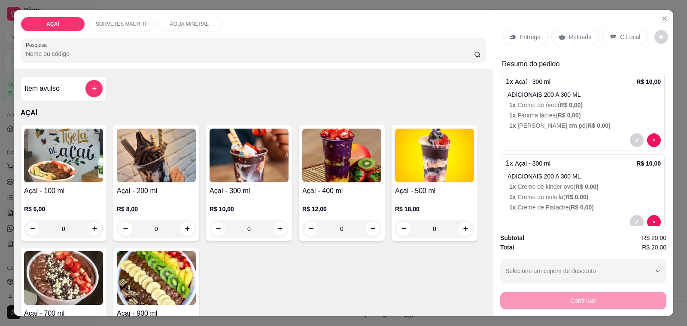
click at [520, 33] on p "Entrega" at bounding box center [530, 37] width 21 height 9
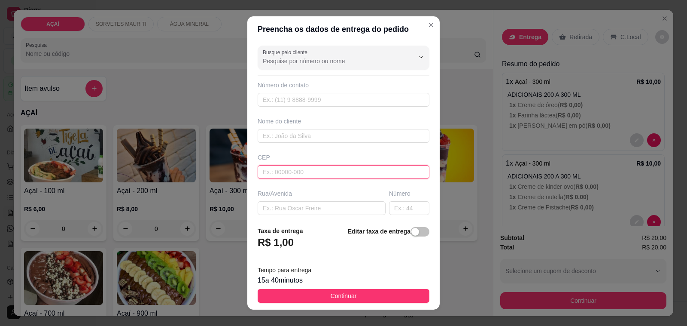
click at [288, 170] on input "text" at bounding box center [344, 172] width 172 height 14
type input "57520000000"
type input "8221-9464"
click at [305, 139] on input "text" at bounding box center [344, 136] width 172 height 14
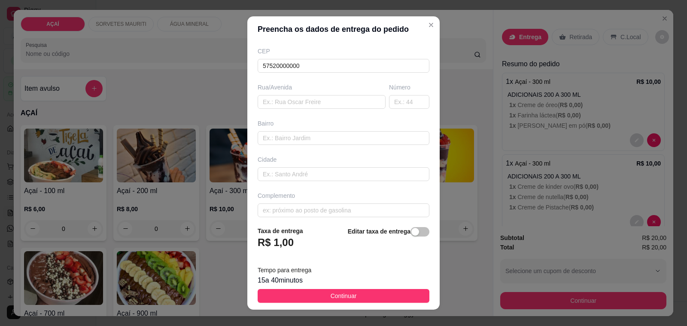
scroll to position [114, 0]
type input "~Ana 🪩"
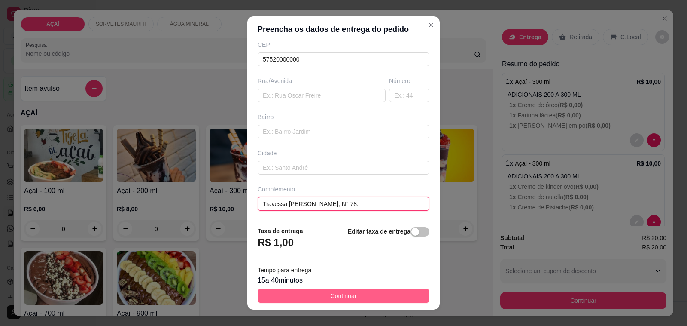
type input "Travessa [PERSON_NAME], N° 78."
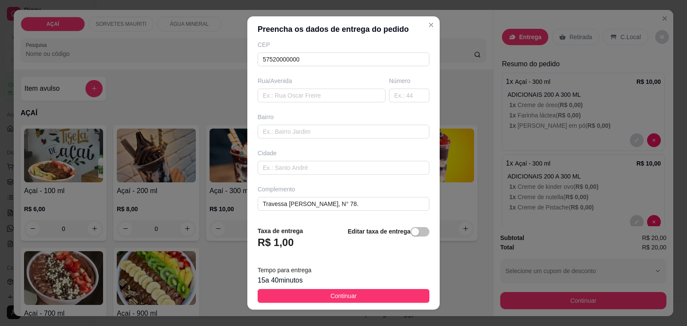
click at [399, 295] on button "Continuar" at bounding box center [344, 296] width 172 height 14
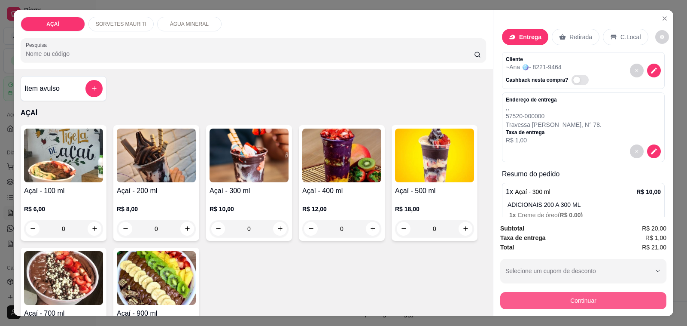
click at [622, 296] on button "Continuar" at bounding box center [583, 300] width 166 height 17
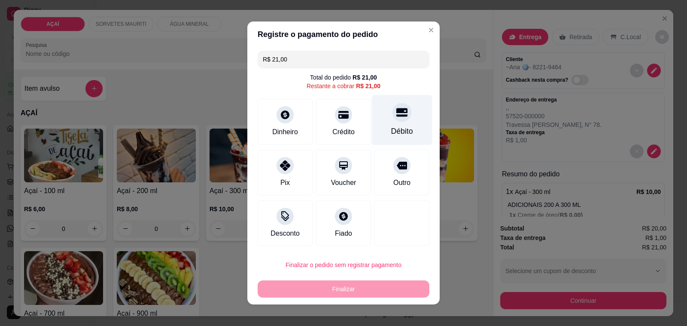
click at [388, 124] on div "Débito" at bounding box center [402, 120] width 61 height 50
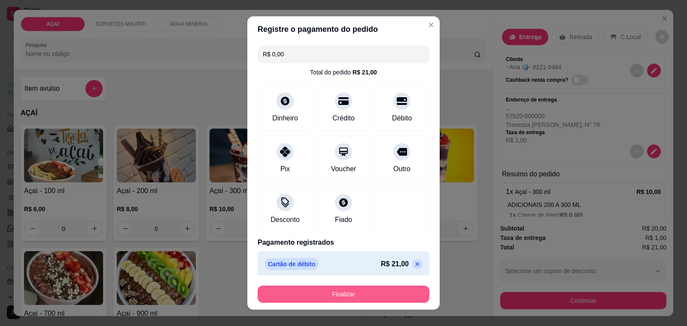
click at [374, 286] on button "Finalizar" at bounding box center [344, 293] width 172 height 17
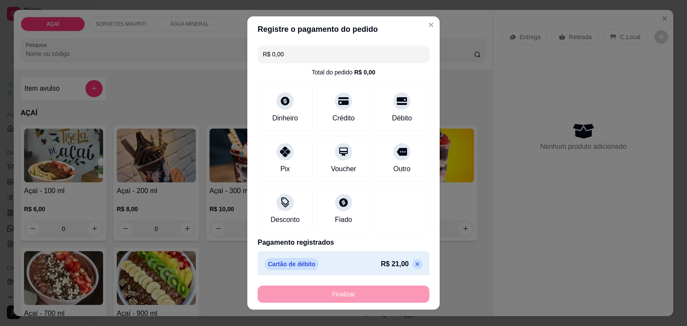
type input "-R$ 21,00"
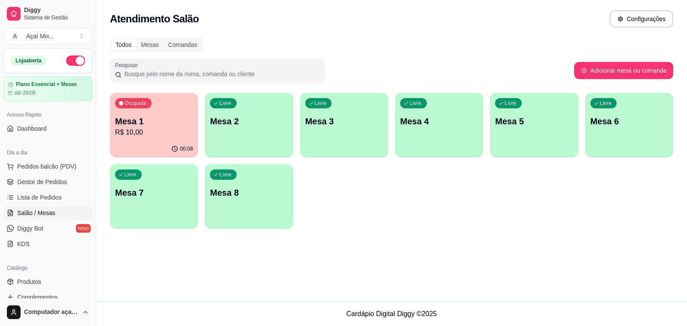
click at [47, 190] on ul "Pedidos balcão (PDV) Gestor de Pedidos Lista de Pedidos Salão / Mesas Diggy Bot…" at bounding box center [47, 204] width 89 height 91
click at [47, 181] on span "Gestor de Pedidos" at bounding box center [42, 181] width 50 height 9
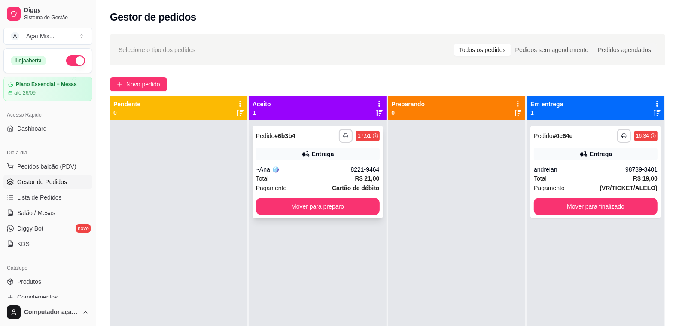
click at [305, 154] on icon at bounding box center [306, 153] width 9 height 9
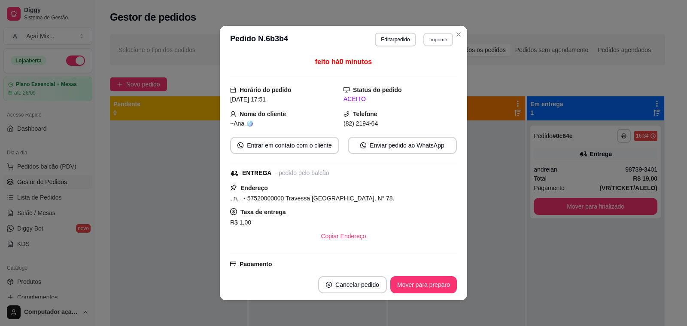
click at [428, 35] on button "Imprimir" at bounding box center [439, 39] width 30 height 13
click at [420, 66] on button "Impressora" at bounding box center [419, 69] width 60 height 13
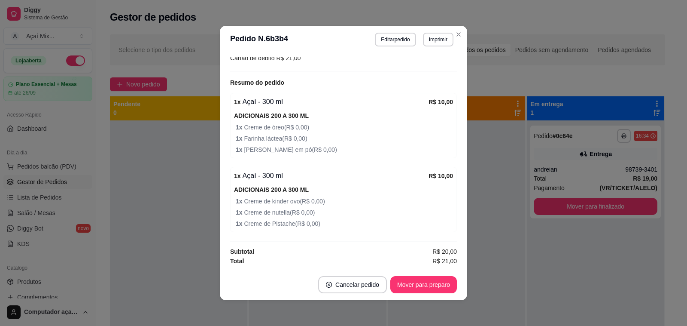
scroll to position [1, 0]
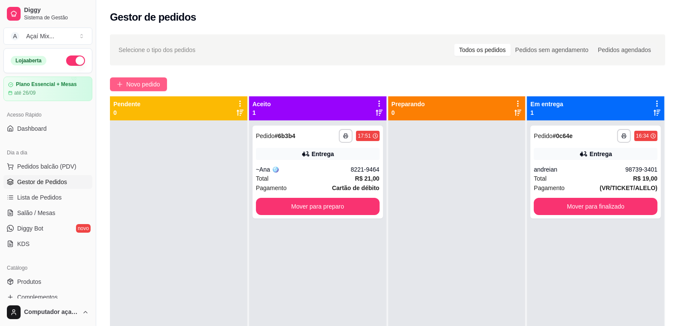
click at [159, 80] on span "Novo pedido" at bounding box center [143, 83] width 34 height 9
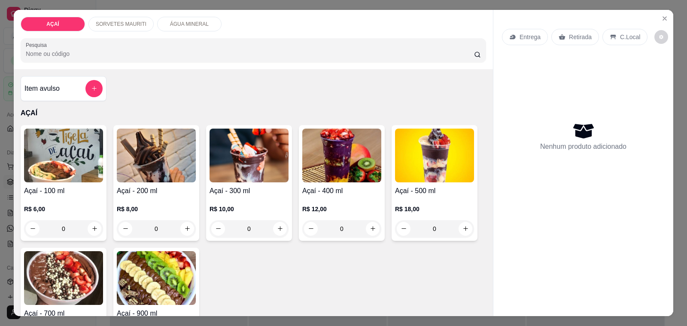
click at [407, 196] on div "R$ 18,00 0" at bounding box center [434, 216] width 79 height 41
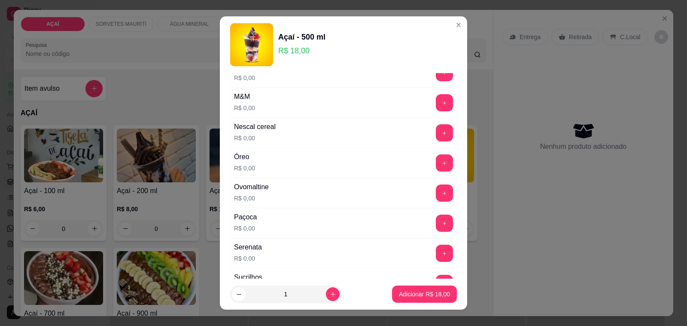
scroll to position [966, 0]
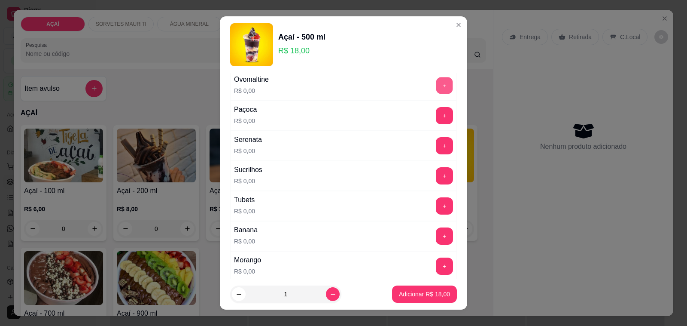
click at [436, 93] on button "+" at bounding box center [444, 85] width 17 height 17
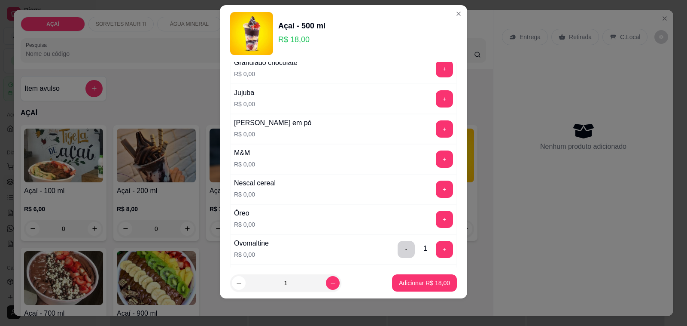
scroll to position [779, 0]
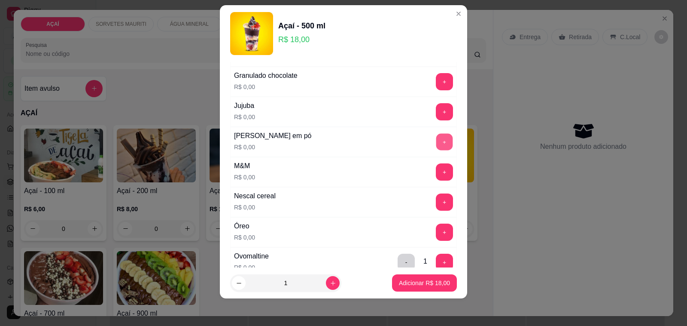
click at [436, 150] on button "+" at bounding box center [444, 142] width 17 height 17
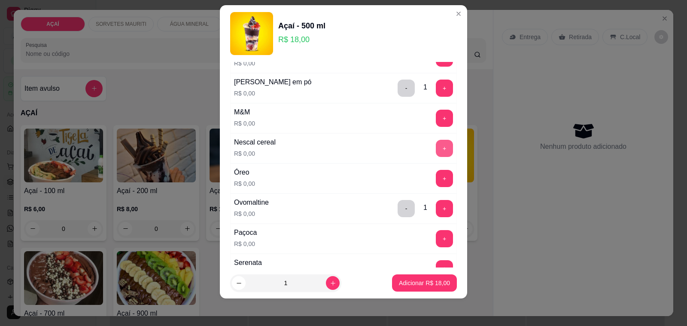
scroll to position [940, 0]
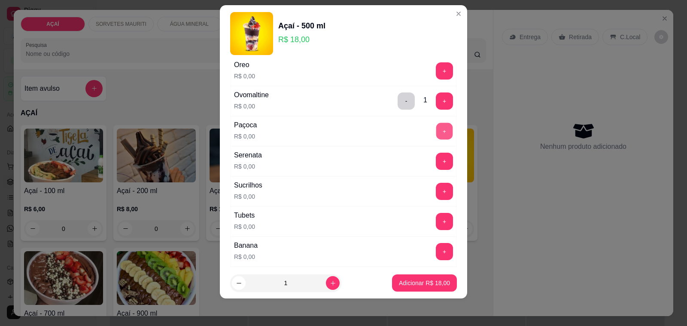
click at [436, 140] on button "+" at bounding box center [444, 131] width 17 height 17
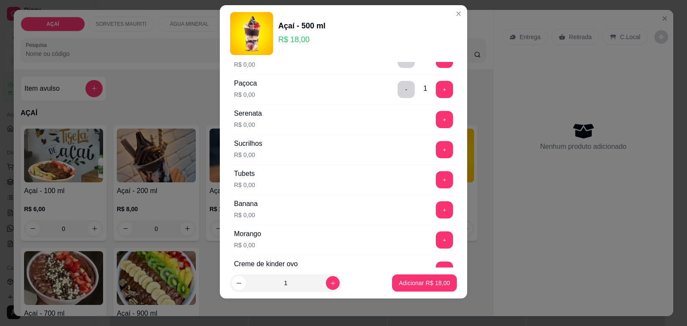
scroll to position [1047, 0]
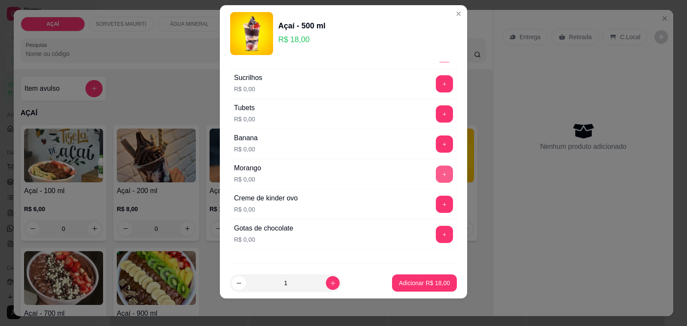
click at [436, 179] on button "+" at bounding box center [444, 173] width 17 height 17
click at [405, 286] on p "Adicionar R$ 18,00" at bounding box center [425, 282] width 50 height 8
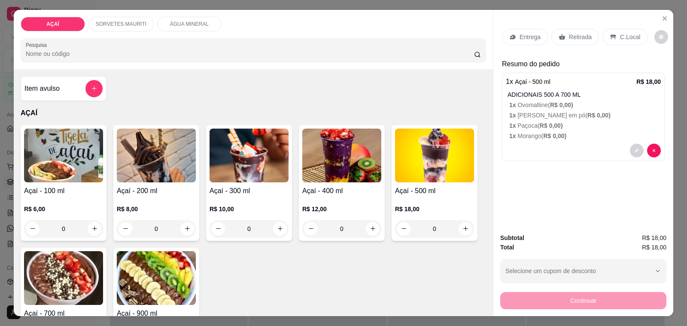
click at [520, 35] on p "Entrega" at bounding box center [530, 37] width 21 height 9
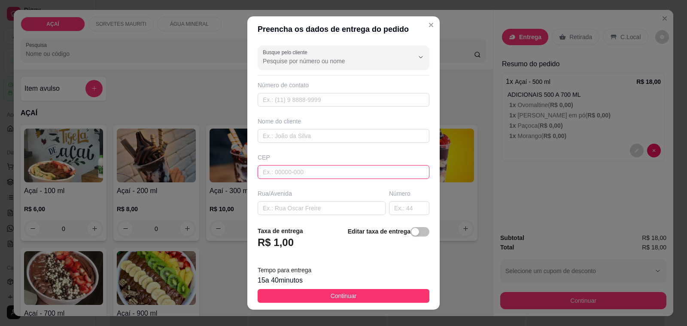
click at [281, 168] on input "text" at bounding box center [344, 172] width 172 height 14
type input "57520000"
type input "Maravilha"
type input "575200000"
type input "8141-5388"
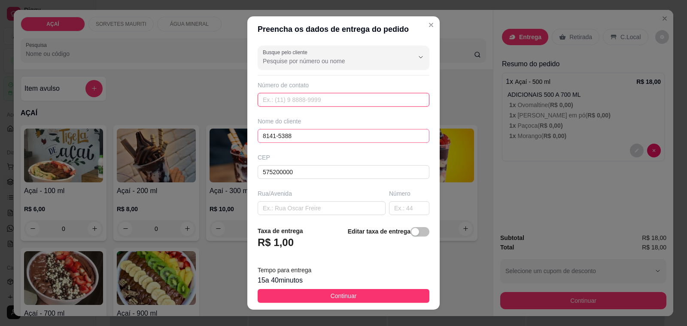
type input "8141-5388"
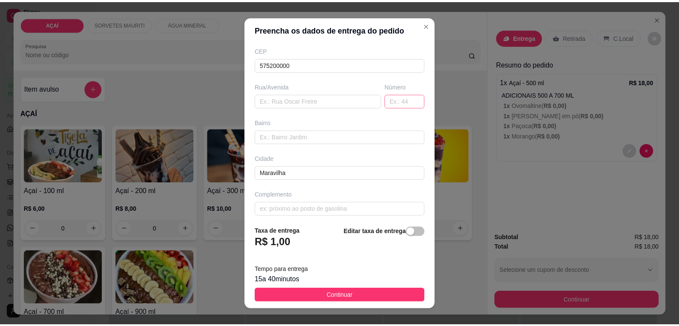
scroll to position [114, 0]
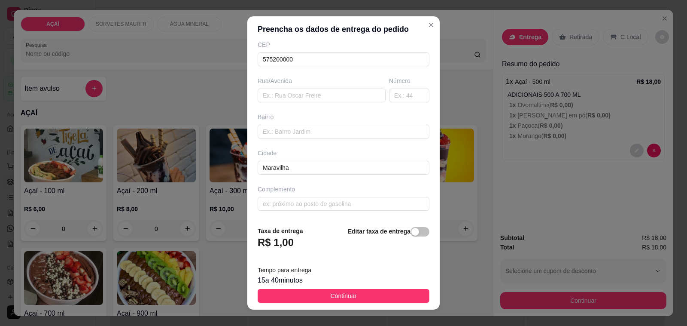
type input "[PERSON_NAME]"
type input "[STREET_ADDRESS][PERSON_NAME]"
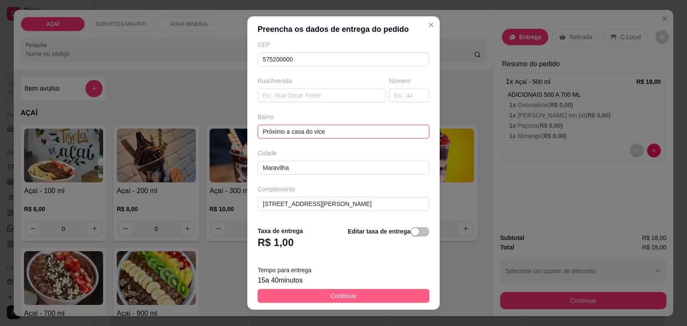
type input "Próximo a casa do vice"
click at [383, 298] on button "Continuar" at bounding box center [344, 296] width 172 height 14
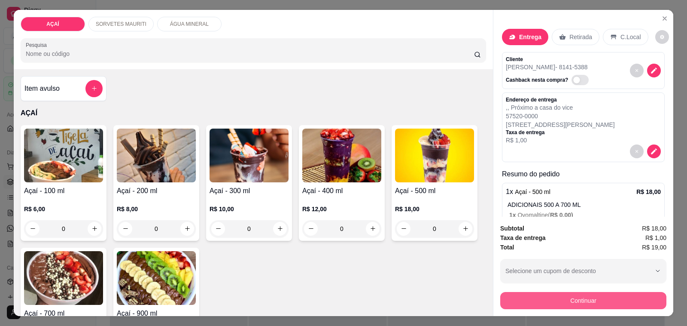
click at [524, 292] on button "Continuar" at bounding box center [583, 300] width 166 height 17
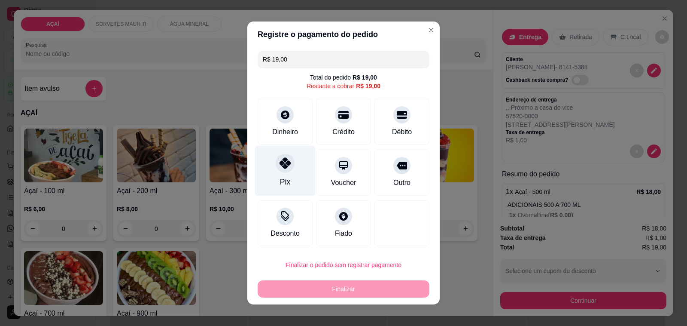
drag, startPoint x: 275, startPoint y: 172, endPoint x: 282, endPoint y: 179, distance: 9.7
click at [278, 173] on div "Pix" at bounding box center [285, 171] width 61 height 50
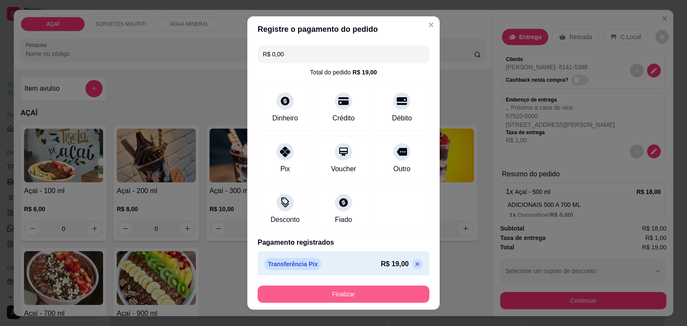
click at [327, 290] on button "Finalizar" at bounding box center [344, 293] width 172 height 17
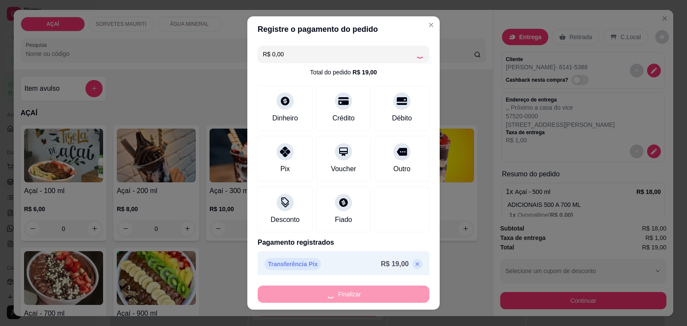
type input "-R$ 19,00"
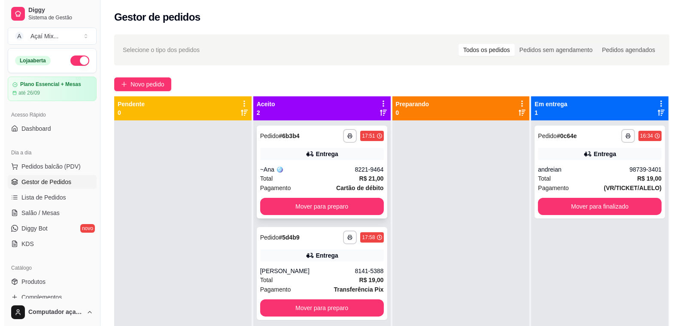
scroll to position [24, 0]
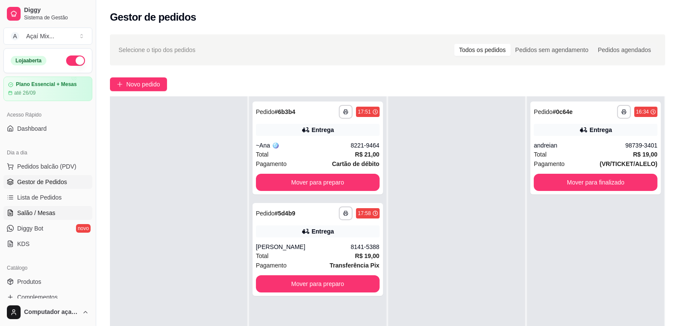
click at [51, 211] on span "Salão / Mesas" at bounding box center [36, 212] width 38 height 9
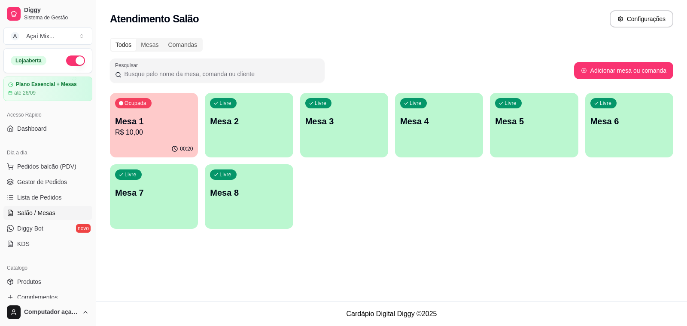
click at [170, 117] on p "Mesa 1" at bounding box center [154, 121] width 78 height 12
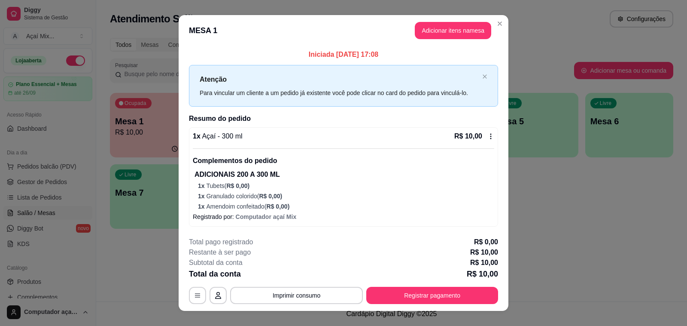
scroll to position [12, 0]
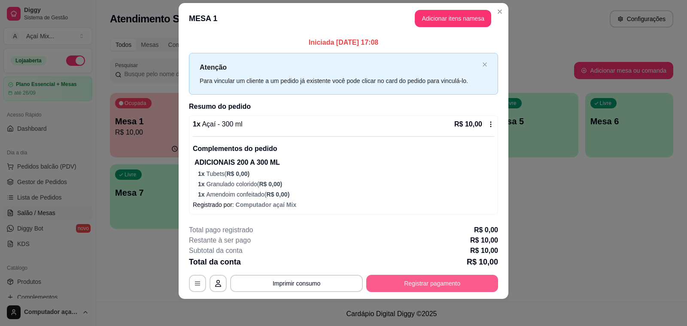
click at [415, 286] on button "Registrar pagamento" at bounding box center [432, 282] width 132 height 17
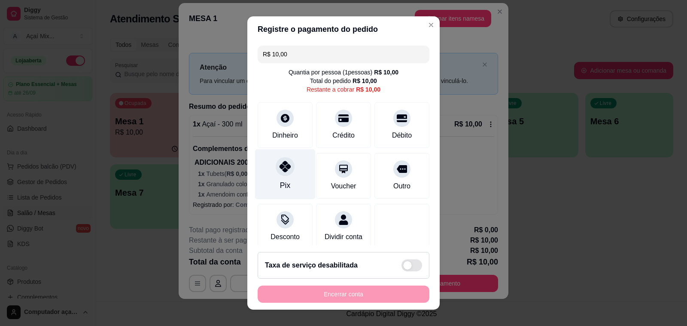
click at [293, 186] on div "Pix" at bounding box center [285, 174] width 61 height 50
type input "R$ 0,00"
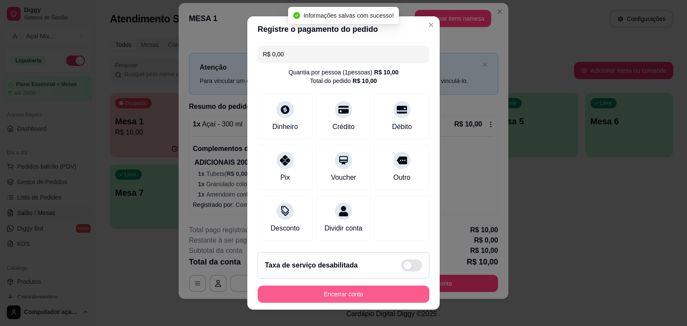
click at [375, 293] on button "Encerrar conta" at bounding box center [344, 293] width 172 height 17
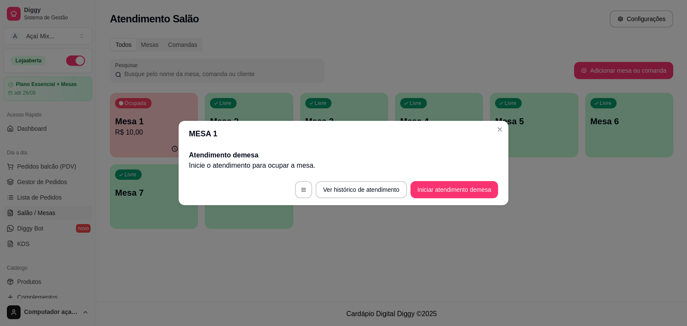
scroll to position [0, 0]
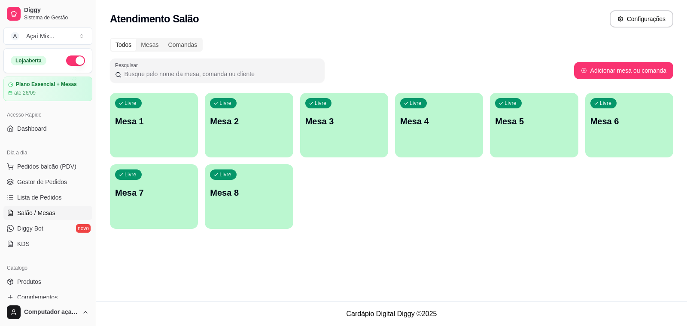
click at [140, 107] on div "Livre Mesa 1" at bounding box center [154, 120] width 88 height 54
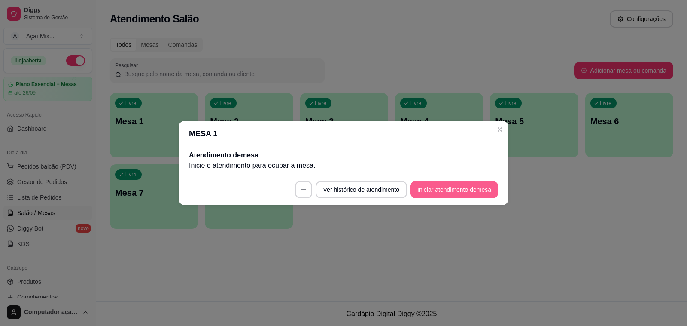
click at [439, 188] on button "Iniciar atendimento de mesa" at bounding box center [455, 189] width 88 height 17
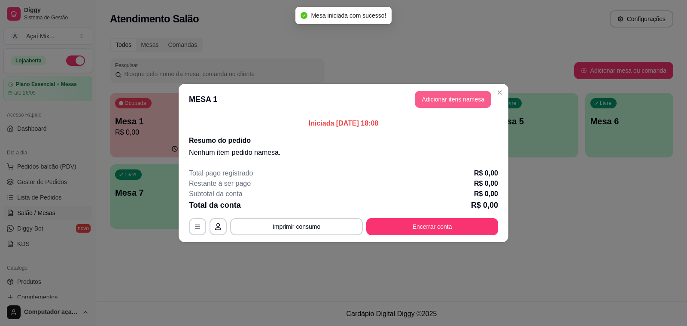
click at [434, 95] on button "Adicionar itens na mesa" at bounding box center [453, 99] width 76 height 17
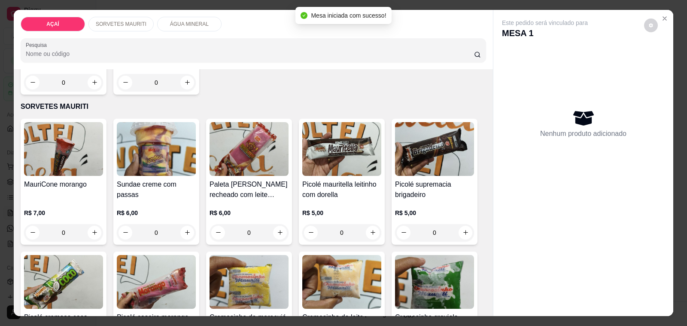
scroll to position [591, 0]
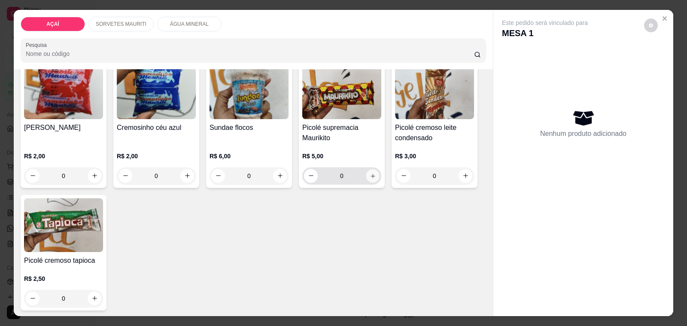
click at [371, 174] on icon "increase-product-quantity" at bounding box center [373, 175] width 6 height 6
type input "1"
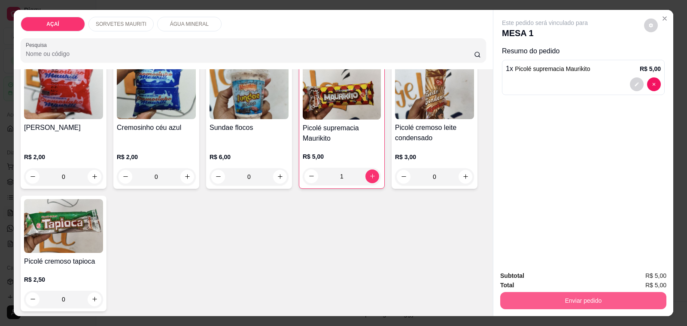
click at [572, 299] on button "Enviar pedido" at bounding box center [583, 300] width 166 height 17
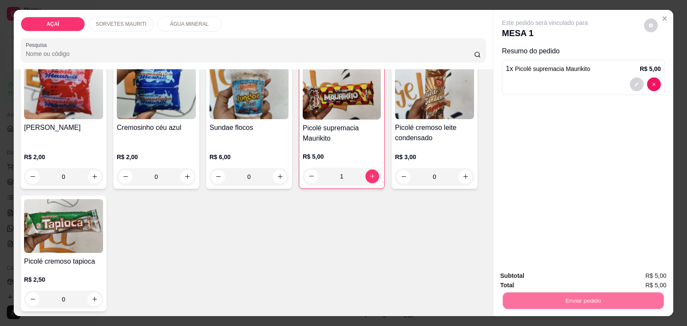
click at [558, 277] on button "Não registrar e enviar pedido" at bounding box center [554, 276] width 87 height 16
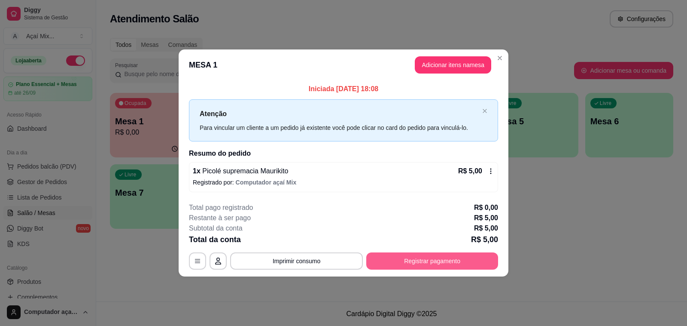
click at [391, 253] on button "Registrar pagamento" at bounding box center [432, 260] width 132 height 17
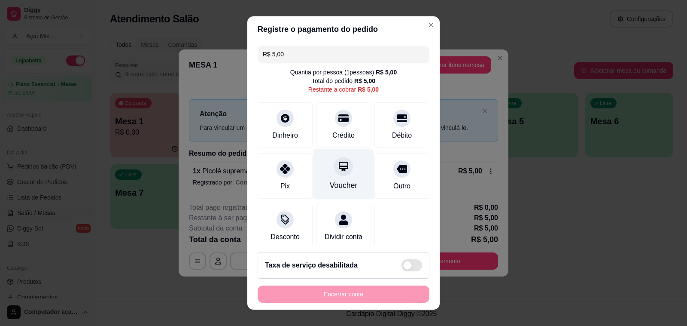
click at [331, 180] on div "Voucher" at bounding box center [344, 185] width 28 height 11
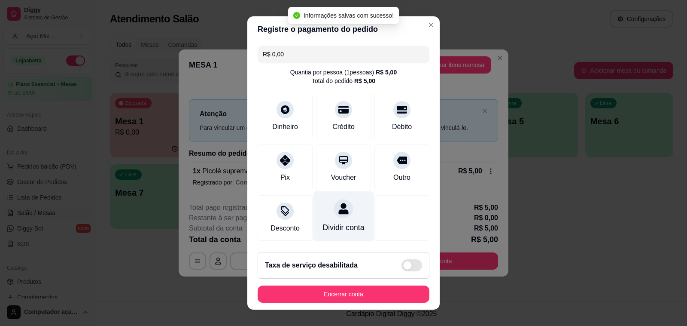
type input "R$ 0,00"
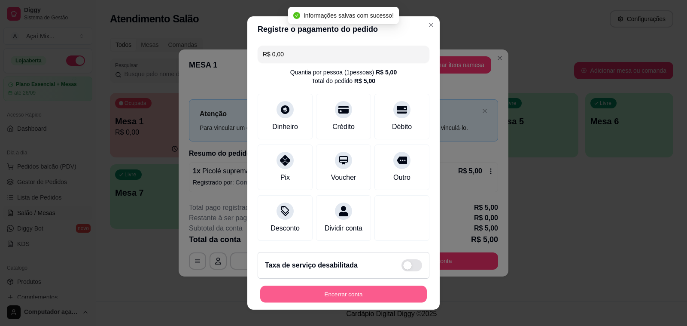
click at [350, 289] on button "Encerrar conta" at bounding box center [343, 294] width 167 height 17
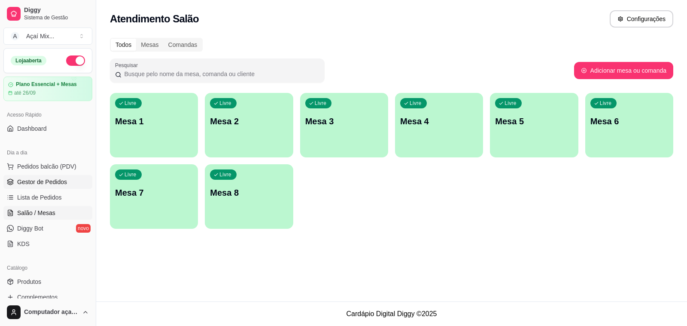
click at [48, 183] on span "Gestor de Pedidos" at bounding box center [42, 181] width 50 height 9
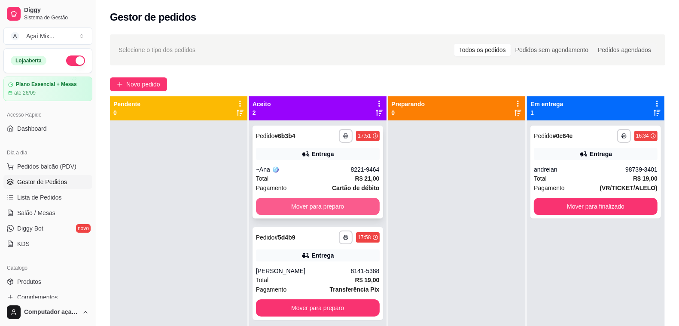
click at [337, 203] on button "Mover para preparo" at bounding box center [318, 206] width 124 height 17
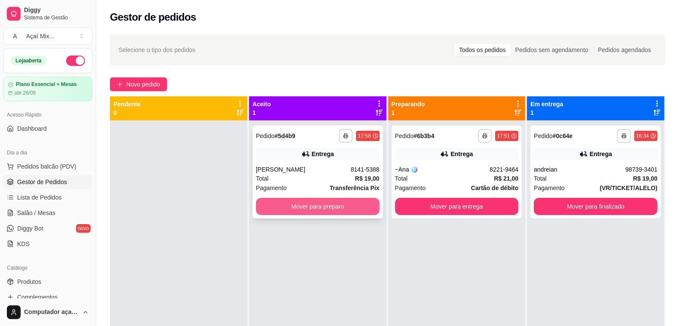
click at [338, 213] on button "Mover para preparo" at bounding box center [318, 206] width 124 height 17
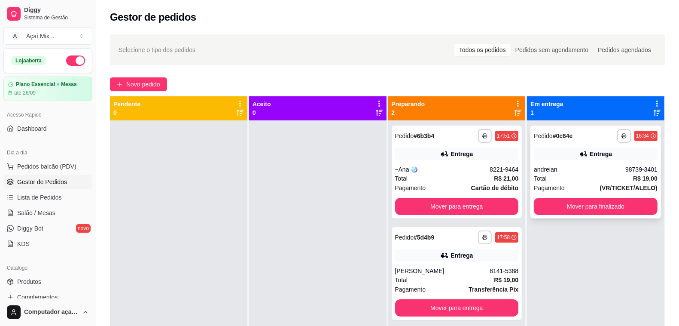
click at [577, 168] on div "andreian" at bounding box center [579, 169] width 91 height 9
click at [609, 206] on button "Mover para finalizado" at bounding box center [596, 206] width 124 height 17
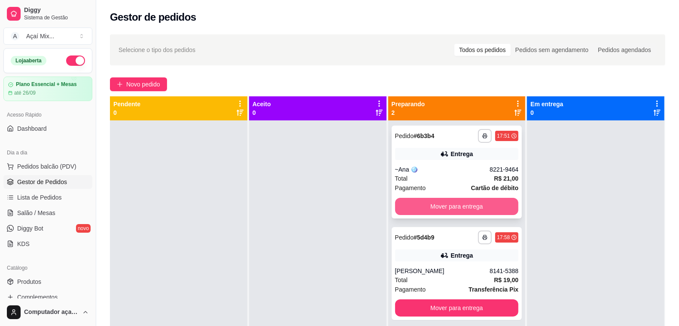
click at [474, 205] on button "Mover para entrega" at bounding box center [457, 206] width 124 height 17
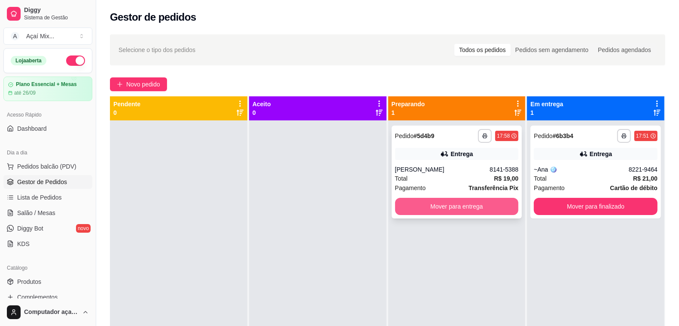
click at [435, 211] on button "Mover para entrega" at bounding box center [457, 206] width 124 height 17
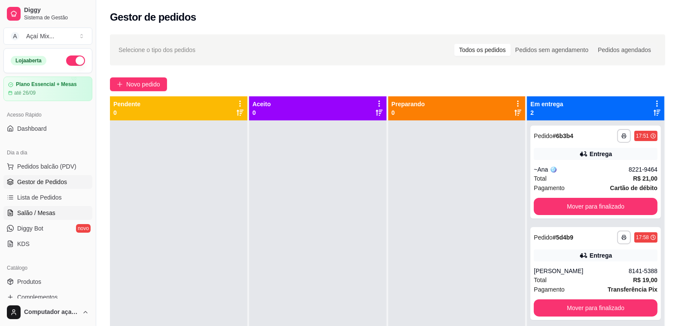
click at [41, 210] on span "Salão / Mesas" at bounding box center [36, 212] width 38 height 9
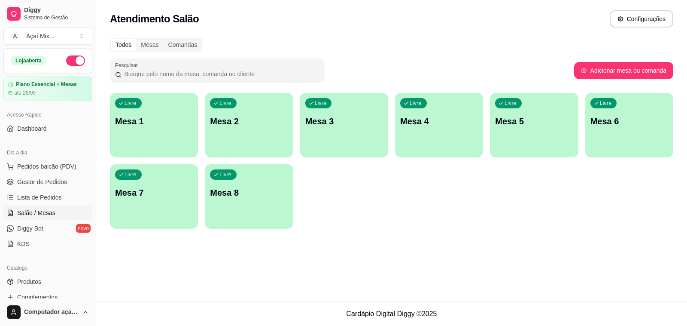
click at [261, 134] on div "Livre Mesa 2" at bounding box center [249, 120] width 88 height 54
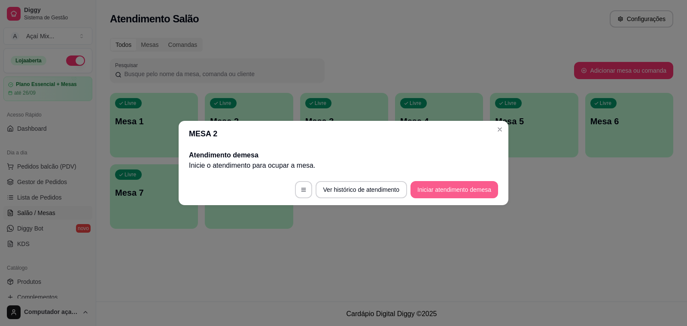
click at [455, 190] on button "Iniciar atendimento de mesa" at bounding box center [455, 189] width 88 height 17
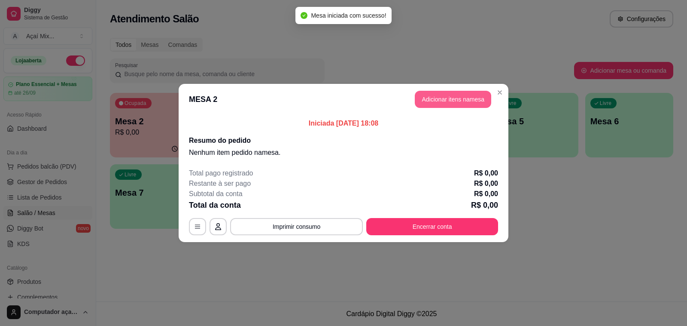
click at [451, 104] on button "Adicionar itens na mesa" at bounding box center [453, 99] width 76 height 17
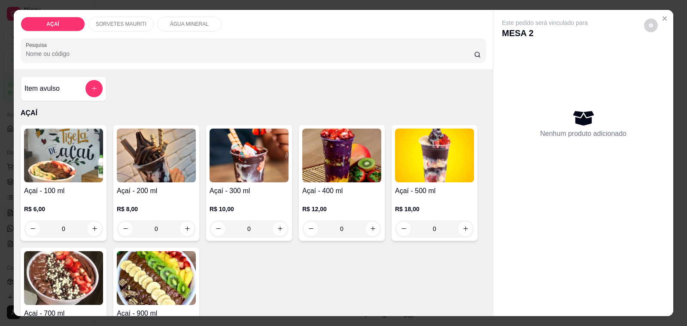
click at [360, 220] on div "0" at bounding box center [341, 228] width 79 height 17
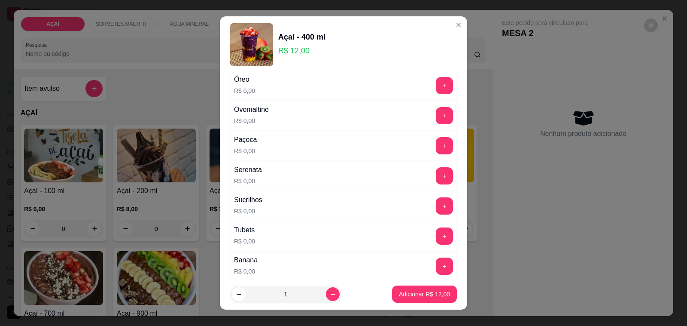
scroll to position [1101, 0]
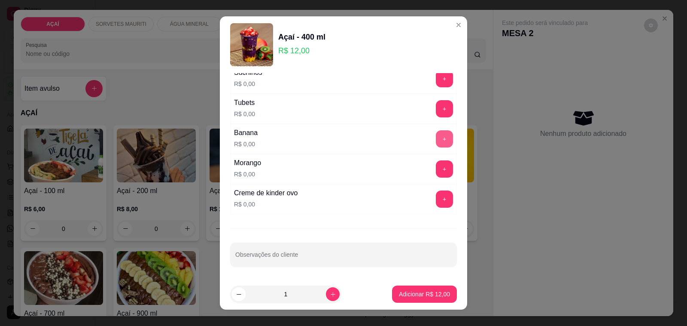
click at [436, 140] on button "+" at bounding box center [444, 138] width 17 height 17
click at [436, 173] on button "+" at bounding box center [444, 168] width 17 height 17
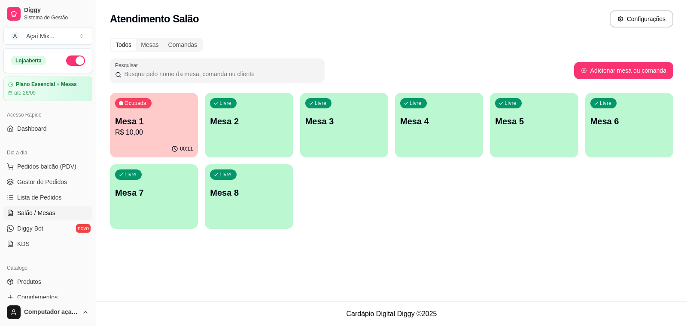
click at [238, 137] on div "Livre Mesa 2" at bounding box center [249, 120] width 88 height 54
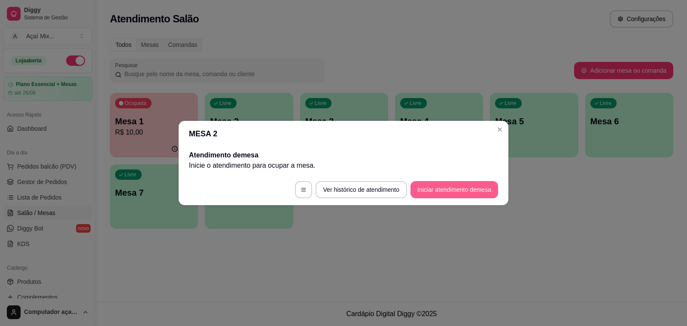
click at [452, 185] on button "Iniciar atendimento de mesa" at bounding box center [455, 189] width 88 height 17
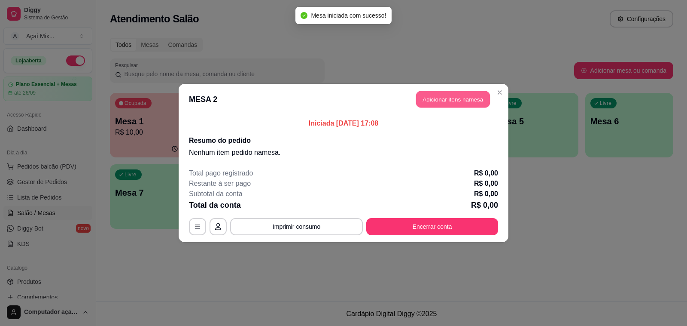
click at [437, 100] on button "Adicionar itens na mesa" at bounding box center [453, 99] width 74 height 17
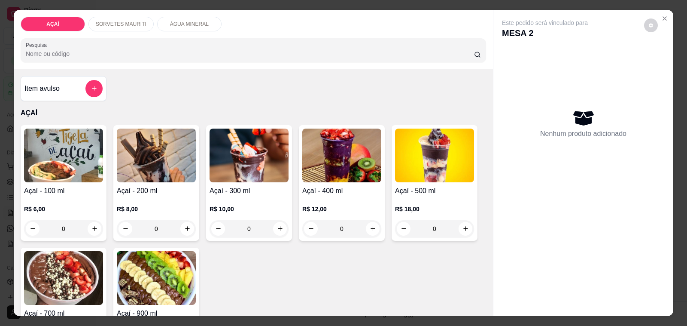
click at [198, 21] on p "ÁGUA MINERAL" at bounding box center [189, 24] width 39 height 7
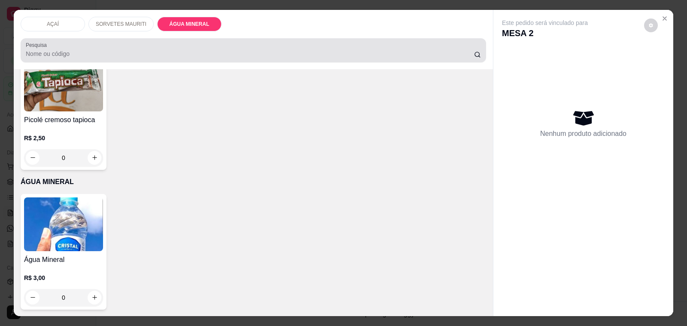
scroll to position [21, 0]
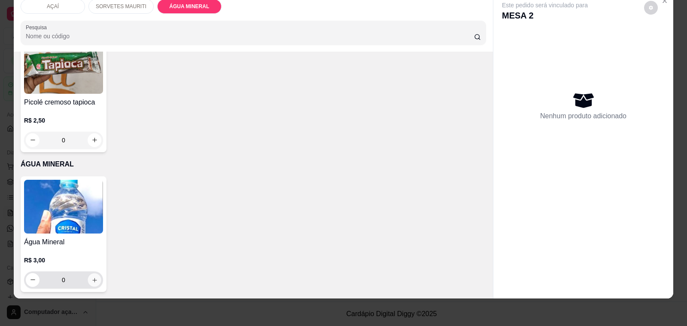
click at [88, 273] on button "increase-product-quantity" at bounding box center [94, 279] width 13 height 13
type input "1"
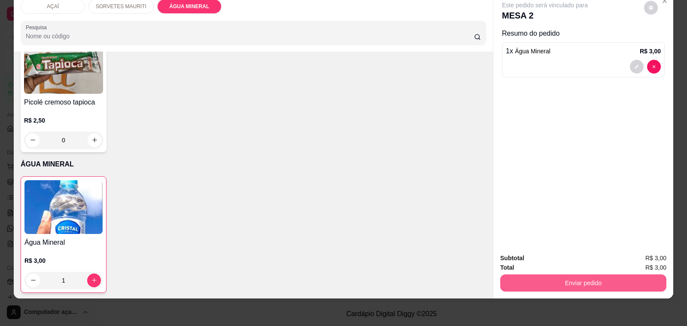
click at [515, 274] on button "Enviar pedido" at bounding box center [583, 282] width 166 height 17
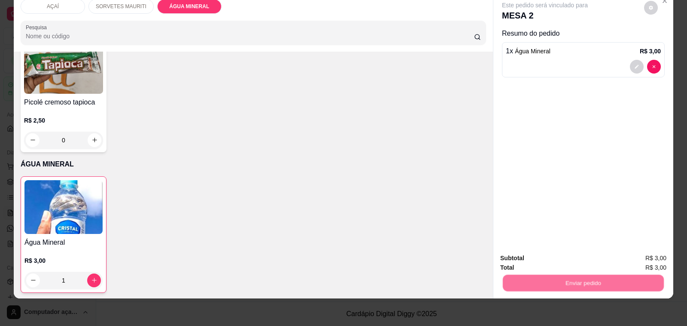
click at [512, 261] on button "Não registrar e enviar pedido" at bounding box center [554, 254] width 89 height 16
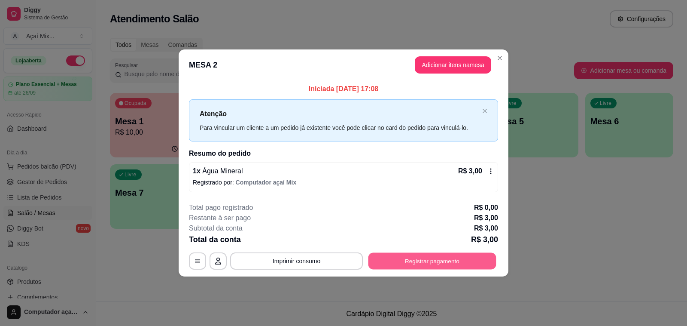
click at [430, 252] on button "Registrar pagamento" at bounding box center [433, 260] width 128 height 17
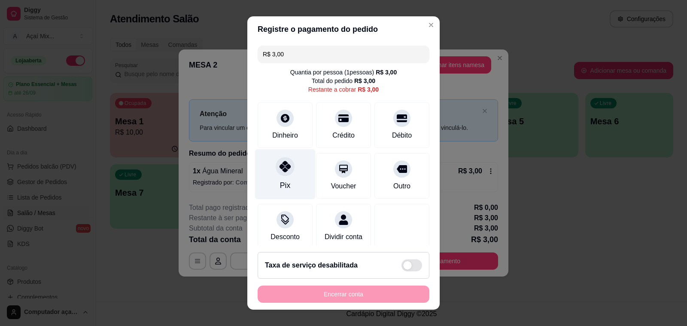
click at [280, 168] on icon at bounding box center [285, 166] width 11 height 11
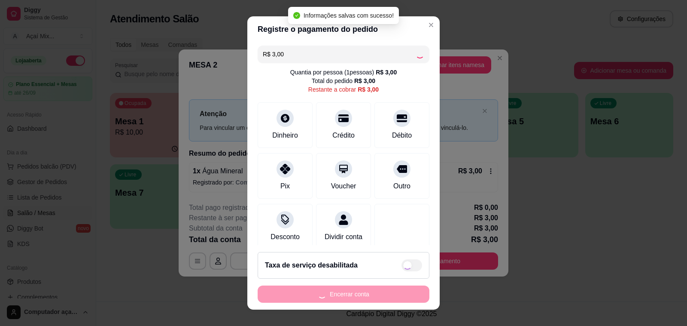
type input "R$ 0,00"
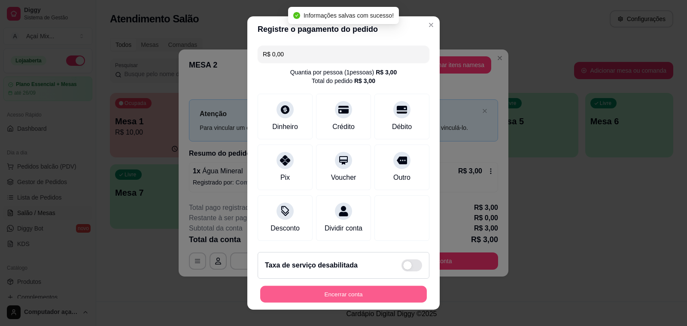
click at [351, 291] on button "Encerrar conta" at bounding box center [343, 294] width 167 height 17
